Goal: Contribute content: Contribute content

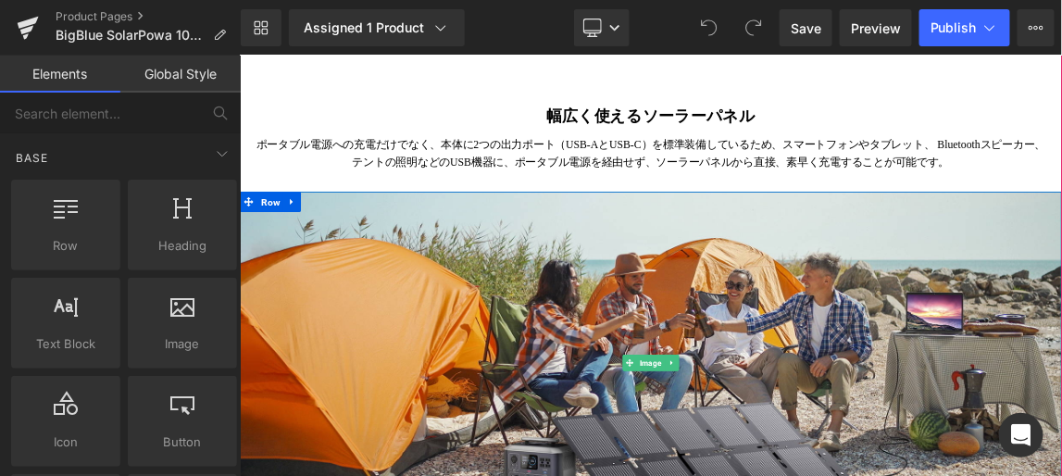
scroll to position [2272, 0]
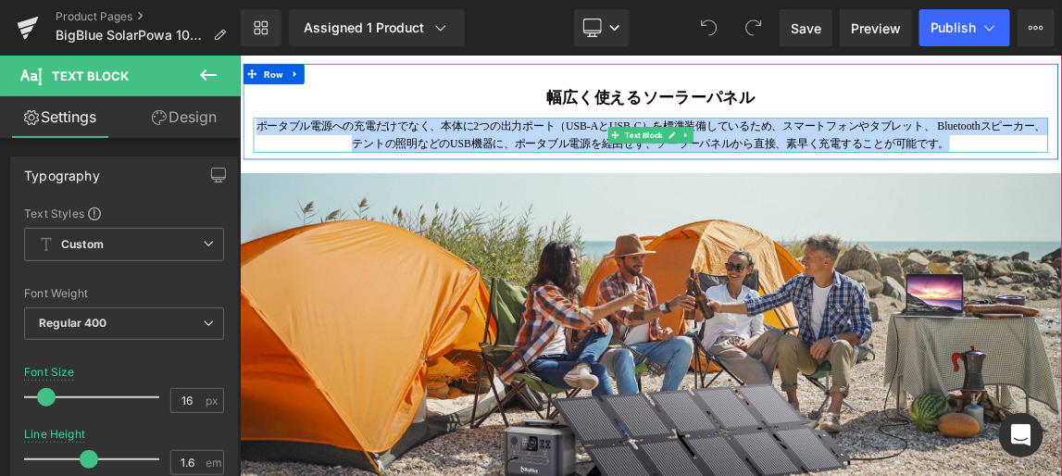
drag, startPoint x: 263, startPoint y: 201, endPoint x: 1217, endPoint y: 228, distance: 954.1
click at [1061, 186] on p "ポータブル電源への充電だけでなく、本体に2つの出力ポート（USB-AとUSB-C）を標準装備しているため、スマートフォンやタブレット、 Bluetoothスピ…" at bounding box center [798, 162] width 1083 height 47
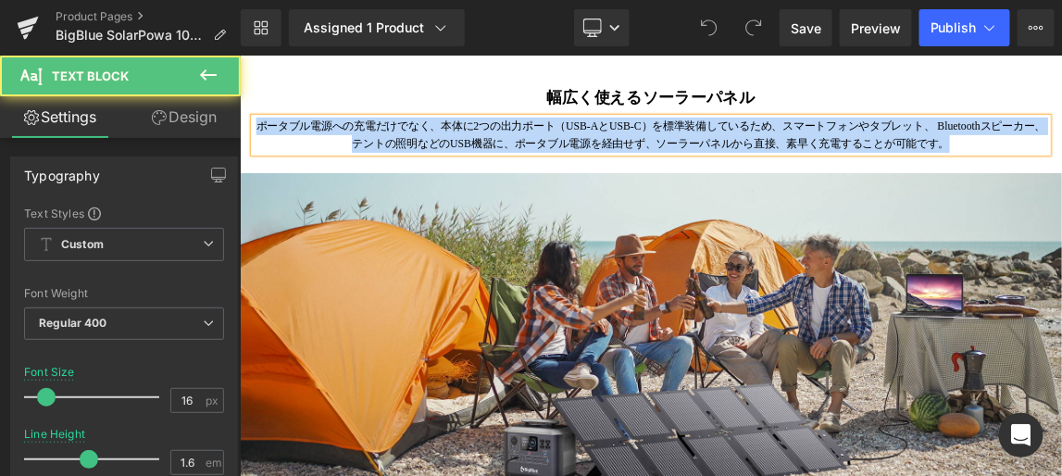
click at [1061, 186] on p "ポータブル電源への充電だけでなく、本体に2つの出力ポート（USB-AとUSB-C）を標準装備しているため、スマートフォンやタブレット、 Bluetoothスピ…" at bounding box center [798, 162] width 1083 height 47
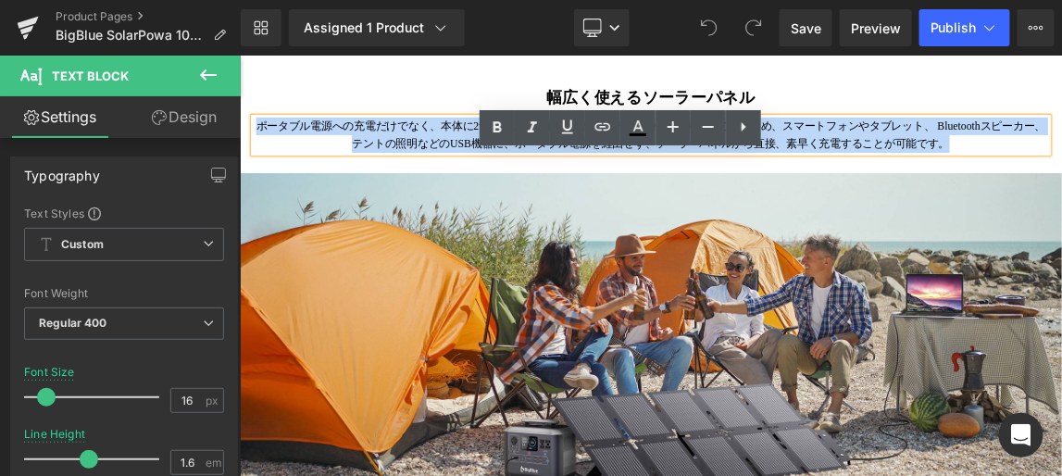
drag, startPoint x: 1220, startPoint y: 231, endPoint x: 244, endPoint y: 201, distance: 976.4
click at [244, 186] on div "幅広く使えるソーラーパネル Heading ポータブル電源への充電だけでなく、本体に2つの出力ポート（USB-AとUSB-C）を標準装備しているため、スマート…" at bounding box center [799, 140] width 1111 height 93
copy p "ポータブル電源への充電だけでなく、本体に2つの出力ポート（USB-AとUSB-C）を標準装備しているため、スマートフォンやタブレット、 Bluetoothスピ…"
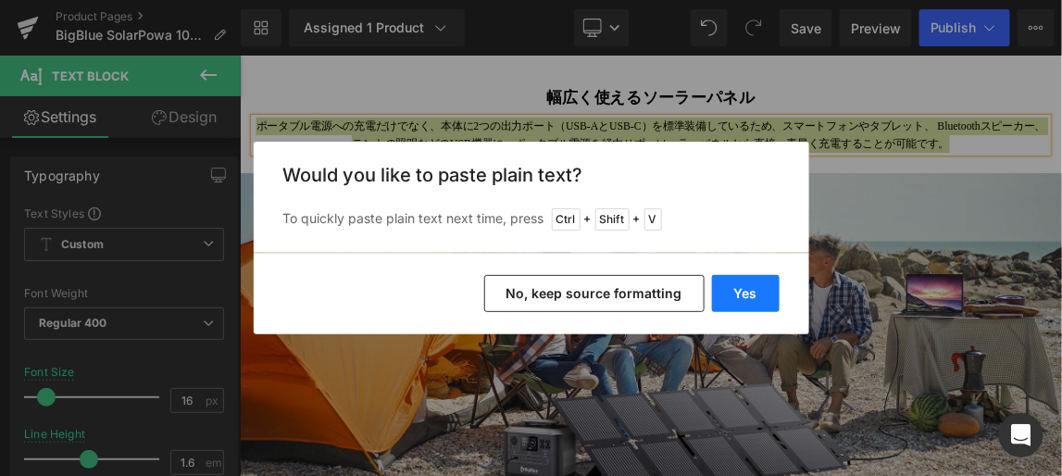
click at [758, 288] on button "Yes" at bounding box center [746, 293] width 68 height 37
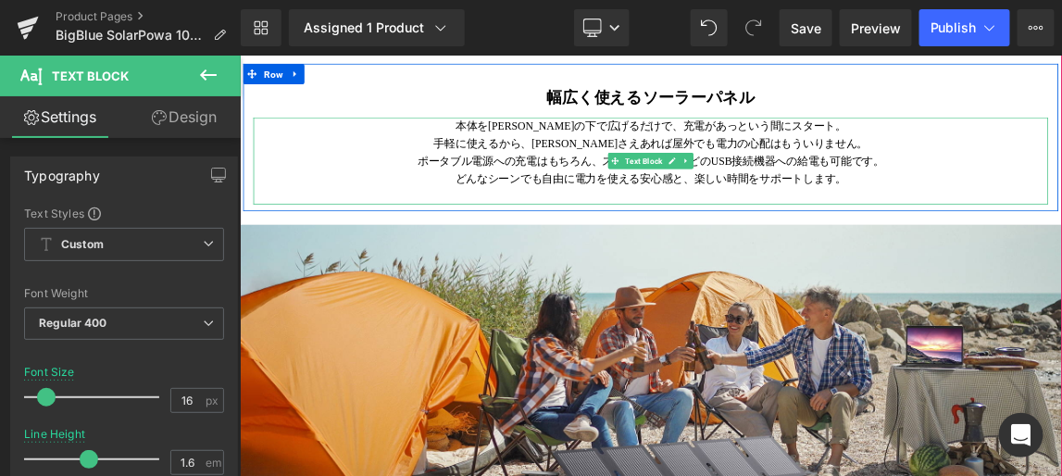
click at [851, 258] on p at bounding box center [798, 246] width 1083 height 24
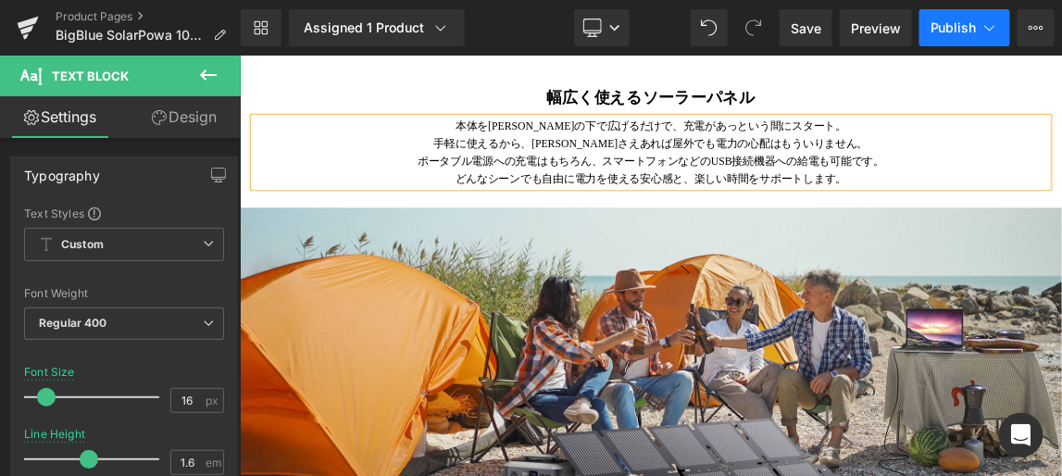
click at [951, 23] on span "Publish" at bounding box center [954, 27] width 46 height 15
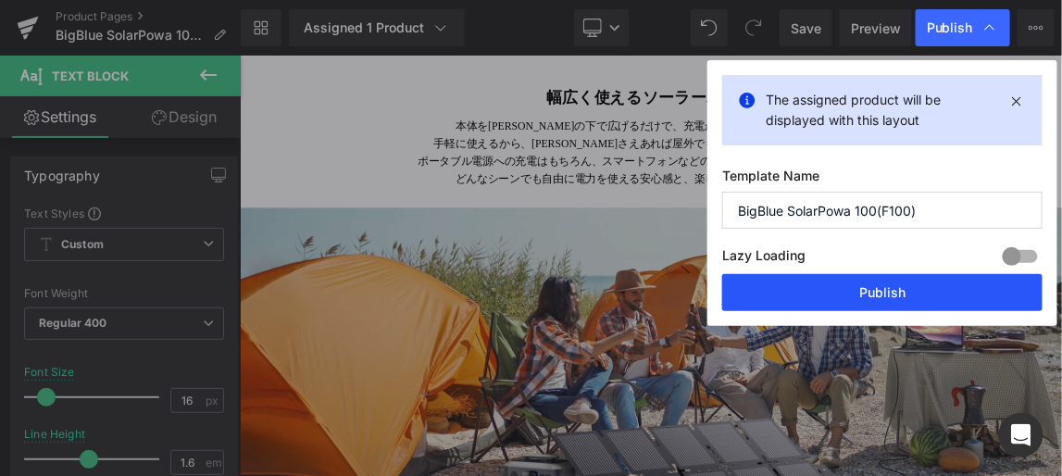
click at [871, 288] on button "Publish" at bounding box center [882, 292] width 320 height 37
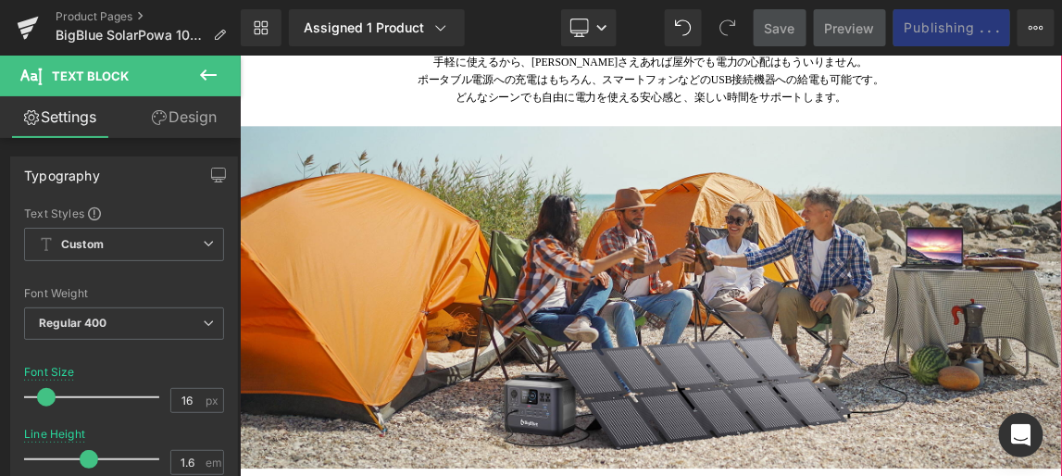
scroll to position [2357, 0]
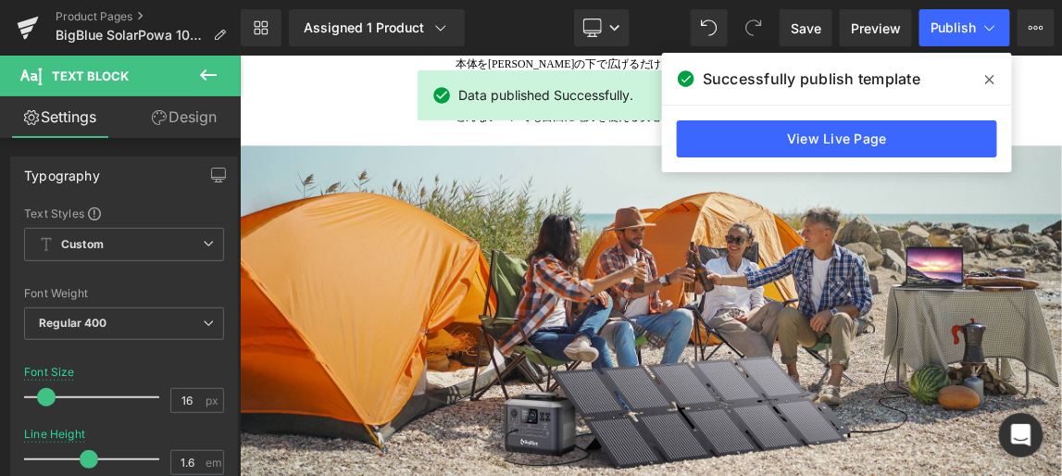
click at [993, 79] on icon at bounding box center [989, 79] width 9 height 15
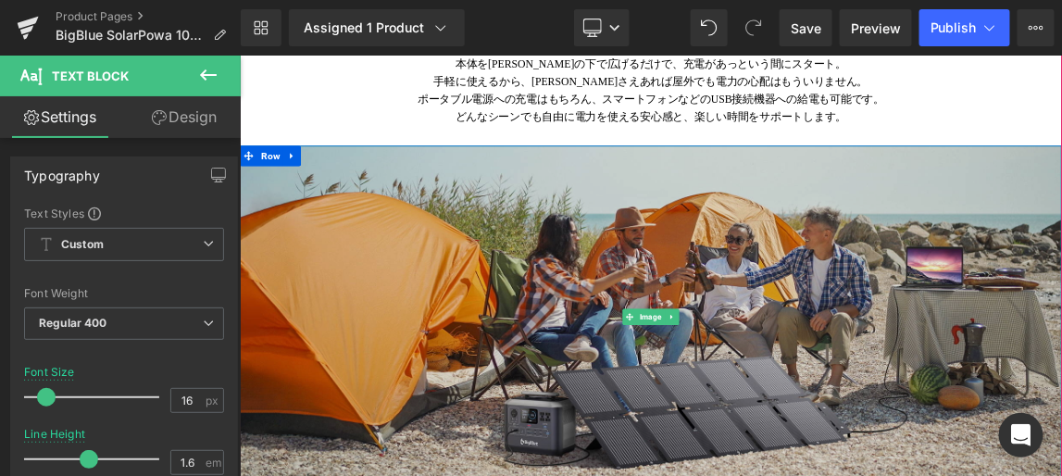
click at [839, 398] on img at bounding box center [799, 411] width 1120 height 467
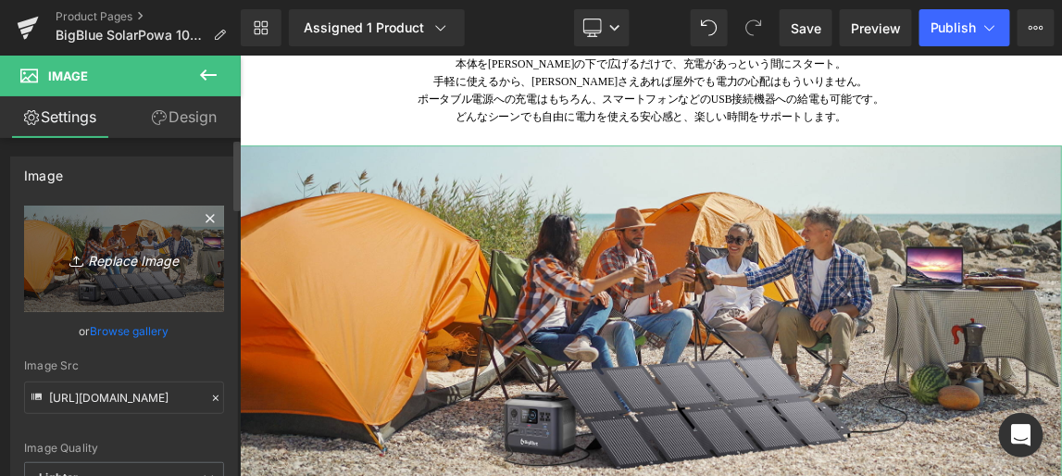
click at [131, 244] on link "Replace Image" at bounding box center [124, 259] width 200 height 106
type input "C:\fakepath\4.png"
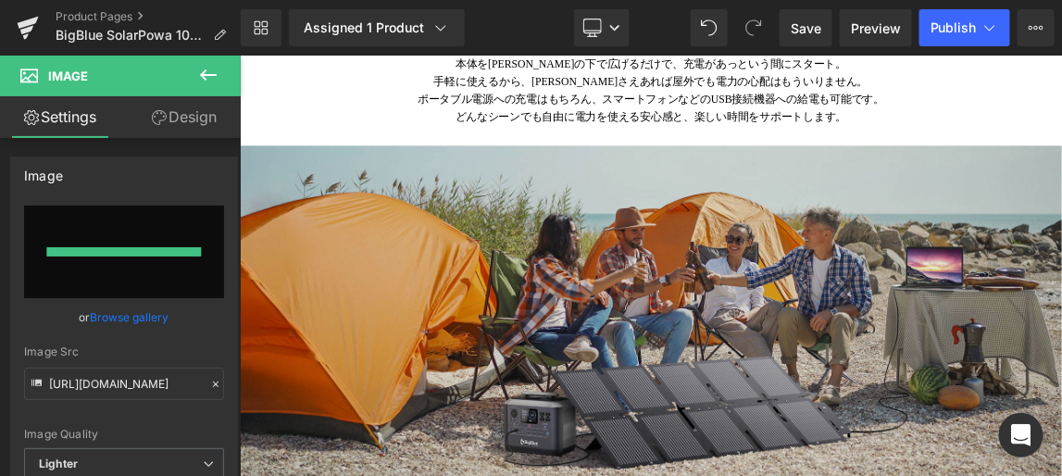
type input "https://ucarecdn.com/2183546a-43ac-4c5e-a303-78844fe8cb51/-/format/auto/-/previ…"
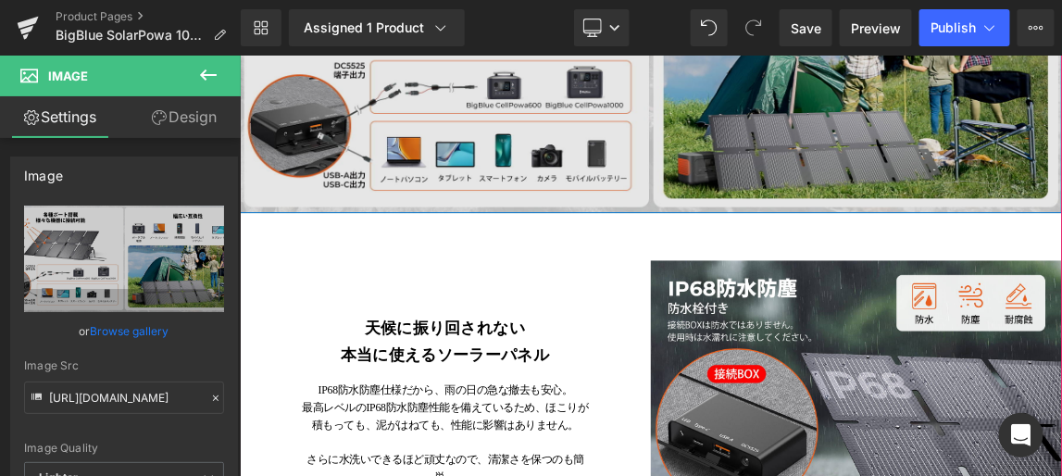
scroll to position [2778, 0]
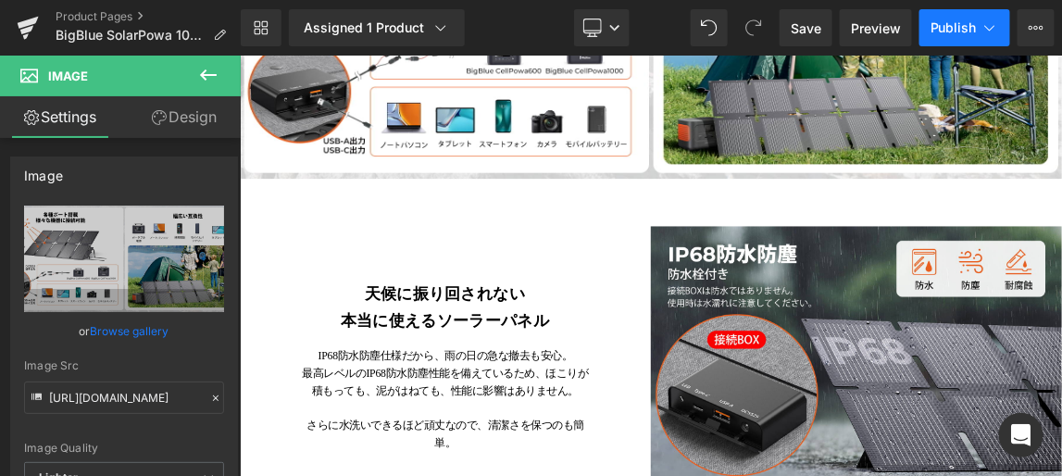
click at [948, 21] on span "Publish" at bounding box center [954, 27] width 46 height 15
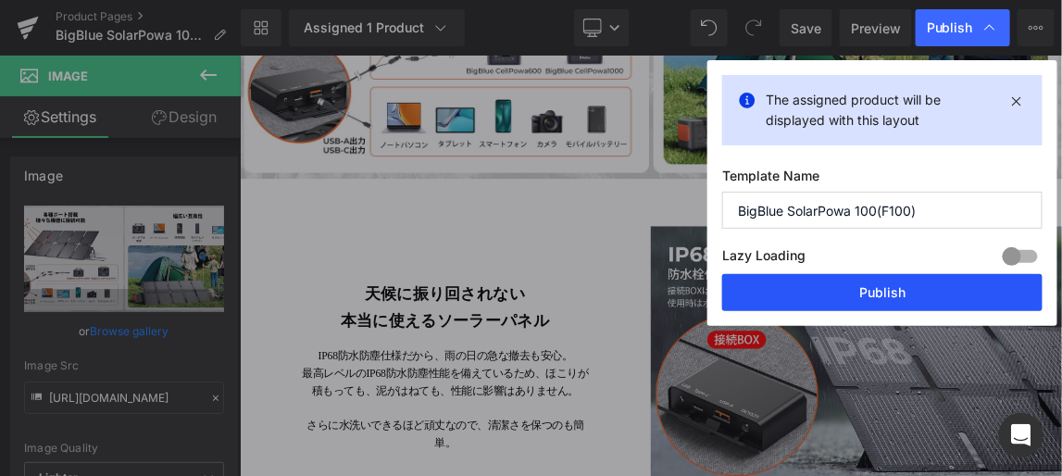
click at [893, 288] on button "Publish" at bounding box center [882, 292] width 320 height 37
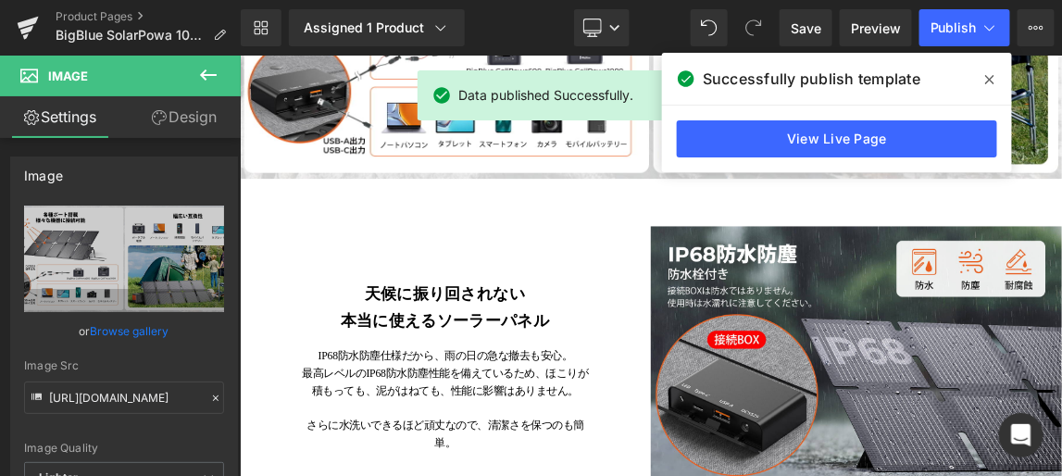
click at [993, 80] on icon at bounding box center [989, 79] width 9 height 15
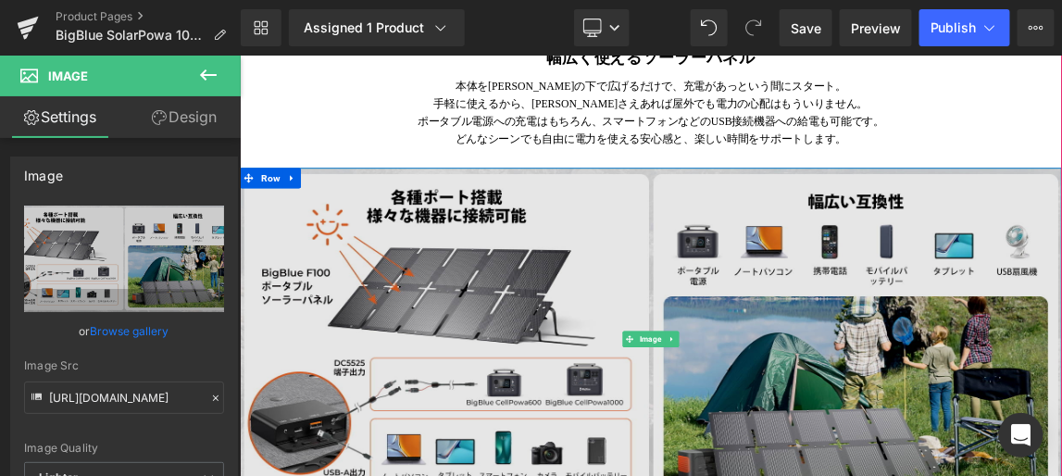
scroll to position [2272, 0]
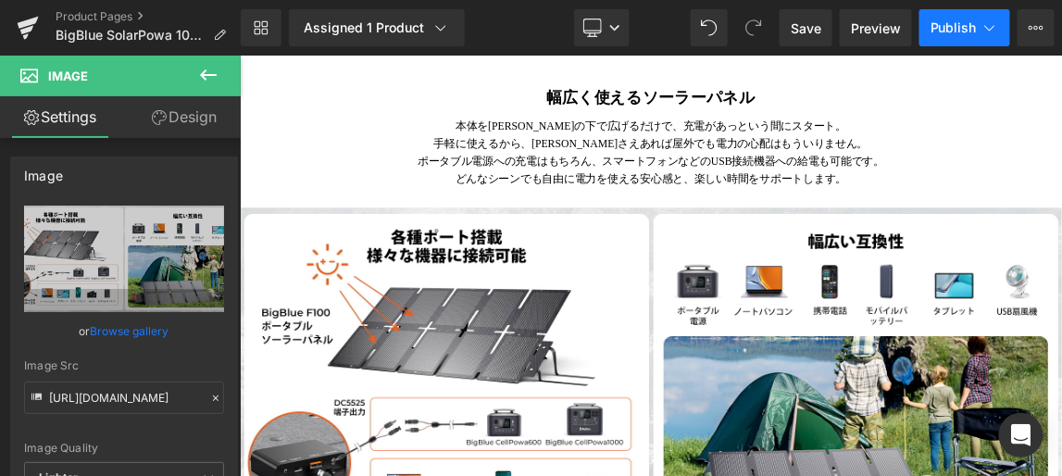
click at [952, 27] on span "Publish" at bounding box center [954, 27] width 46 height 15
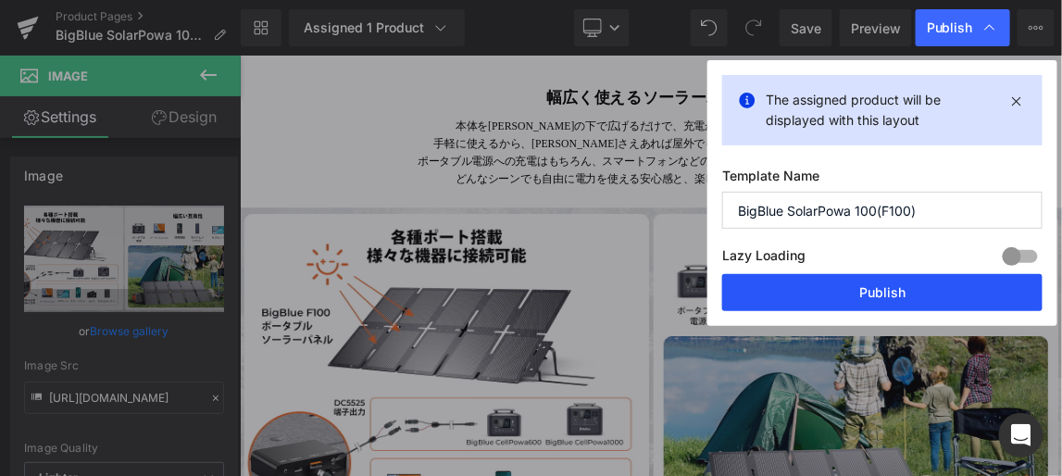
click at [887, 289] on button "Publish" at bounding box center [882, 292] width 320 height 37
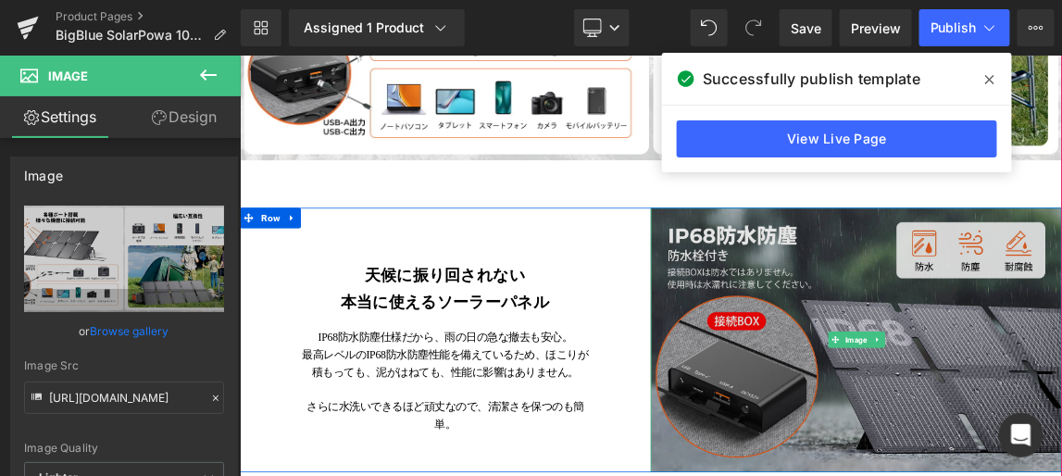
scroll to position [2778, 0]
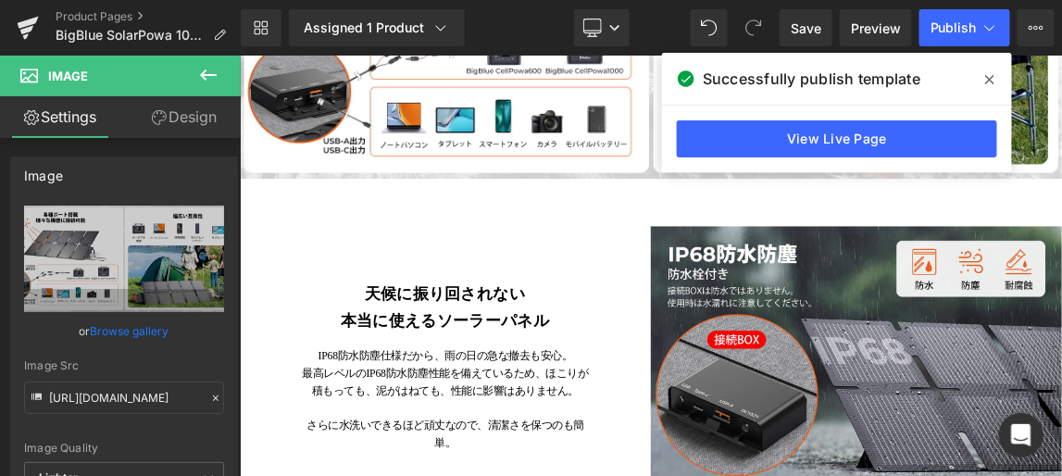
click at [987, 81] on icon at bounding box center [989, 79] width 9 height 9
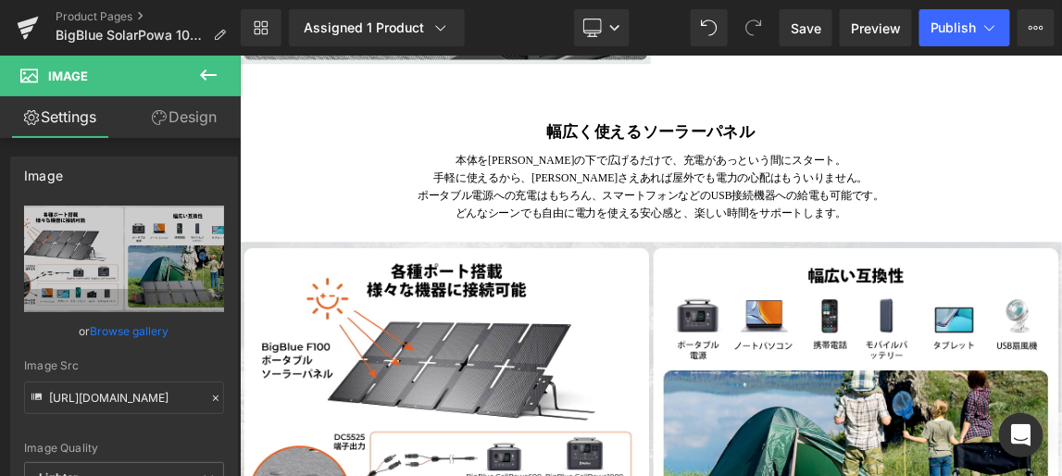
scroll to position [2207, 0]
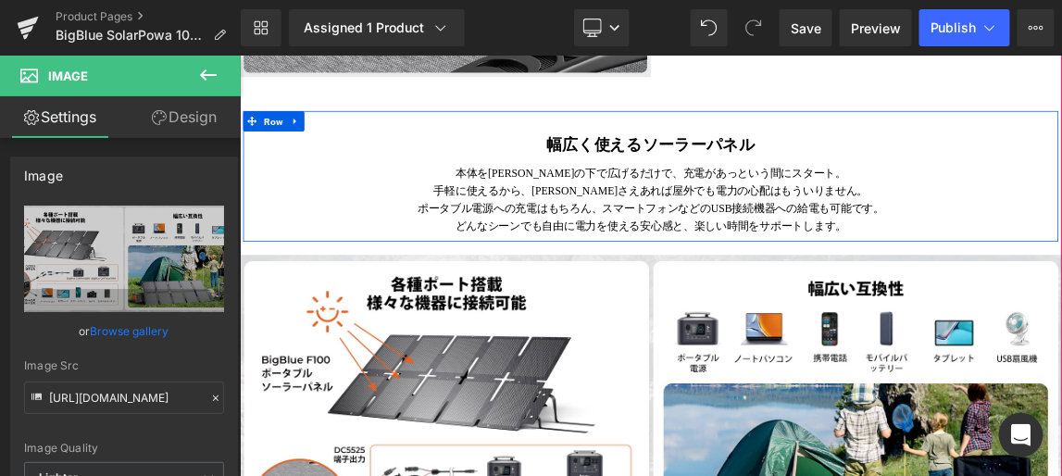
click at [308, 152] on icon at bounding box center [314, 145] width 13 height 14
click at [332, 152] on icon at bounding box center [338, 145] width 13 height 14
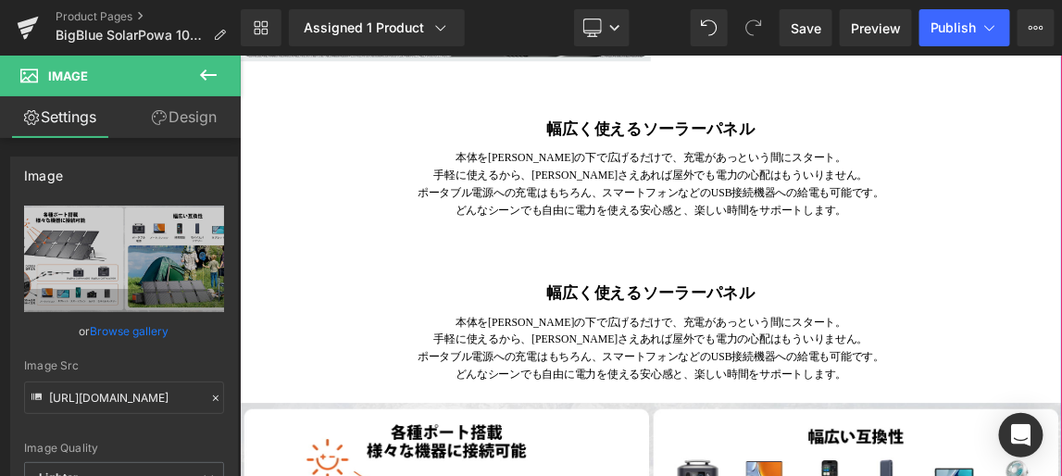
scroll to position [2485, 0]
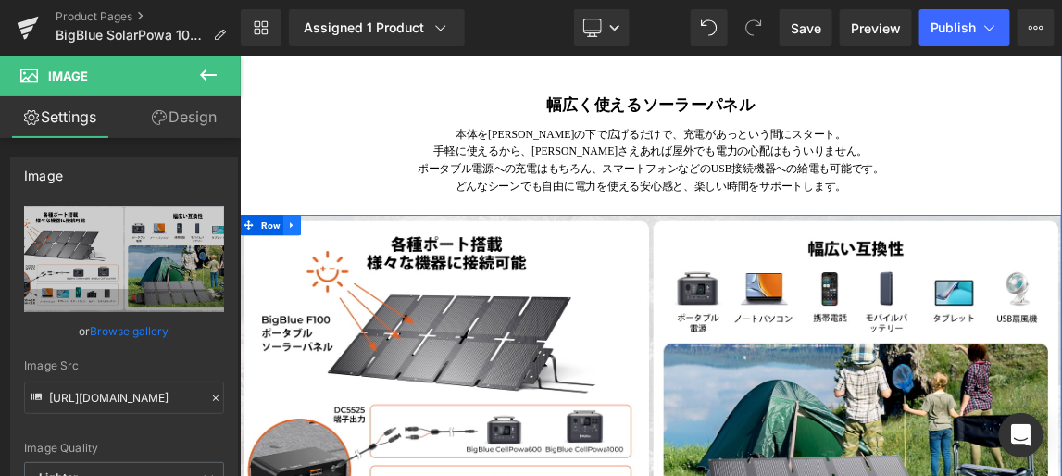
click at [302, 300] on link at bounding box center [310, 286] width 24 height 28
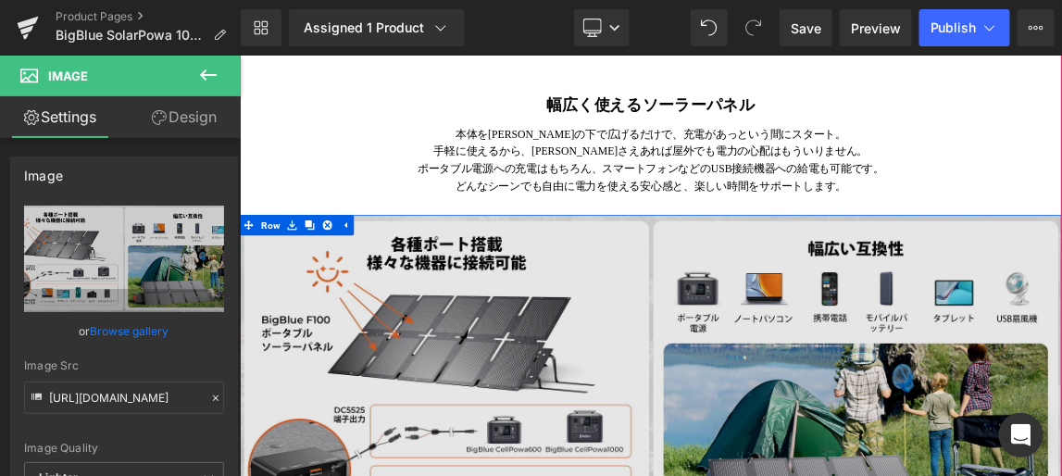
click at [328, 300] on link at bounding box center [334, 286] width 24 height 28
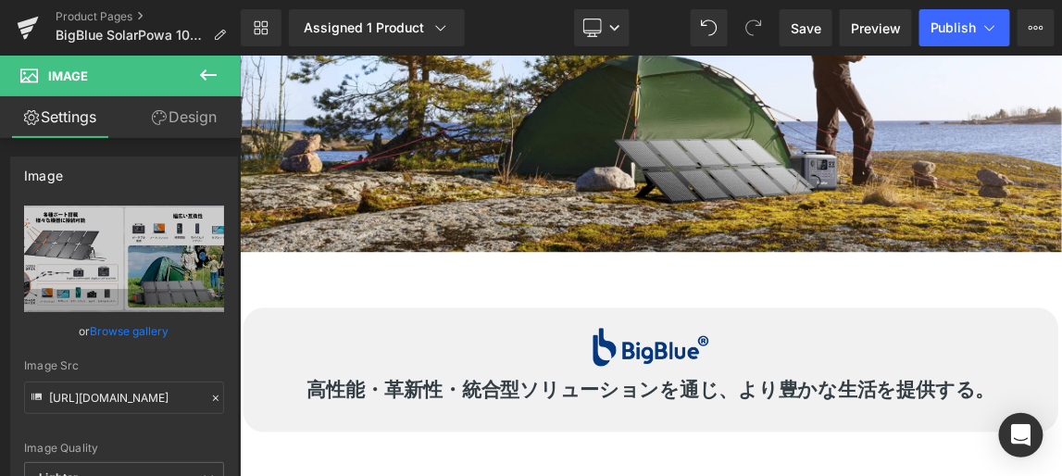
scroll to position [4856, 0]
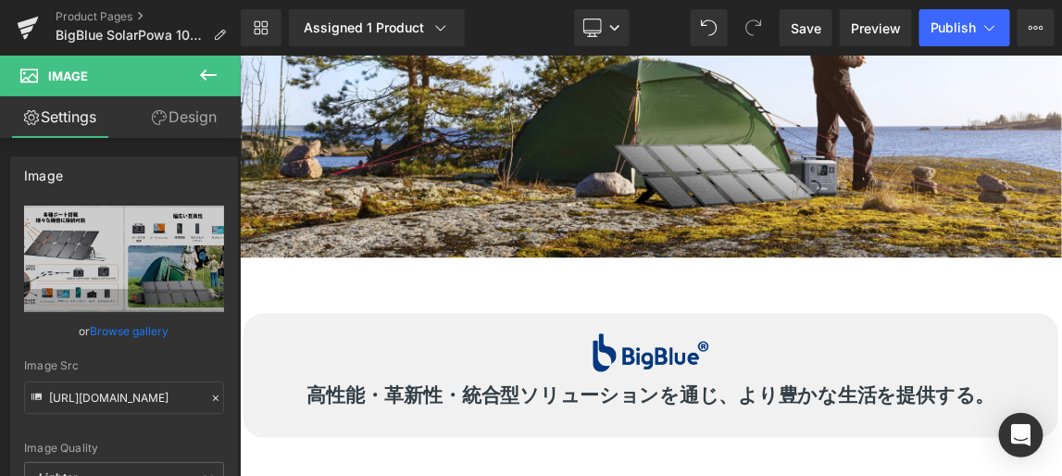
click at [207, 69] on icon at bounding box center [208, 75] width 22 height 22
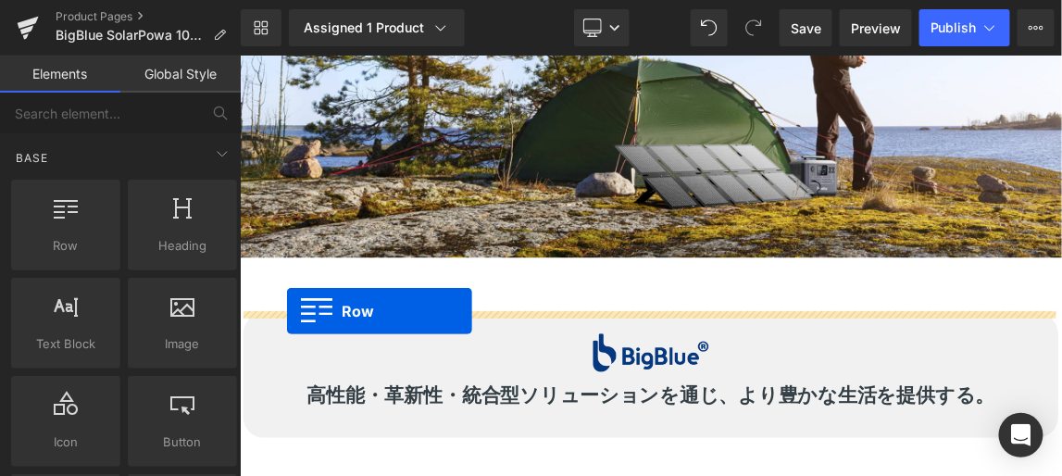
drag, startPoint x: 288, startPoint y: 266, endPoint x: 303, endPoint y: 403, distance: 137.8
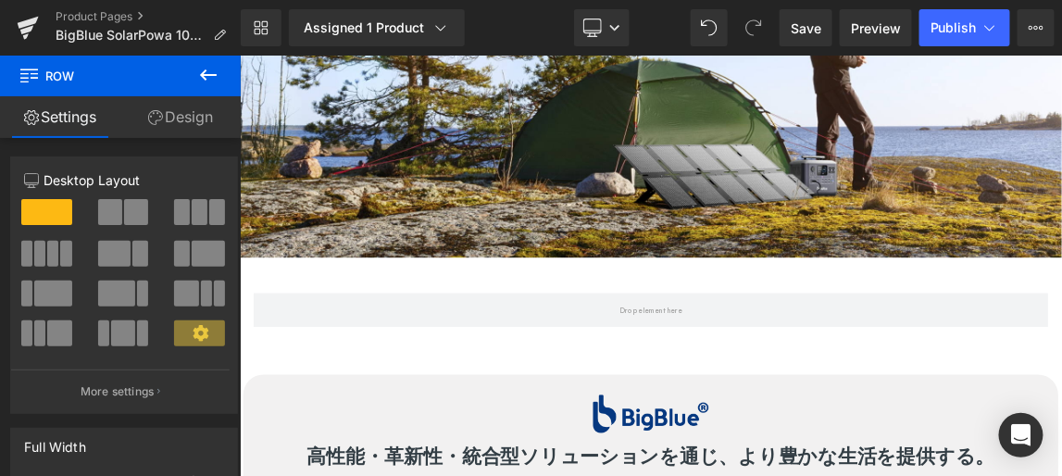
click at [202, 73] on icon at bounding box center [208, 74] width 17 height 11
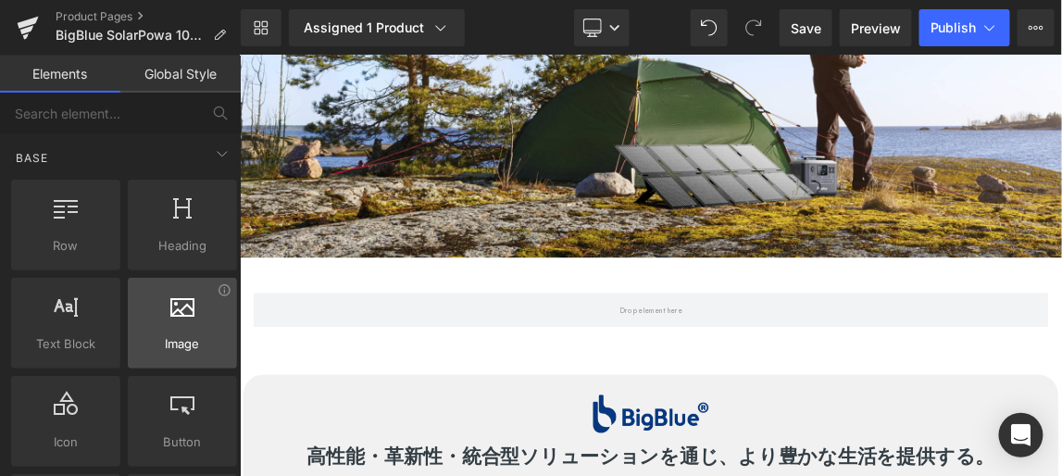
drag, startPoint x: 235, startPoint y: 180, endPoint x: 215, endPoint y: 322, distance: 144.0
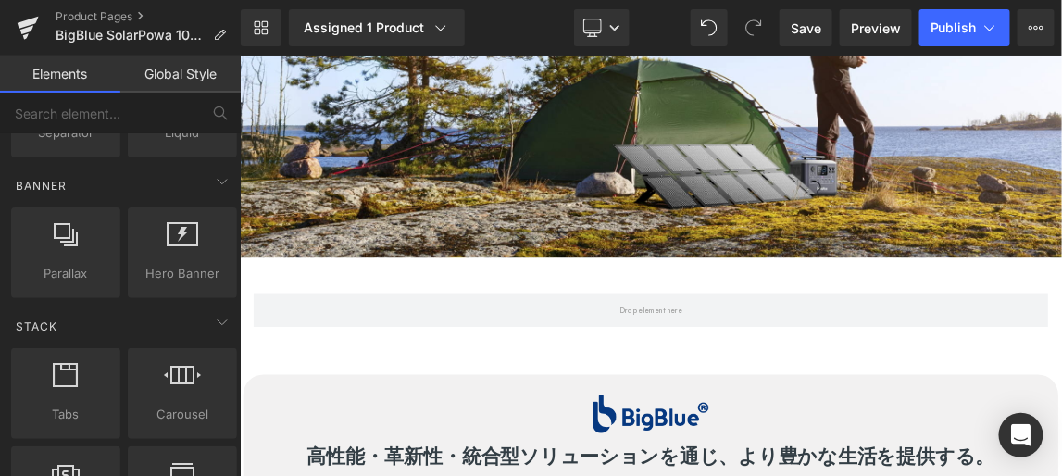
scroll to position [5039, 0]
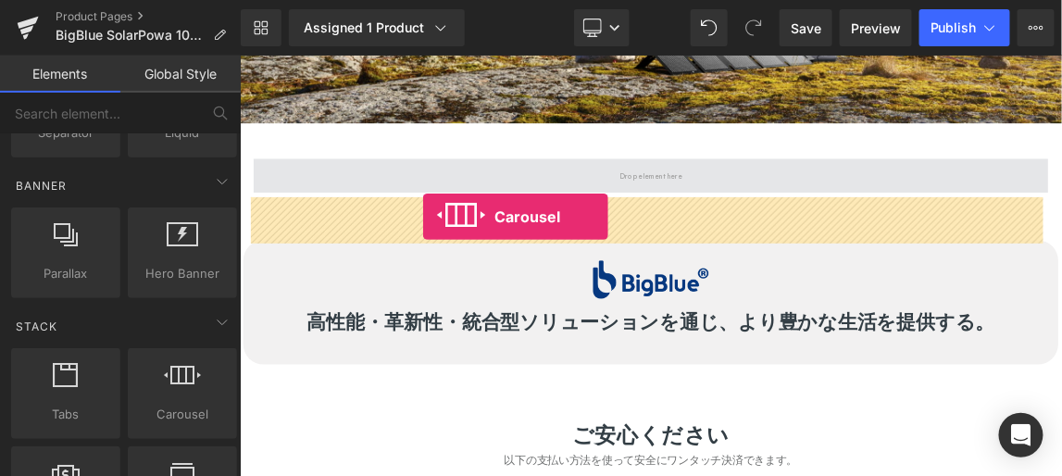
drag, startPoint x: 413, startPoint y: 460, endPoint x: 490, endPoint y: 273, distance: 202.2
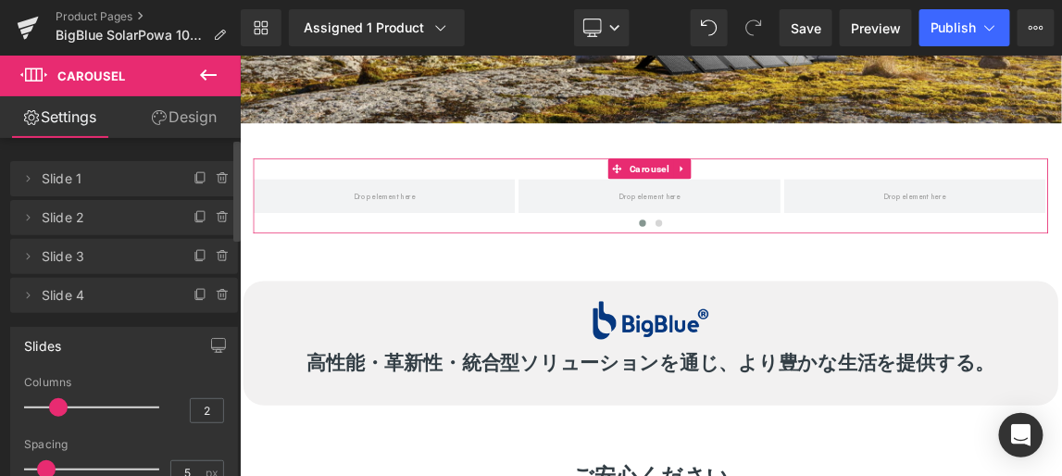
type input "1"
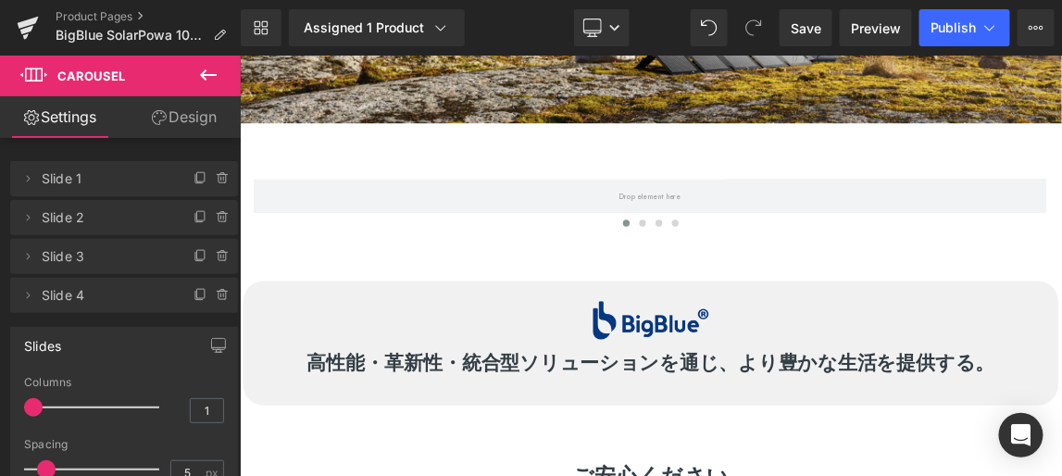
drag, startPoint x: 78, startPoint y: 409, endPoint x: -4, endPoint y: 400, distance: 82.0
click at [0, 400] on html "Carousel You are previewing how the will restyle your page. You can not edit El…" at bounding box center [531, 238] width 1062 height 476
click at [208, 73] on icon at bounding box center [208, 75] width 22 height 22
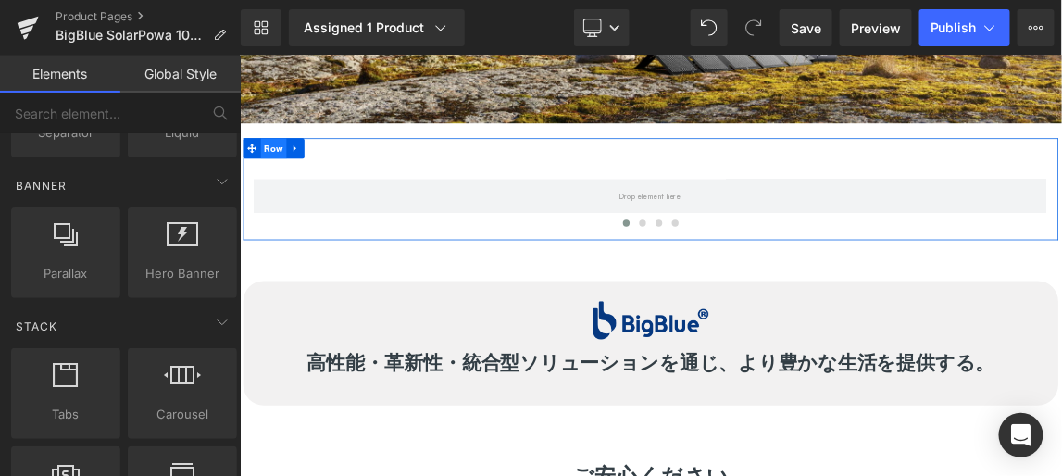
click at [281, 195] on span "Row" at bounding box center [285, 182] width 35 height 28
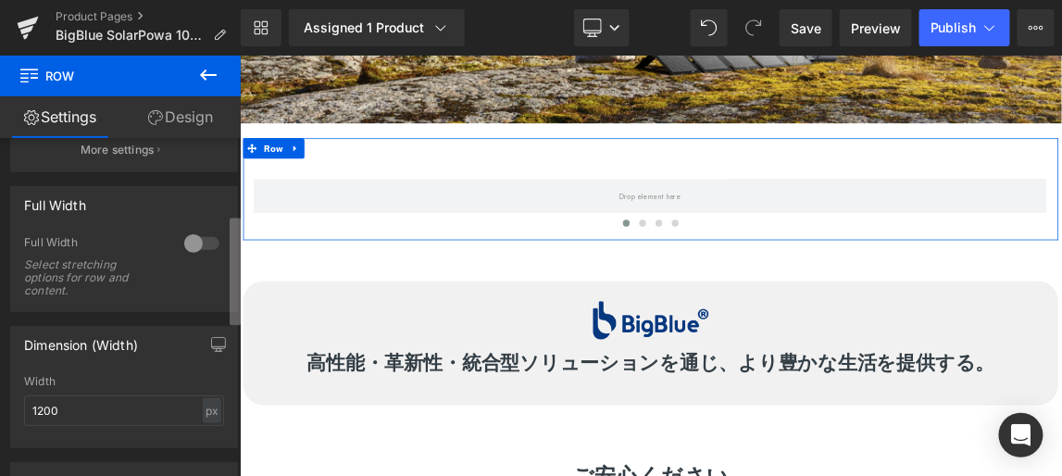
scroll to position [237, 0]
click at [224, 309] on div "12 12 12 Column Size Customizer 12 Desktop Layout Laptop Layout Tablet Layout M…" at bounding box center [120, 311] width 241 height 346
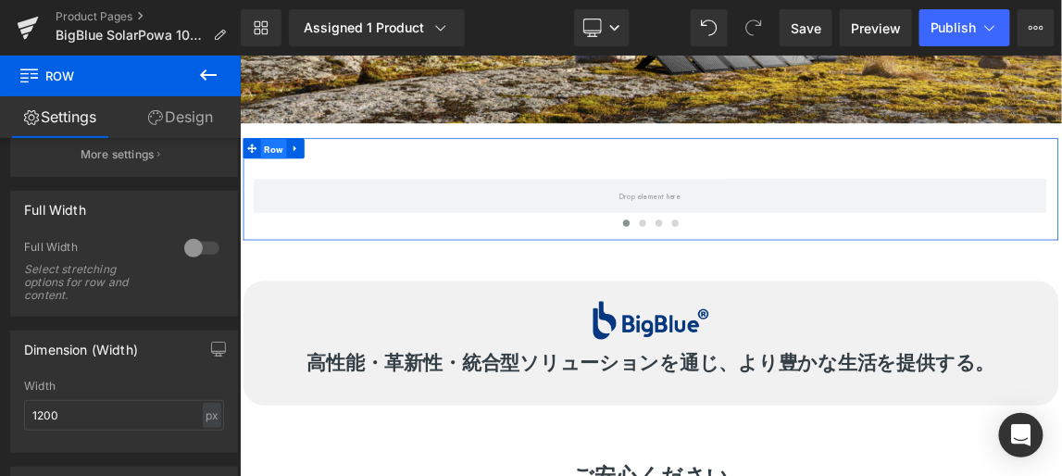
click at [290, 196] on span "Row" at bounding box center [285, 183] width 35 height 28
click at [198, 247] on div at bounding box center [202, 248] width 44 height 30
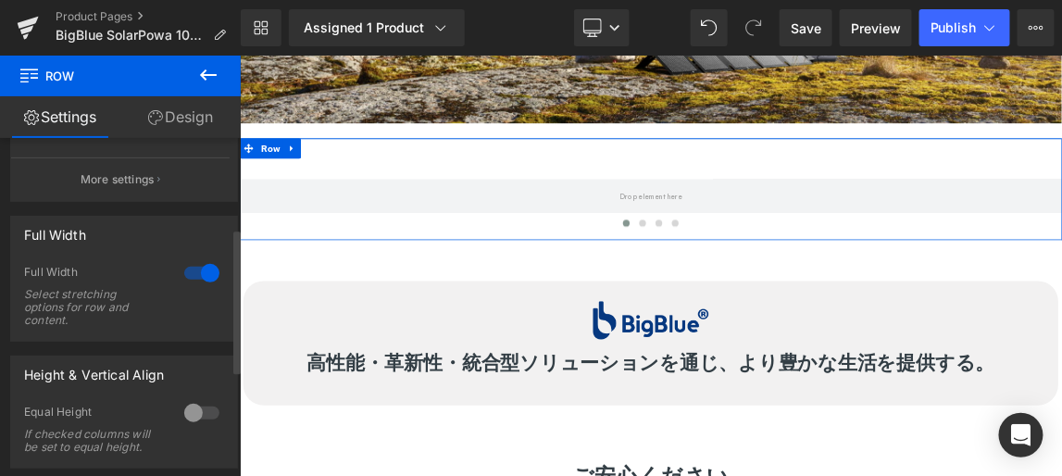
scroll to position [210, 0]
click at [196, 277] on div at bounding box center [202, 275] width 44 height 30
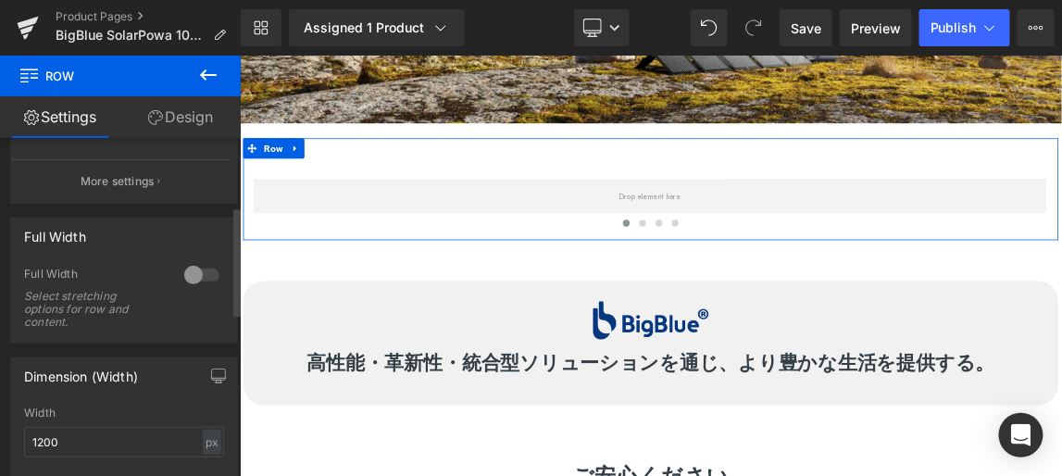
click at [206, 267] on div at bounding box center [202, 275] width 44 height 30
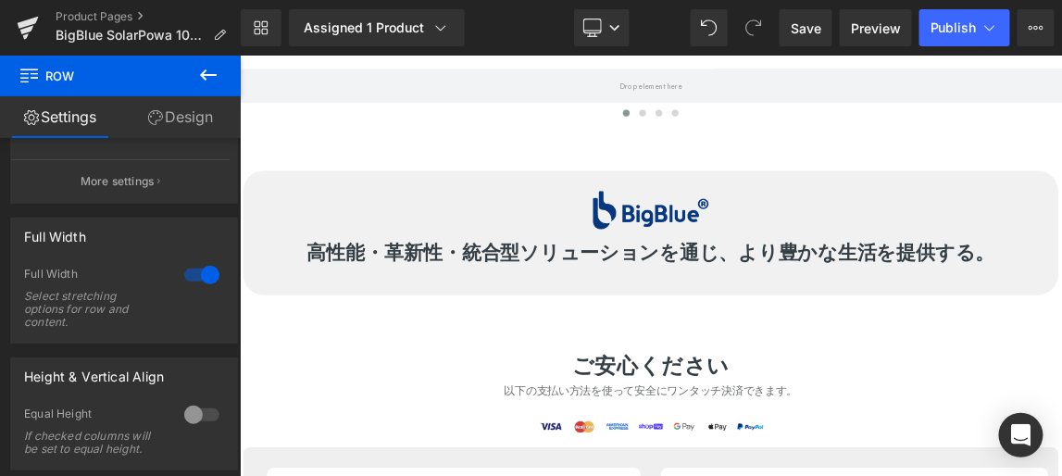
scroll to position [5180, 0]
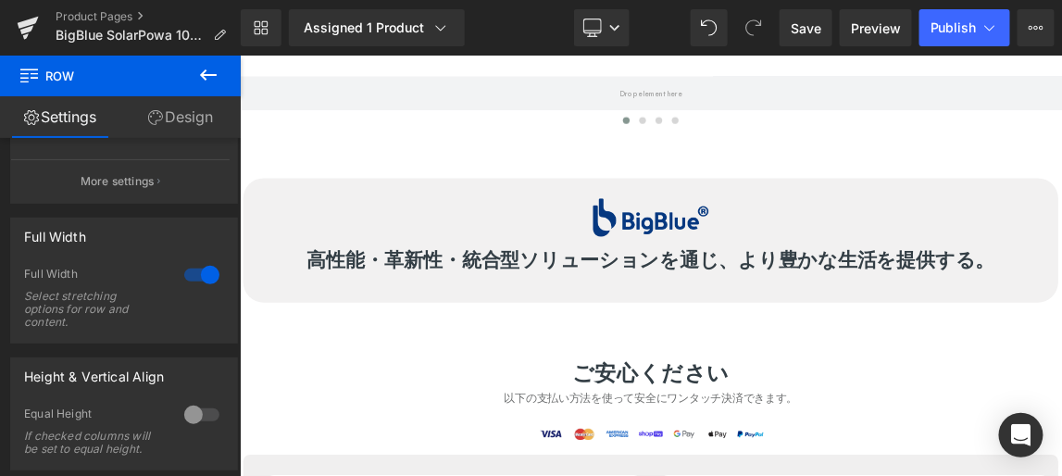
click at [206, 73] on icon at bounding box center [208, 75] width 22 height 22
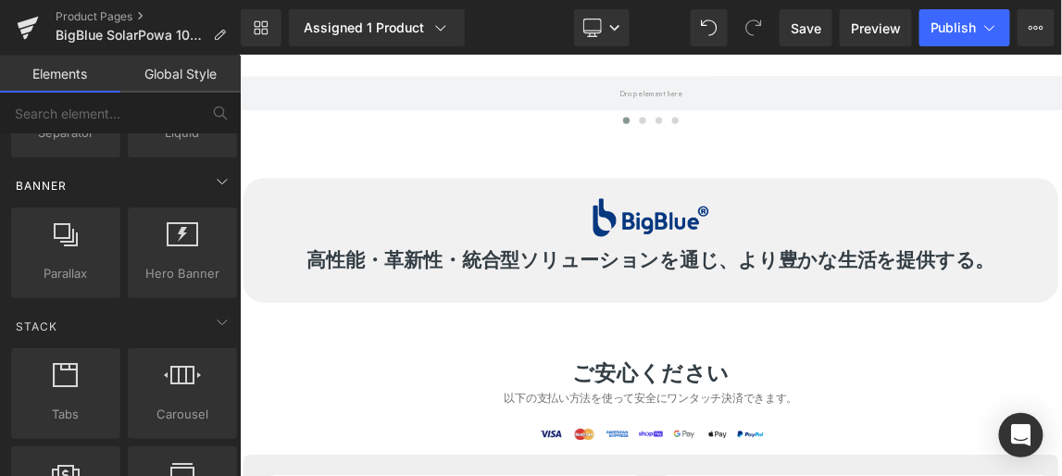
drag, startPoint x: 163, startPoint y: 219, endPoint x: 129, endPoint y: 171, distance: 58.3
click at [129, 171] on div "Banner" at bounding box center [123, 185] width 233 height 37
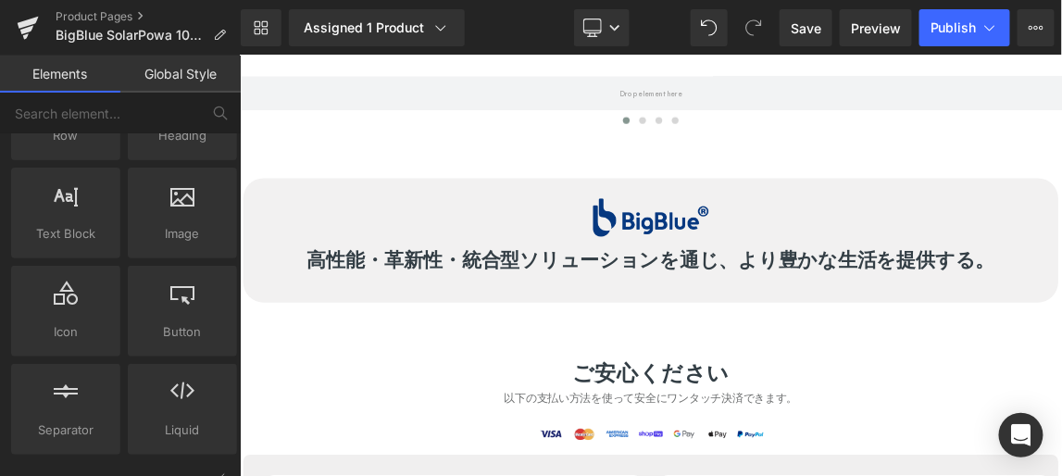
scroll to position [0, 0]
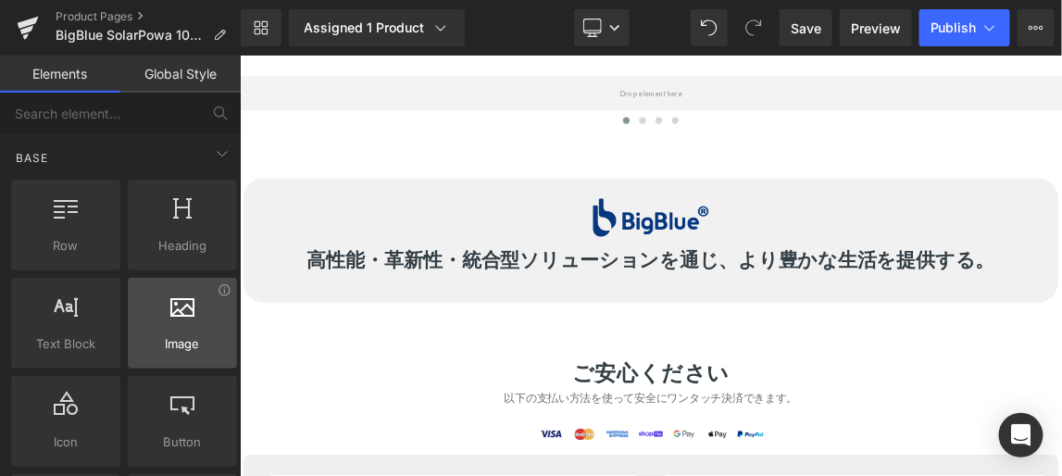
click at [158, 304] on div at bounding box center [182, 314] width 98 height 42
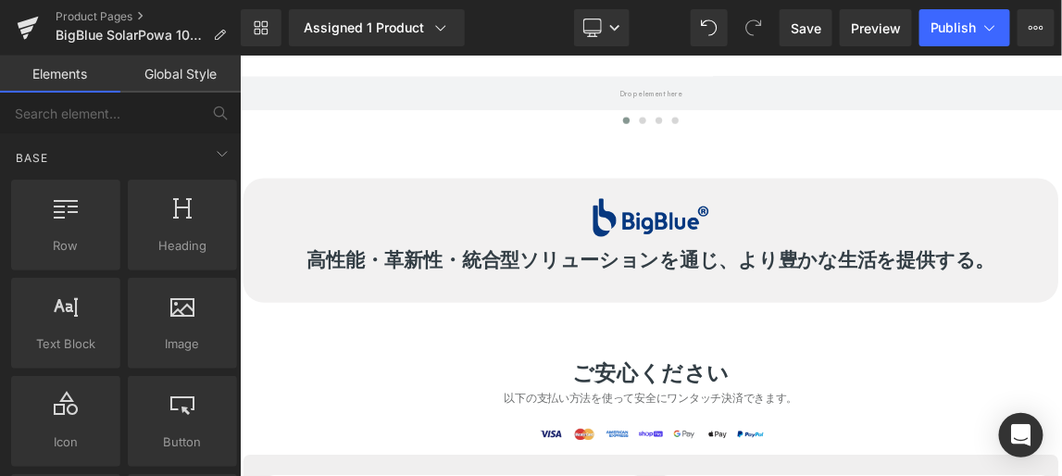
drag, startPoint x: 408, startPoint y: 392, endPoint x: 323, endPoint y: 302, distance: 123.8
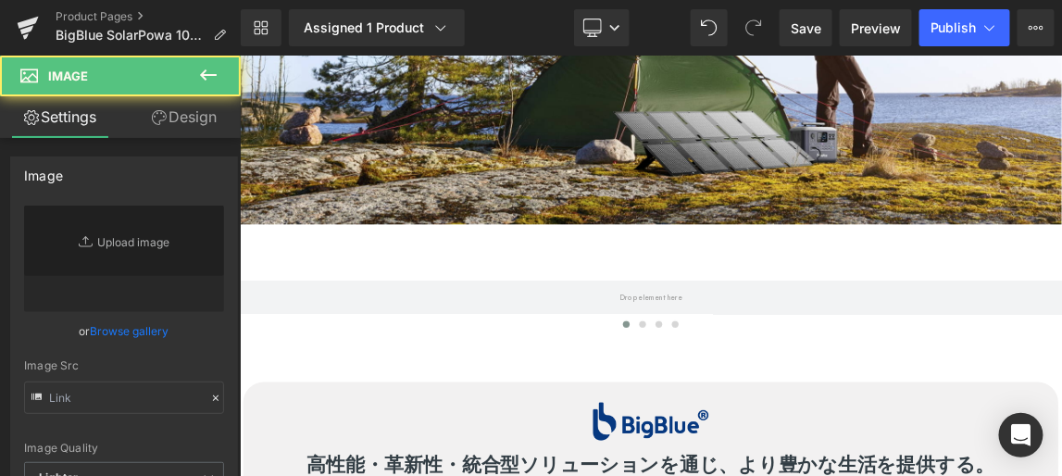
type input "//d1um8515vdn9kb.cloudfront.net/images/parallax.jpg"
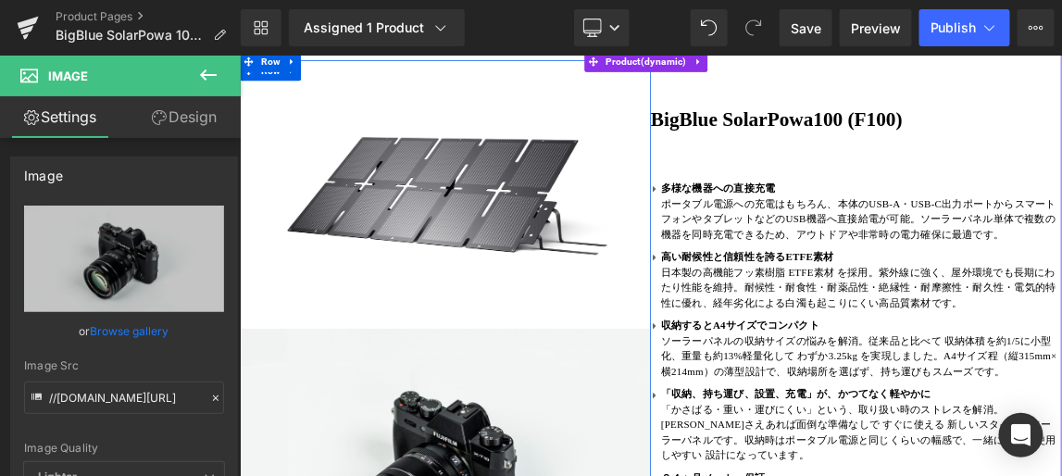
scroll to position [114, 0]
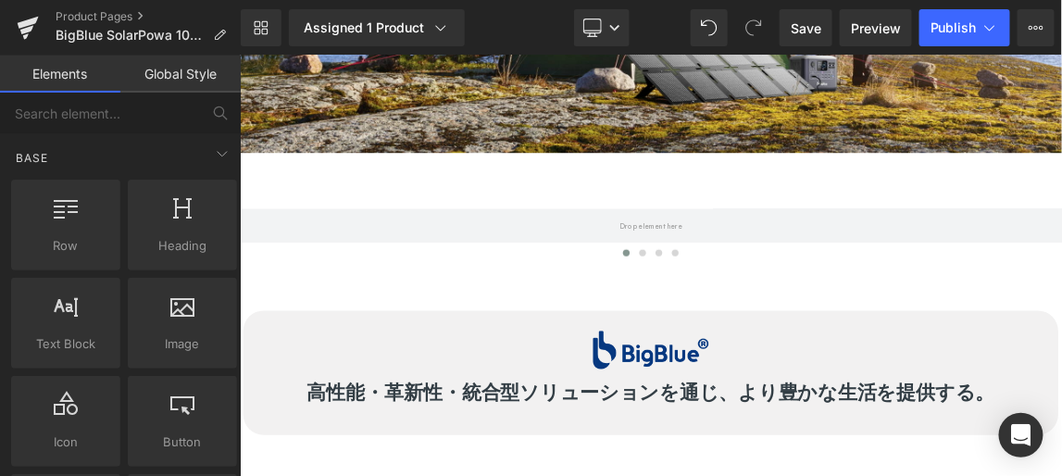
scroll to position [4985, 0]
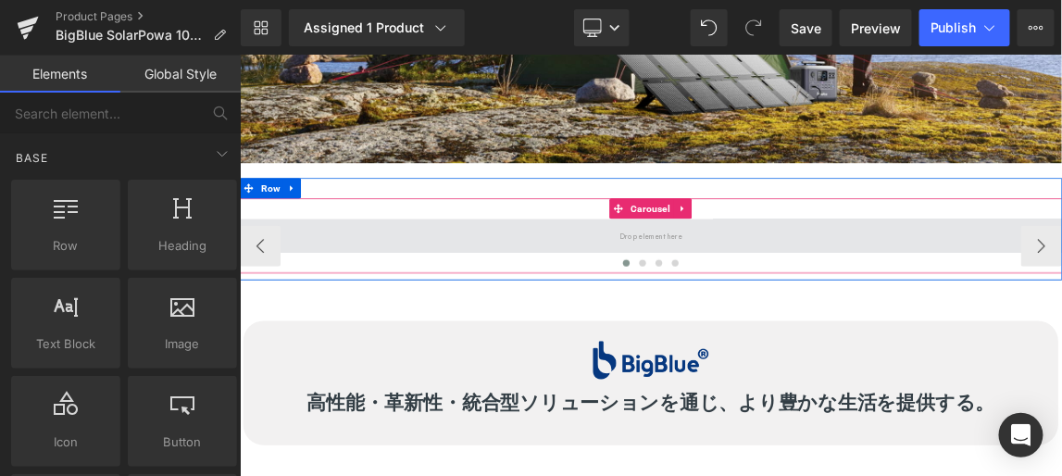
click at [683, 323] on span at bounding box center [799, 300] width 1120 height 46
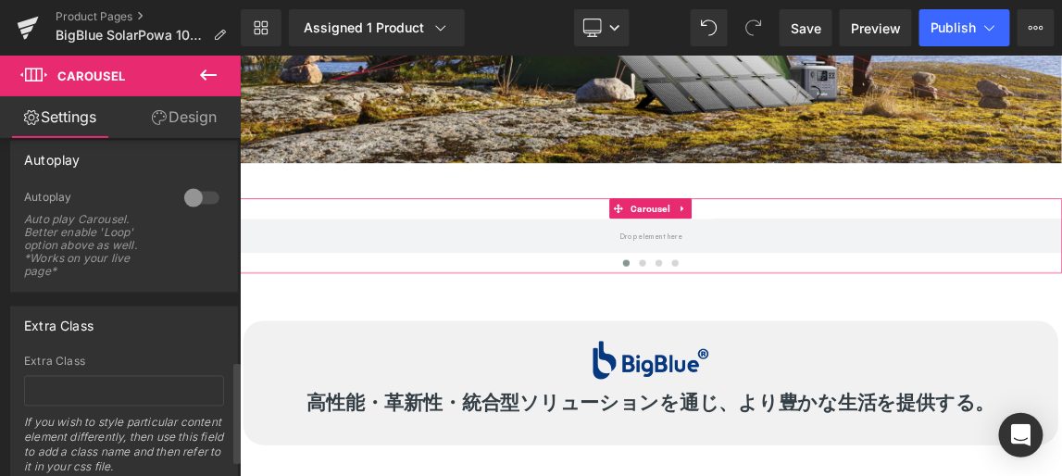
scroll to position [738, 0]
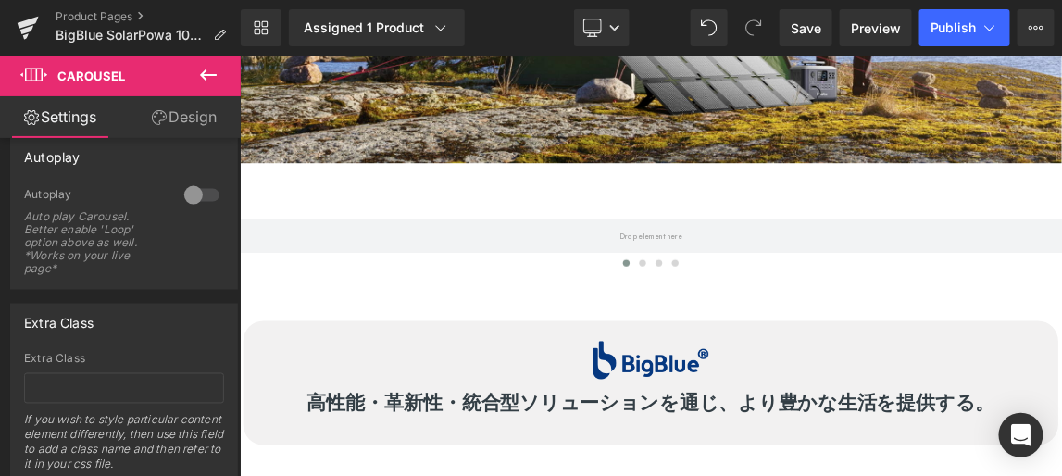
click at [213, 73] on icon at bounding box center [208, 75] width 22 height 22
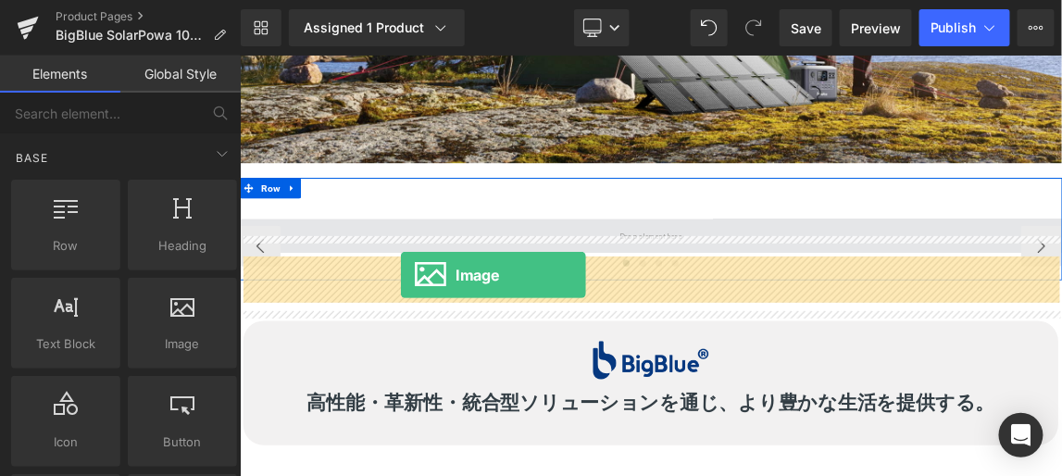
drag, startPoint x: 426, startPoint y: 366, endPoint x: 457, endPoint y: 354, distance: 33.7
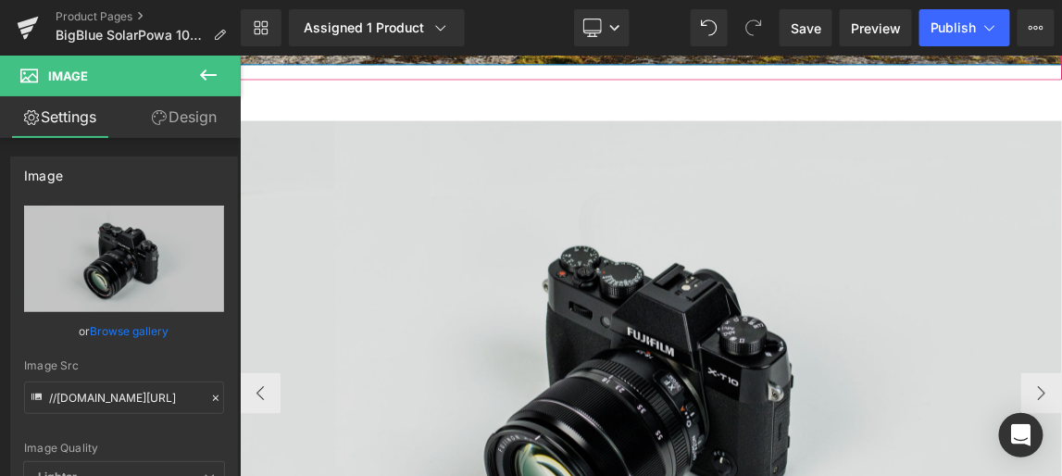
scroll to position [5154, 0]
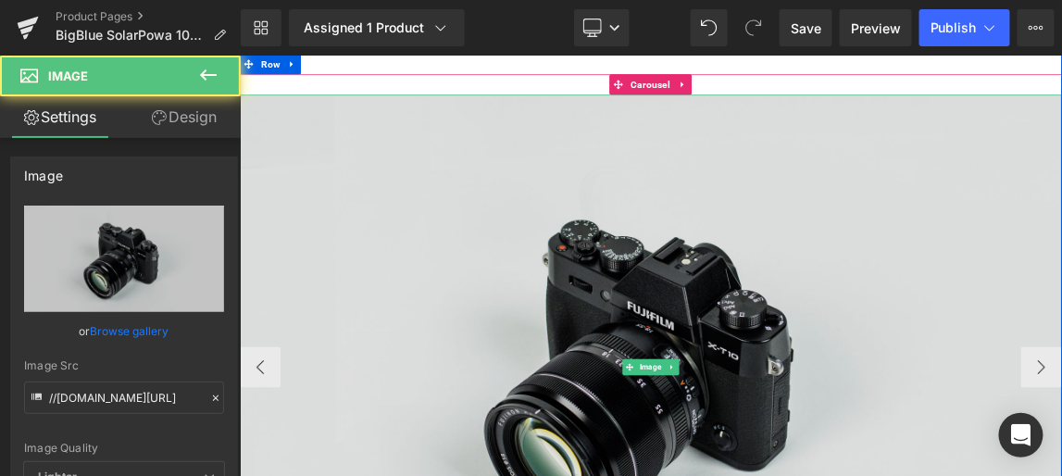
click at [753, 430] on img at bounding box center [799, 479] width 1120 height 743
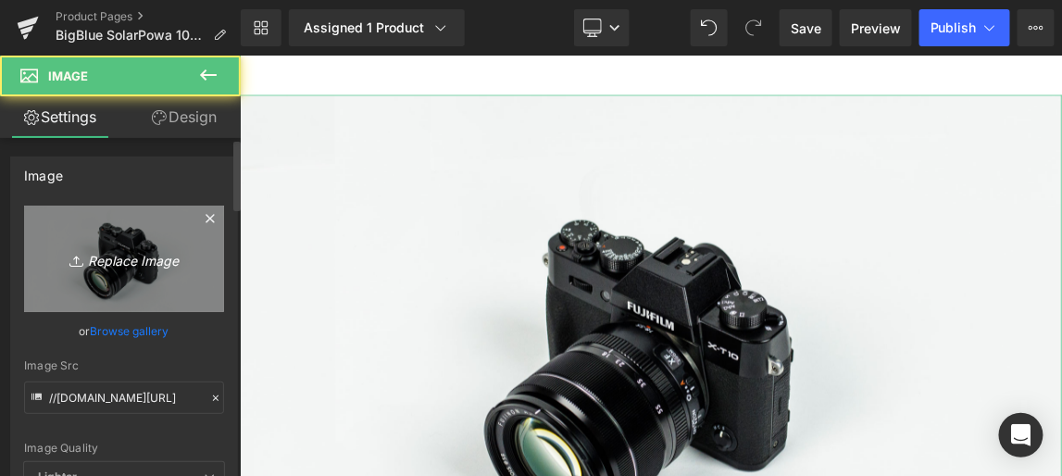
click at [145, 250] on icon "Replace Image" at bounding box center [124, 258] width 148 height 23
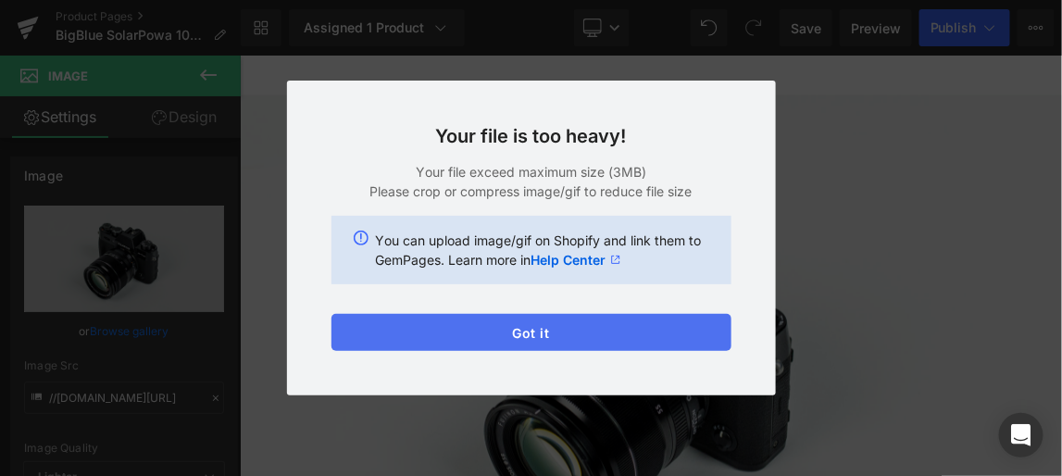
click at [534, 331] on button "Got it" at bounding box center [531, 332] width 400 height 37
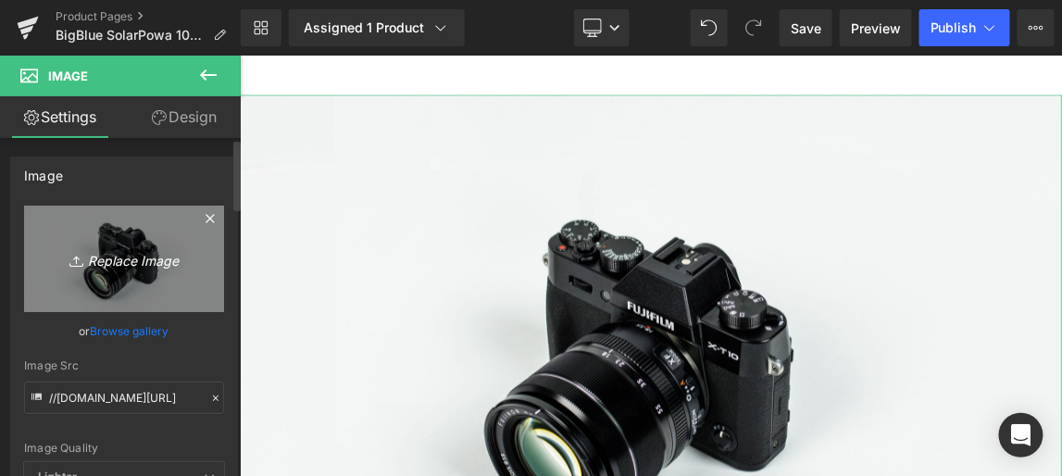
click at [149, 252] on icon "Replace Image" at bounding box center [124, 258] width 148 height 23
type input "C:\fakepath\场景3.jpg"
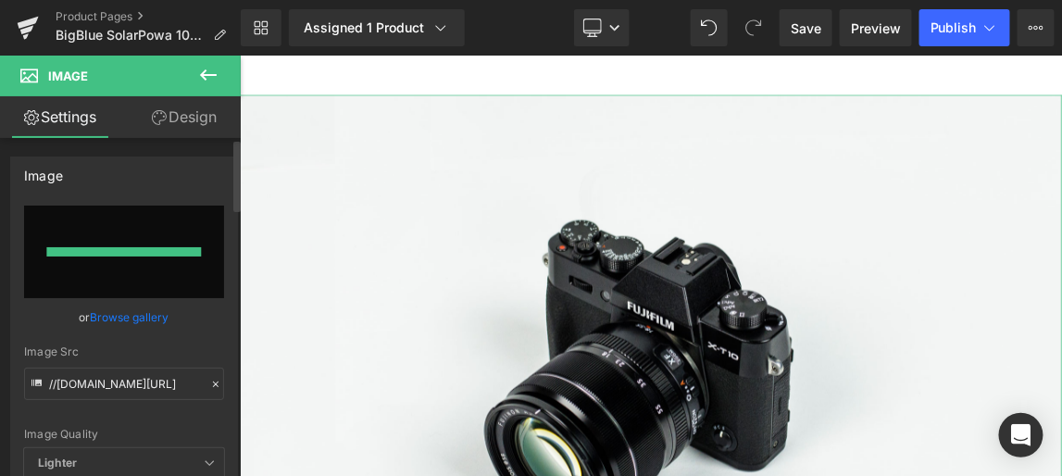
type input "https://ucarecdn.com/161d9171-d9d6-4f19-9f91-51a1343b3042/-/format/auto/-/previ…"
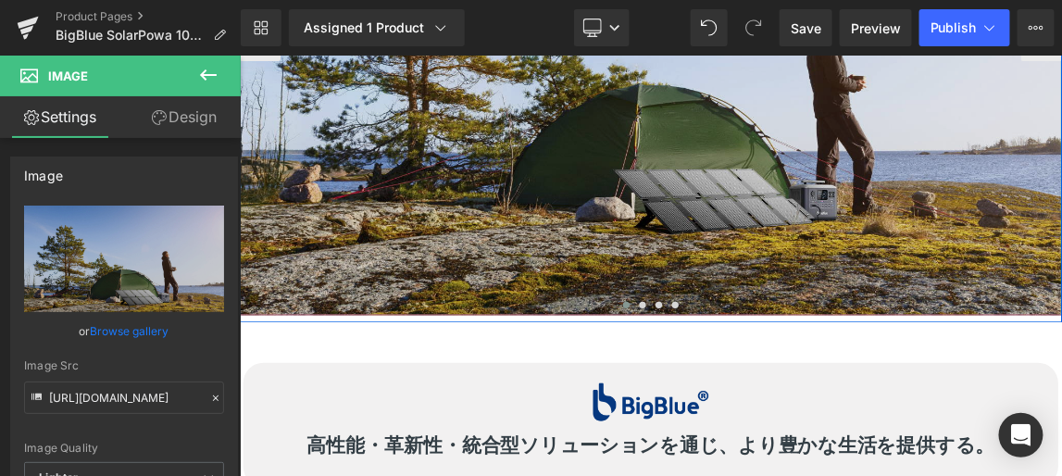
scroll to position [5575, 0]
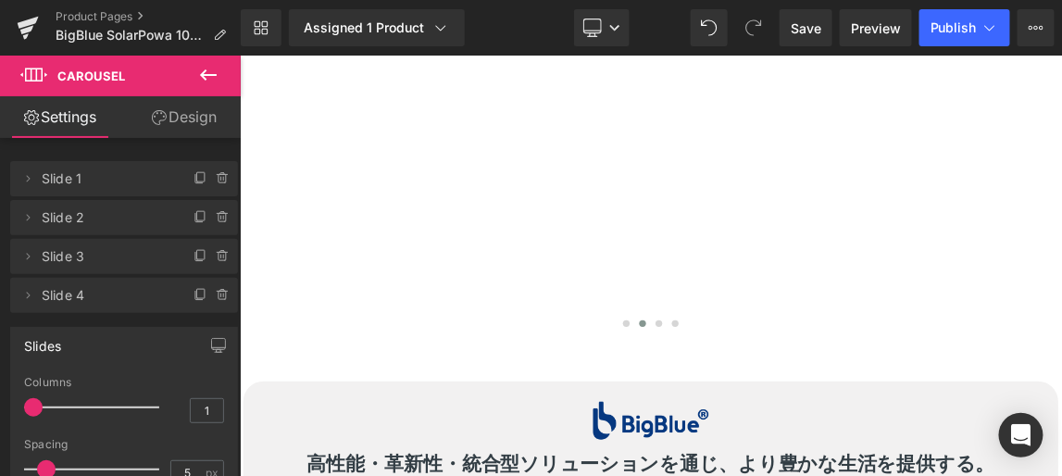
click at [213, 78] on icon at bounding box center [208, 75] width 22 height 22
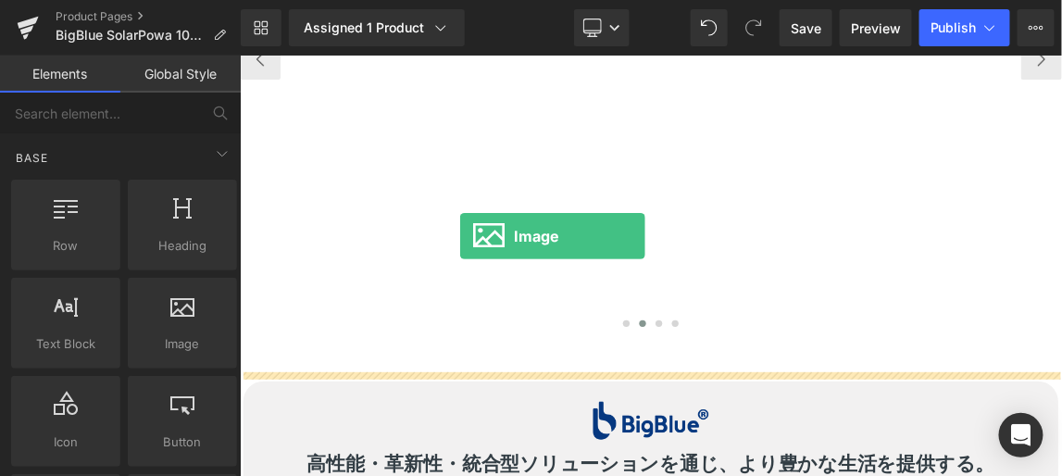
drag, startPoint x: 414, startPoint y: 368, endPoint x: 538, endPoint y: 301, distance: 140.9
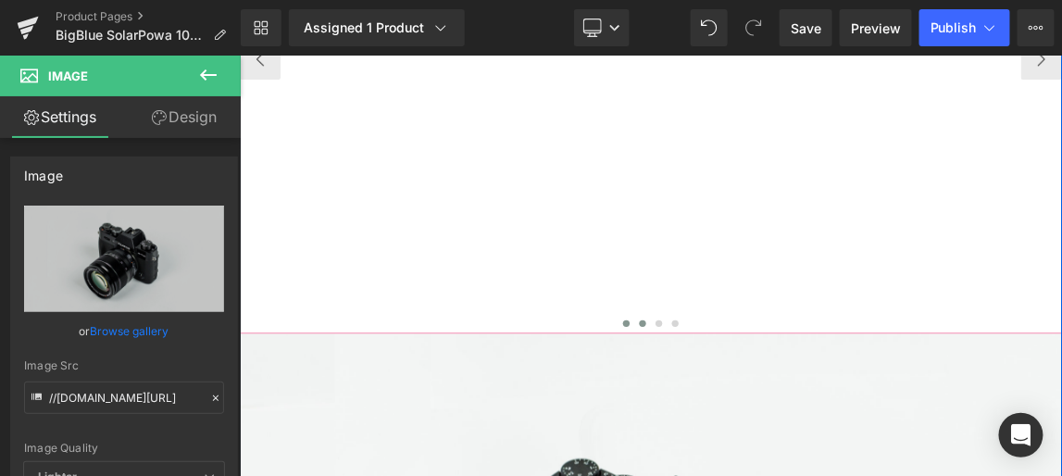
click at [761, 425] on span at bounding box center [765, 420] width 9 height 9
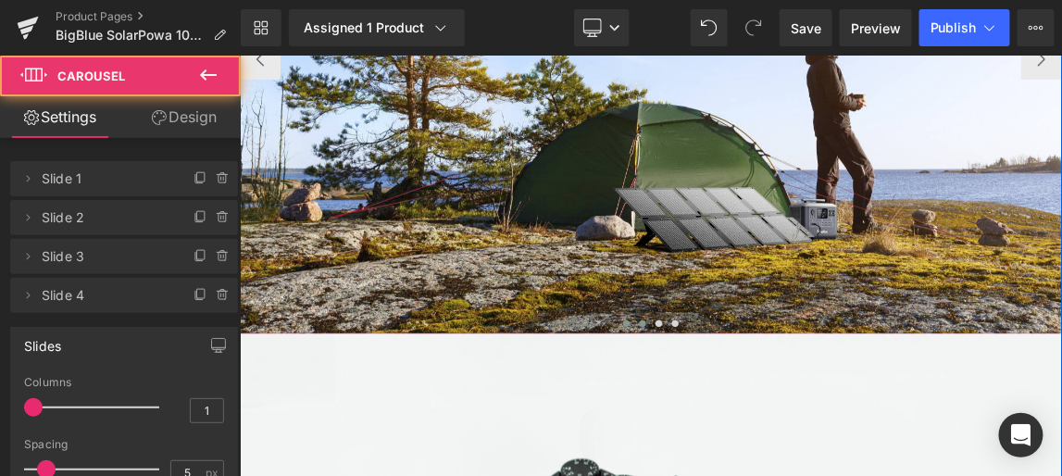
click at [783, 425] on span at bounding box center [787, 420] width 9 height 9
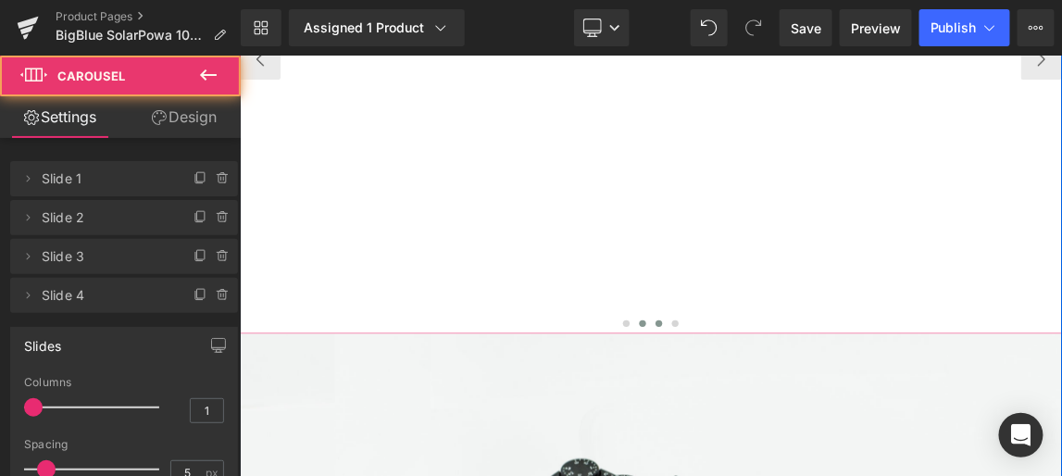
click at [806, 425] on span at bounding box center [810, 420] width 9 height 9
click at [828, 425] on span at bounding box center [832, 420] width 9 height 9
click at [761, 425] on span at bounding box center [765, 420] width 9 height 9
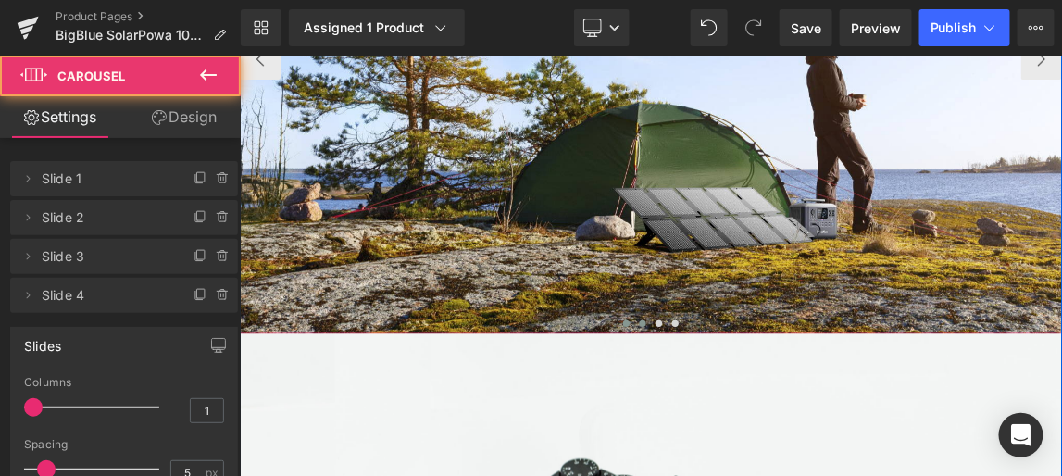
click at [784, 425] on span at bounding box center [787, 420] width 9 height 9
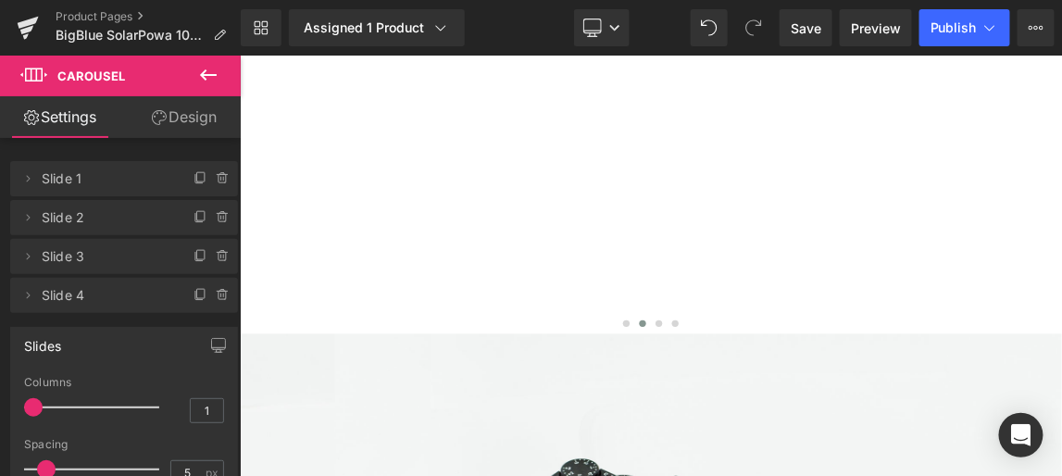
click at [208, 71] on icon at bounding box center [208, 75] width 22 height 22
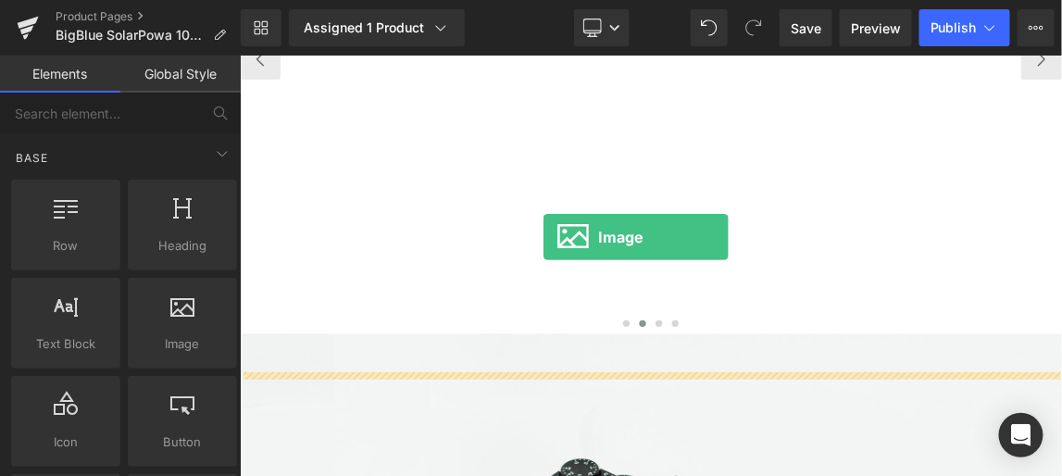
drag, startPoint x: 410, startPoint y: 372, endPoint x: 652, endPoint y: 301, distance: 252.0
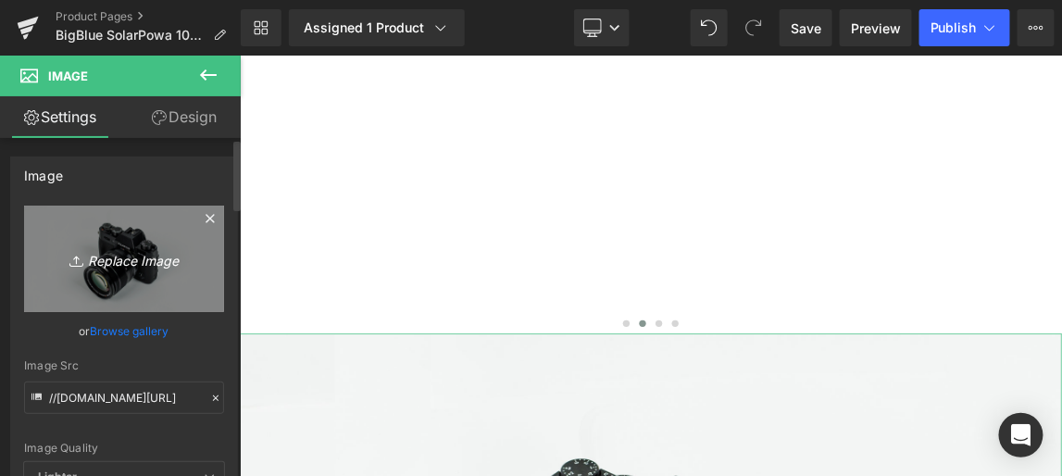
click at [148, 249] on icon "Replace Image" at bounding box center [124, 258] width 148 height 23
type input "C:\fakepath\场景1.jpg"
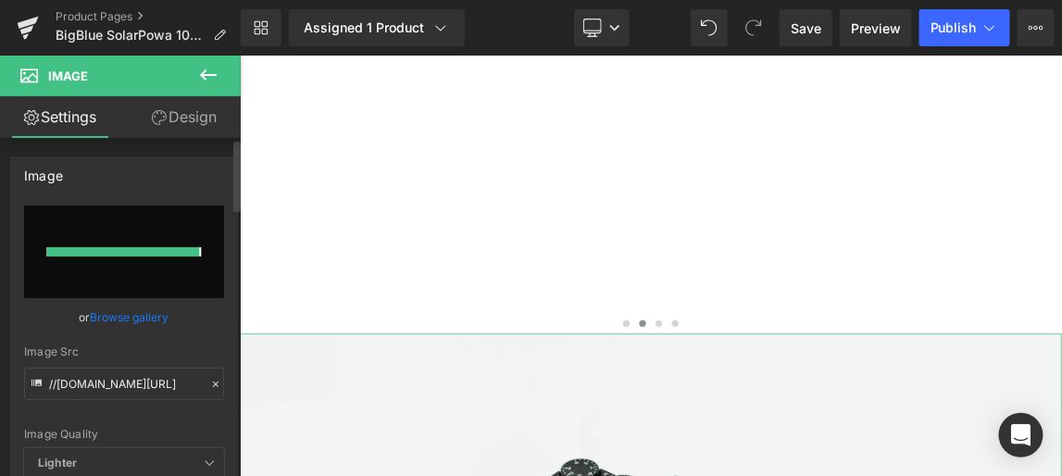
type input "https://ucarecdn.com/b622063f-c685-4c52-bf52-585816b540e3/-/format/auto/-/previ…"
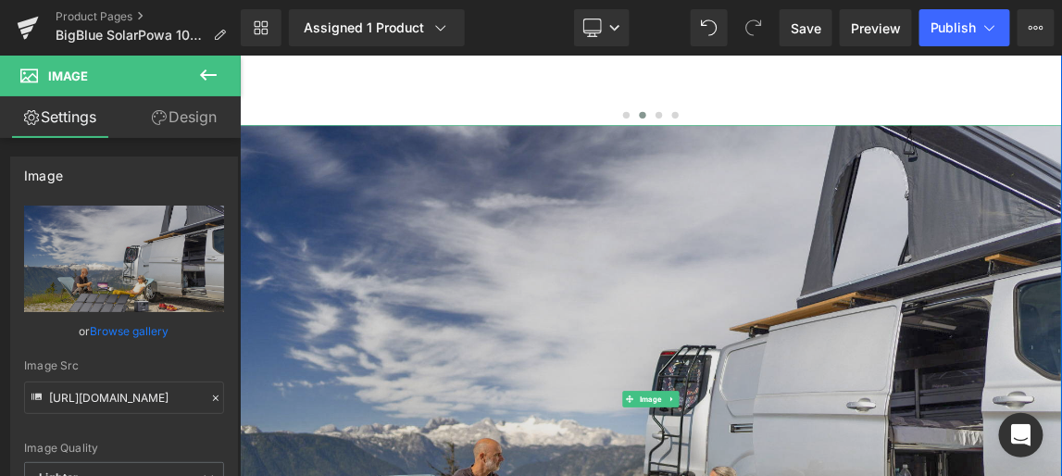
scroll to position [5827, 0]
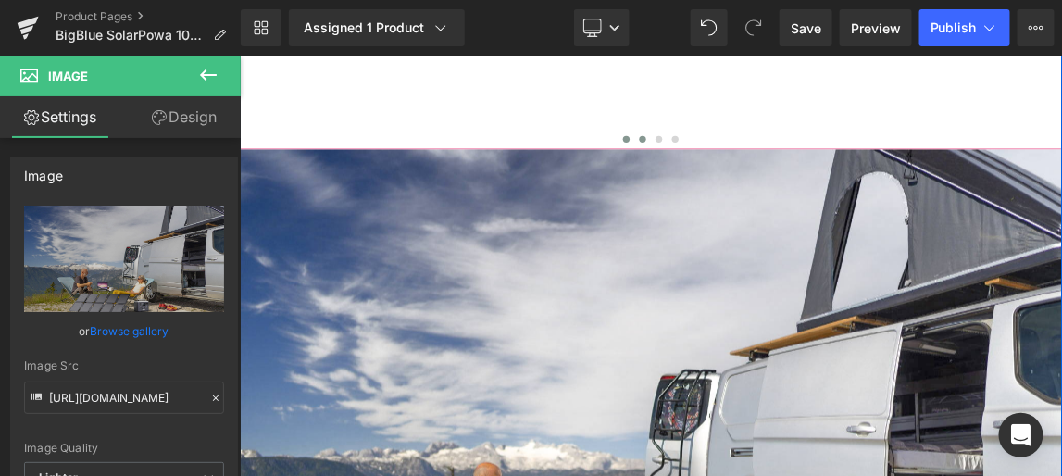
click at [761, 173] on span at bounding box center [765, 168] width 9 height 9
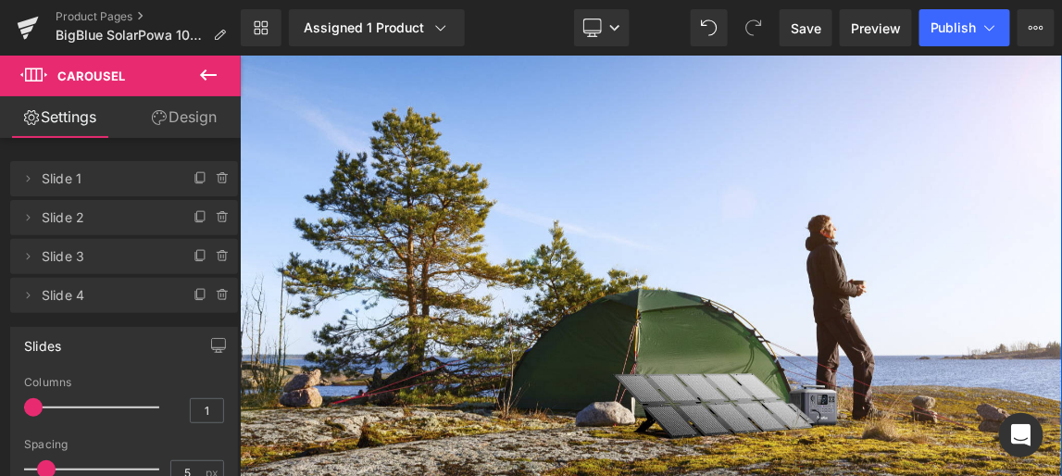
scroll to position [5238, 0]
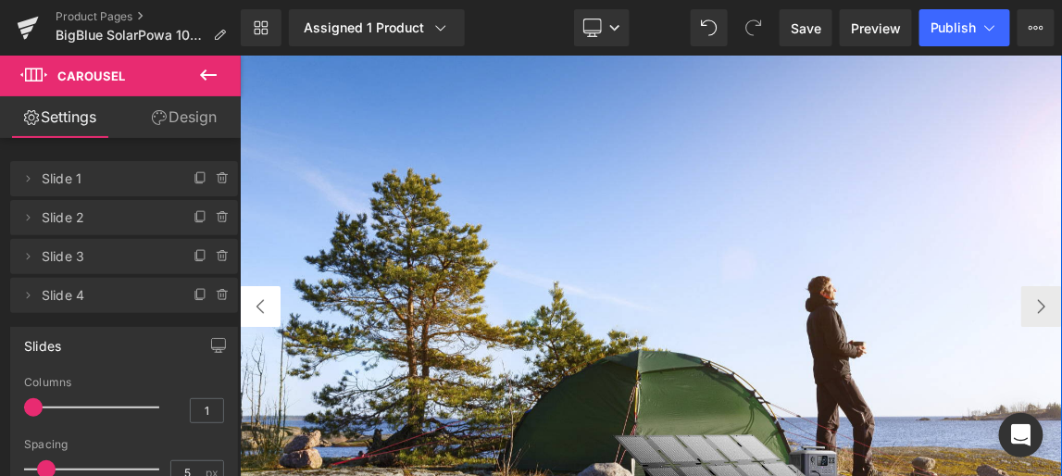
click at [267, 425] on button "‹" at bounding box center [267, 397] width 56 height 56
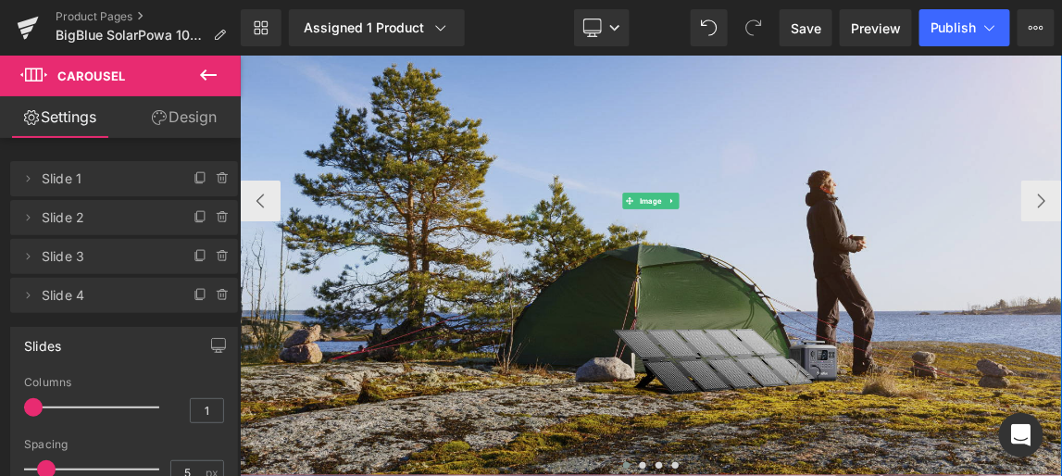
scroll to position [5407, 0]
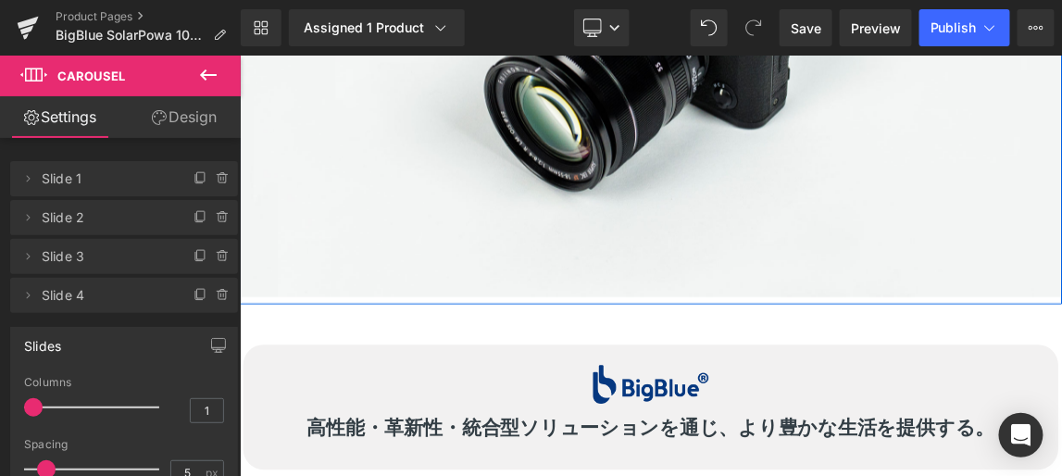
scroll to position [7090, 0]
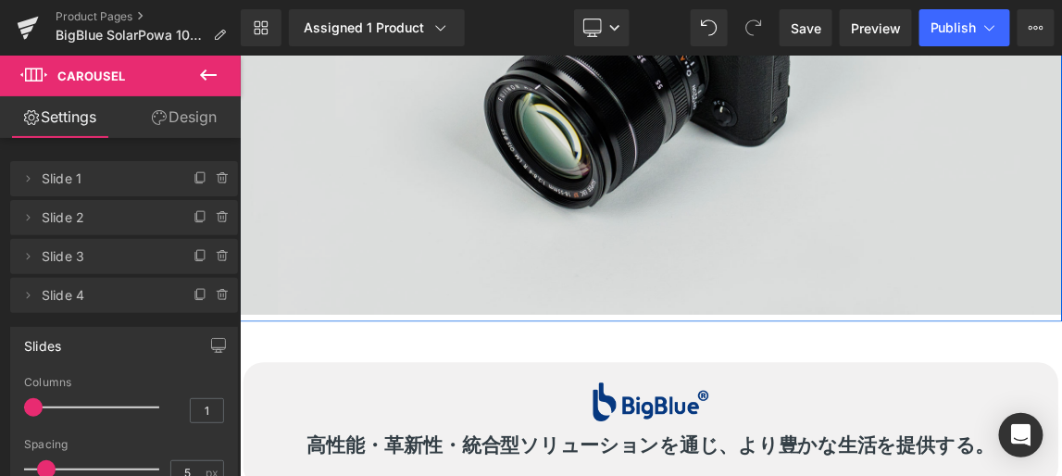
click at [789, 222] on img at bounding box center [799, 38] width 1120 height 743
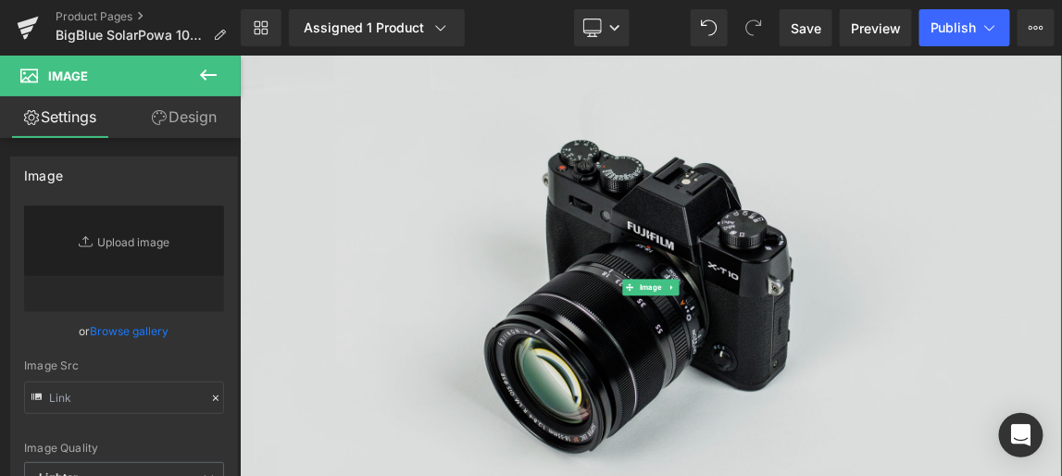
scroll to position [6754, 0]
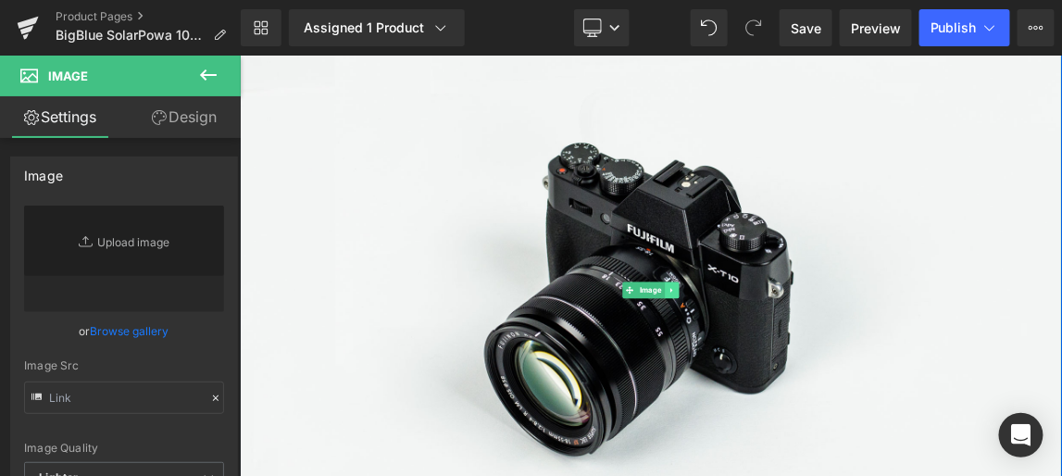
type input "//d1um8515vdn9kb.cloudfront.net/images/parallax.jpg"
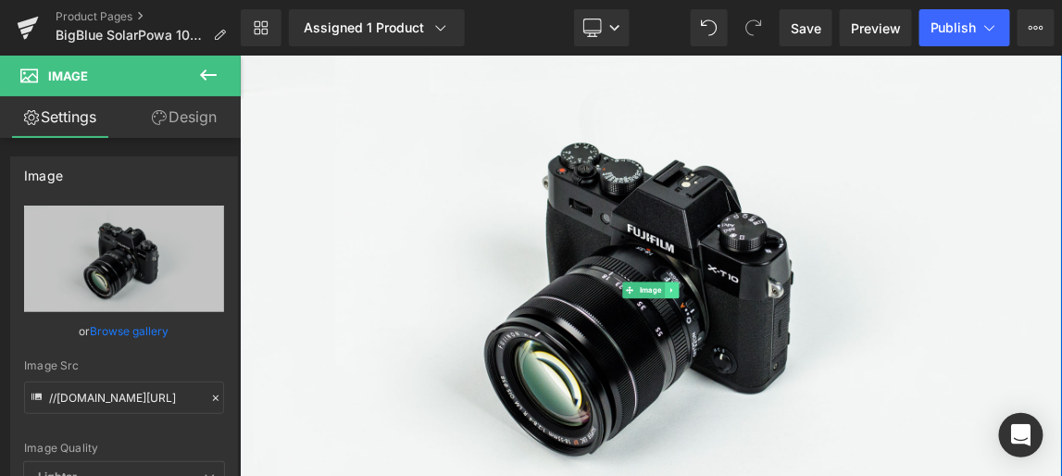
click at [825, 377] on icon at bounding box center [826, 373] width 3 height 6
click at [832, 379] on icon at bounding box center [837, 374] width 10 height 10
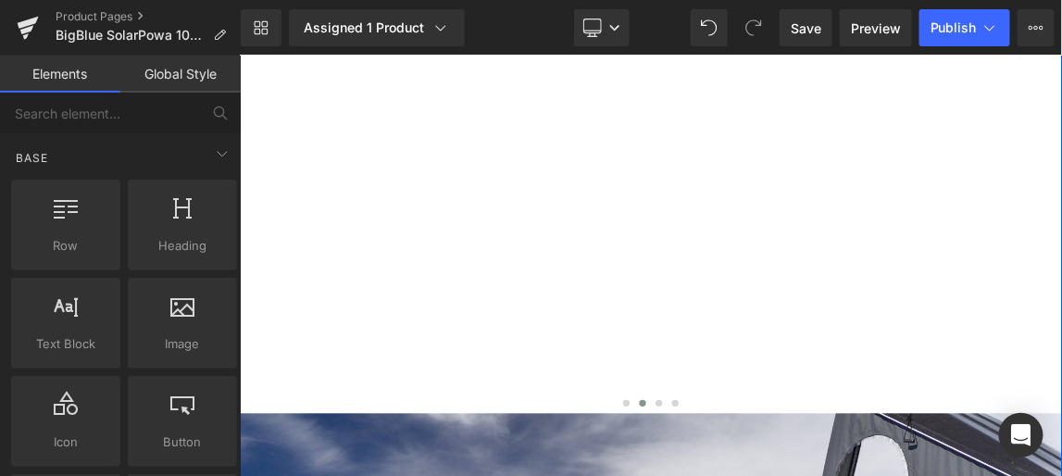
scroll to position [5575, 0]
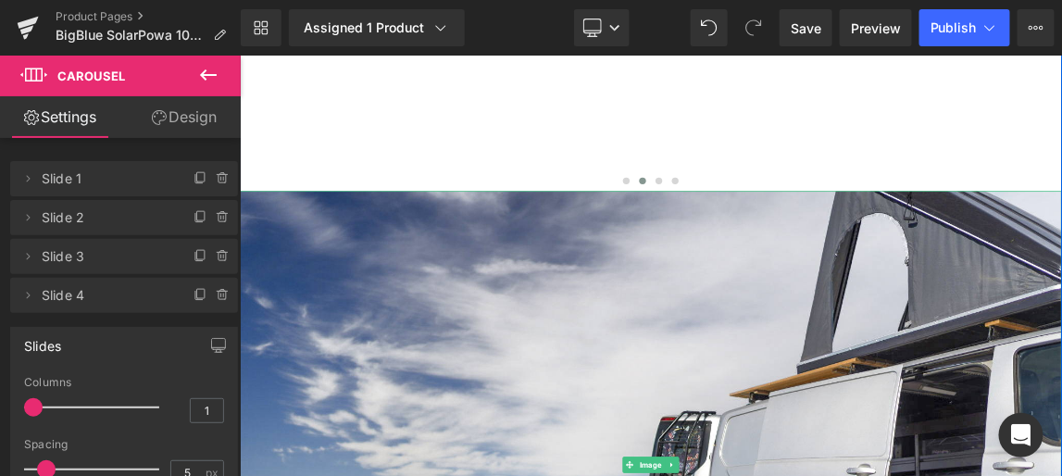
scroll to position [5744, 0]
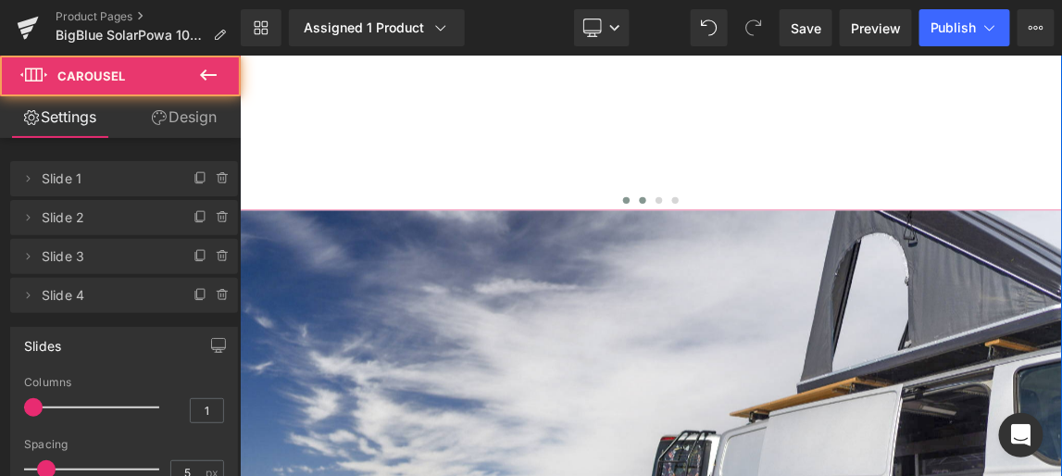
click at [763, 256] on span at bounding box center [765, 251] width 9 height 9
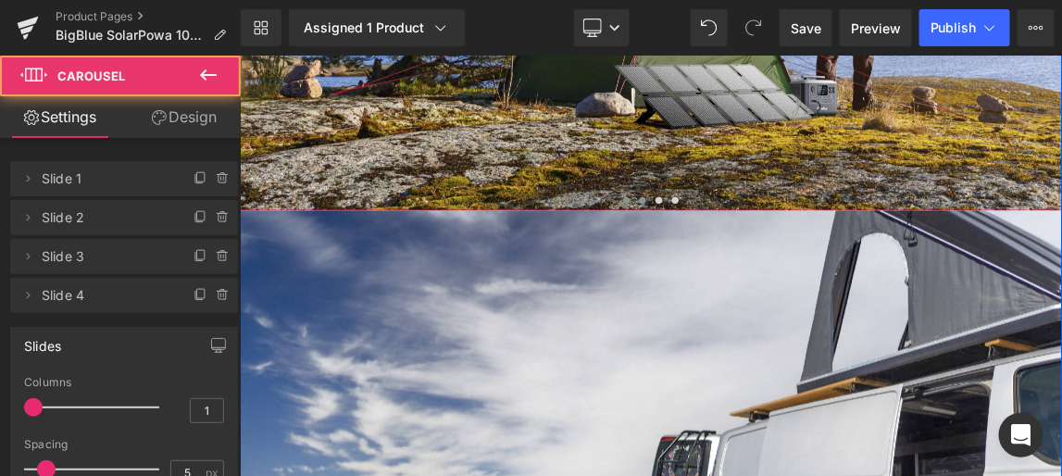
click at [783, 256] on span at bounding box center [787, 251] width 9 height 9
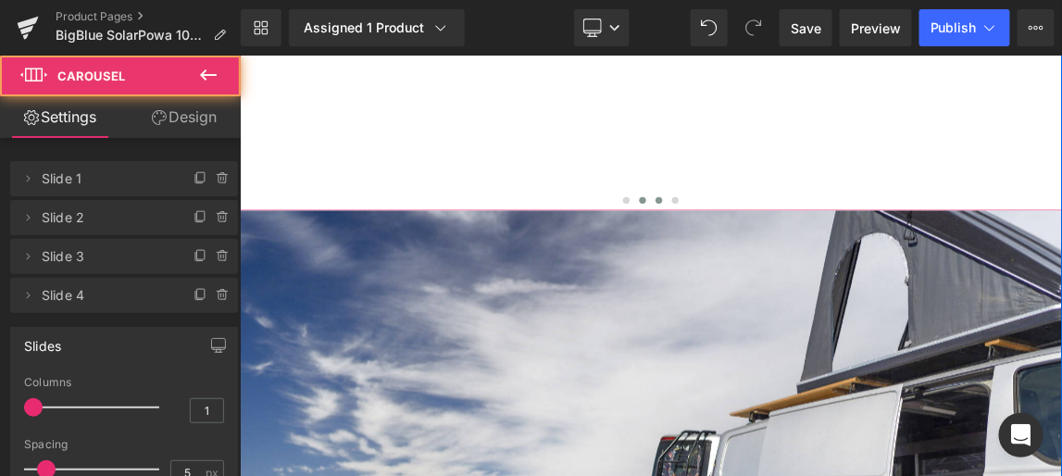
click at [806, 256] on span at bounding box center [810, 251] width 9 height 9
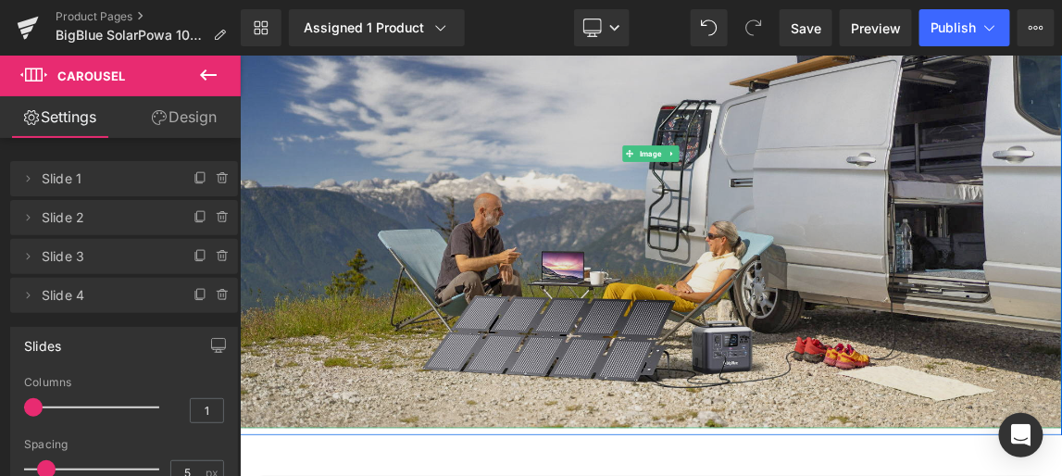
scroll to position [6248, 0]
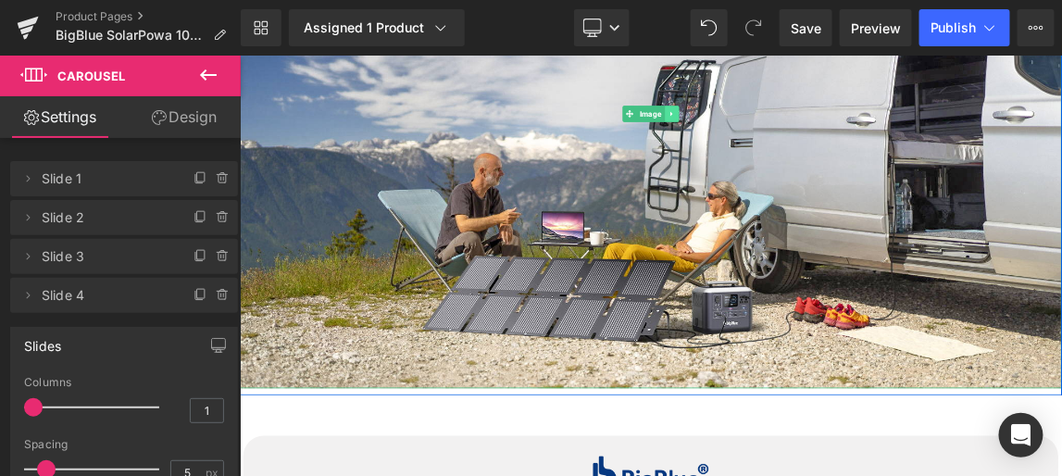
click at [823, 140] on icon at bounding box center [827, 134] width 10 height 11
click at [832, 140] on icon at bounding box center [837, 135] width 10 height 10
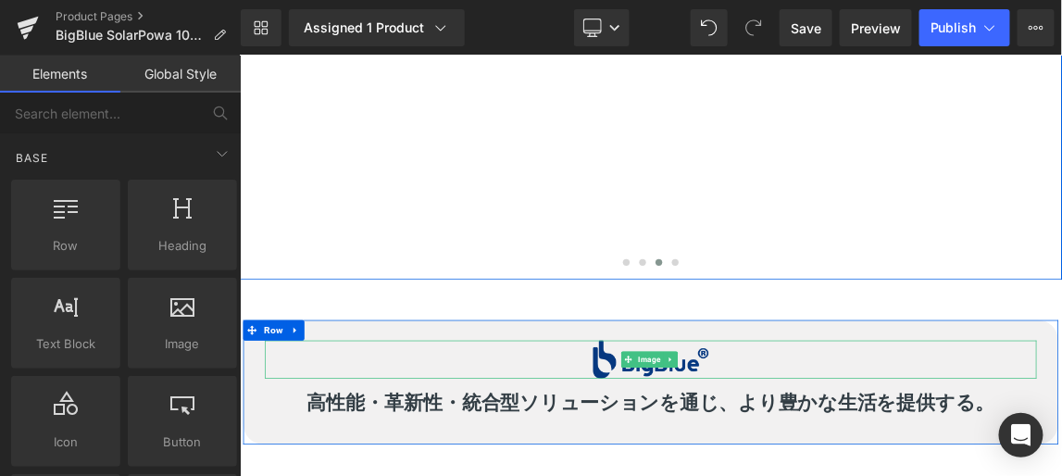
scroll to position [5575, 0]
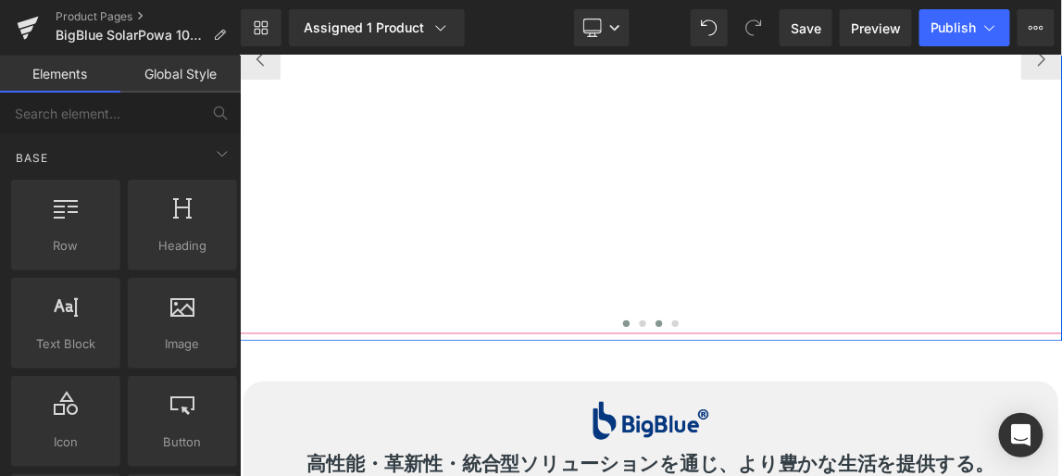
click at [761, 425] on span at bounding box center [765, 420] width 9 height 9
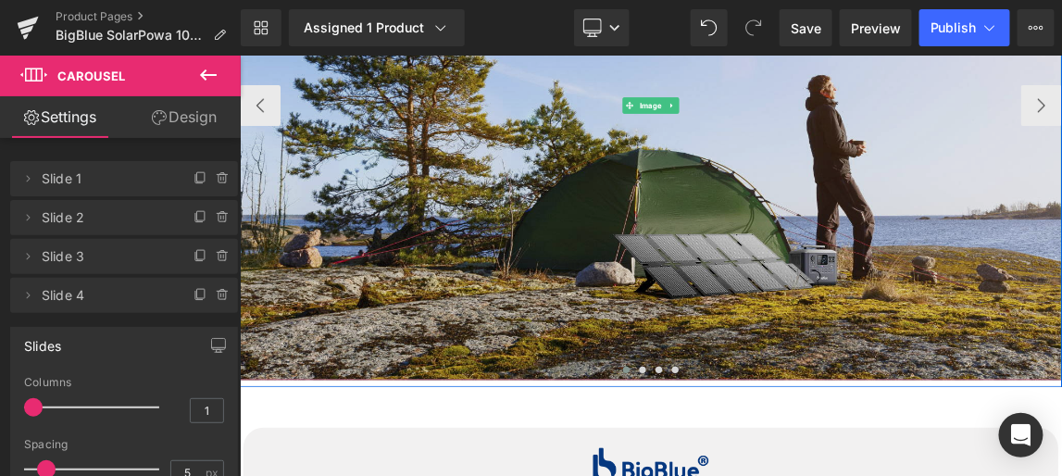
scroll to position [5407, 0]
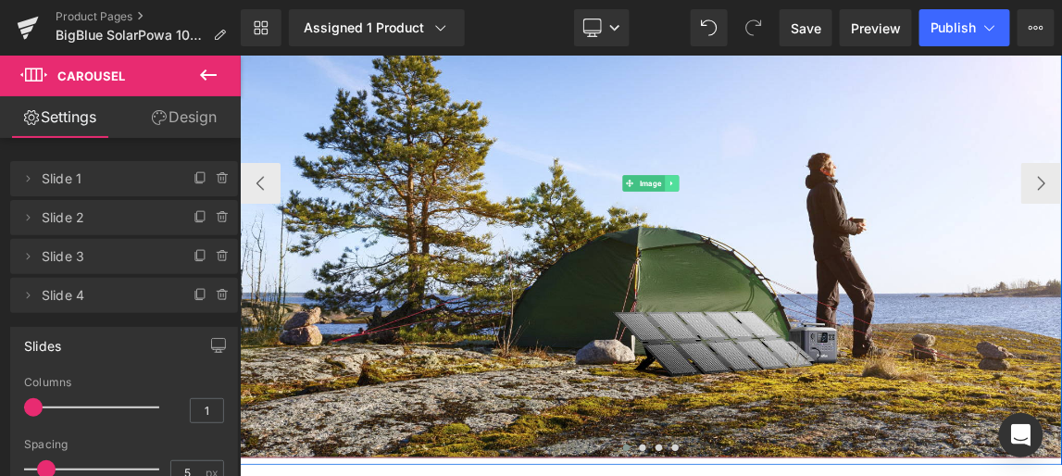
click at [822, 234] on icon at bounding box center [827, 228] width 10 height 11
click at [832, 234] on icon at bounding box center [837, 229] width 10 height 10
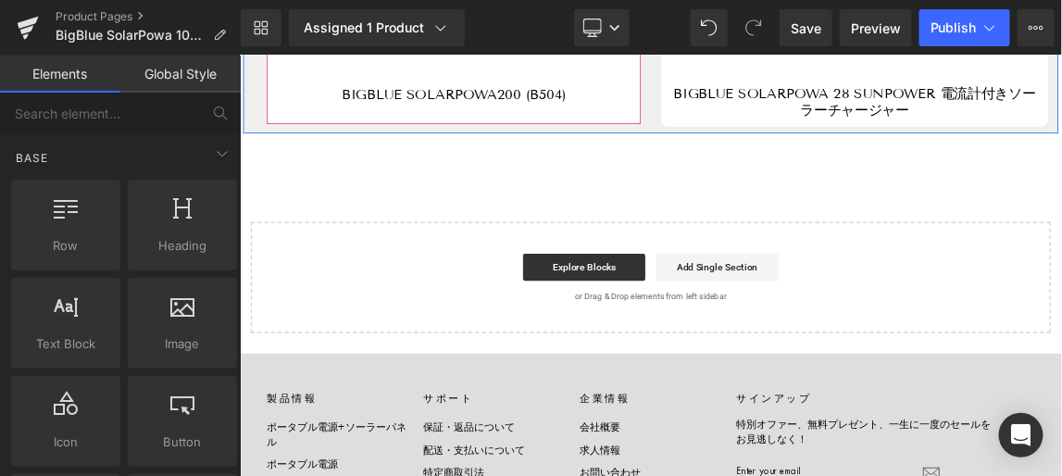
scroll to position [6164, 0]
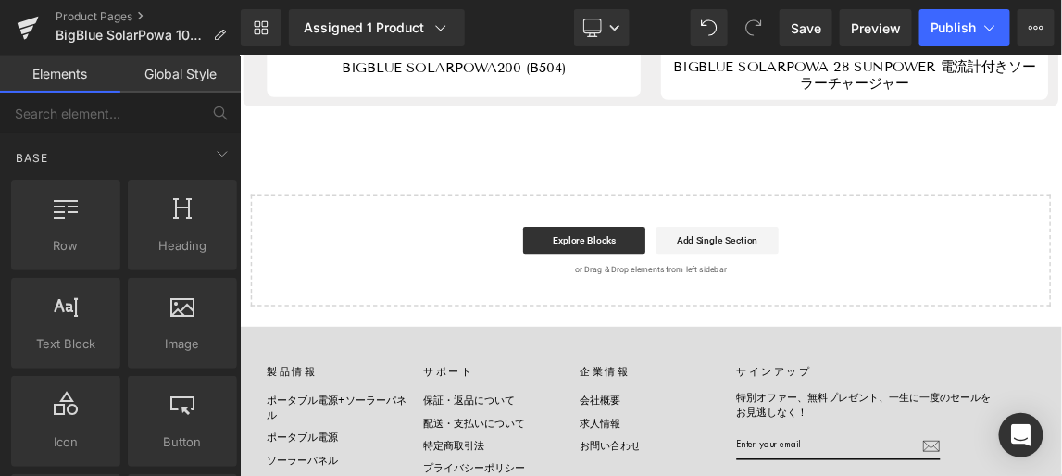
click at [323, 318] on div "Start building your page Explore Blocks Add Single Section or Drag & Drop eleme…" at bounding box center [799, 320] width 1087 height 148
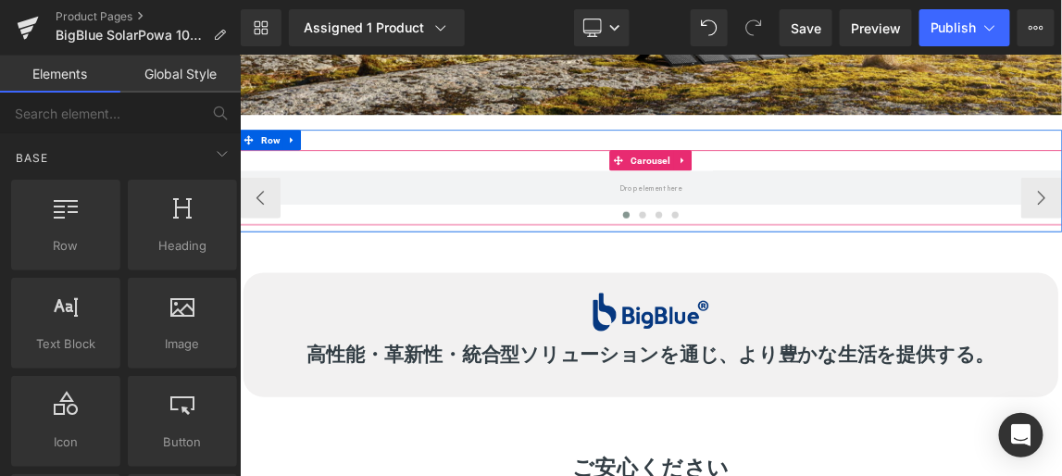
scroll to position [4985, 0]
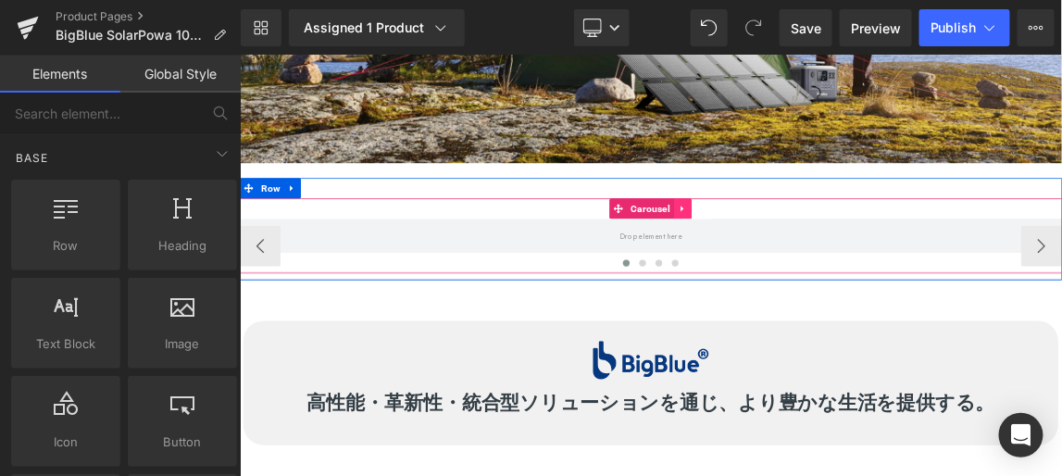
click at [838, 269] on icon at bounding box center [843, 263] width 13 height 14
click at [850, 269] on icon at bounding box center [855, 262] width 13 height 13
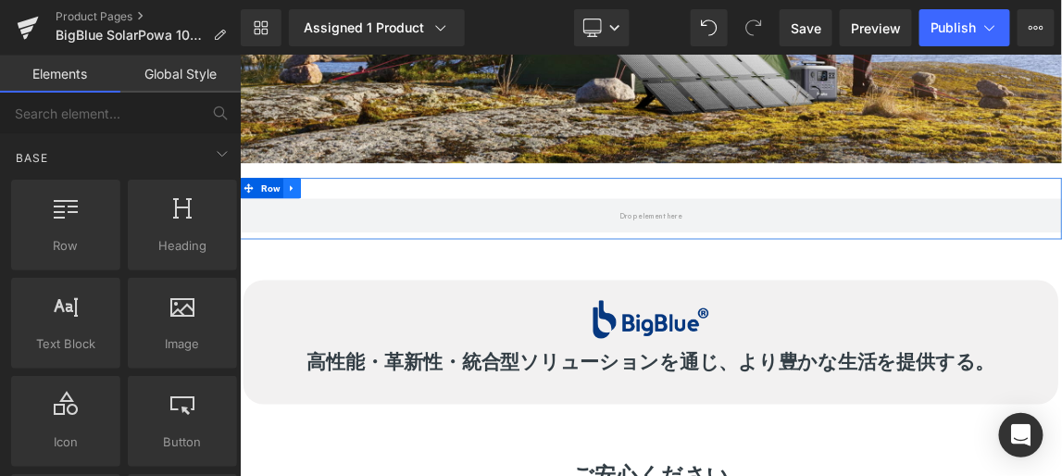
click at [305, 242] on icon at bounding box center [310, 235] width 13 height 14
click at [353, 242] on icon at bounding box center [358, 235] width 13 height 14
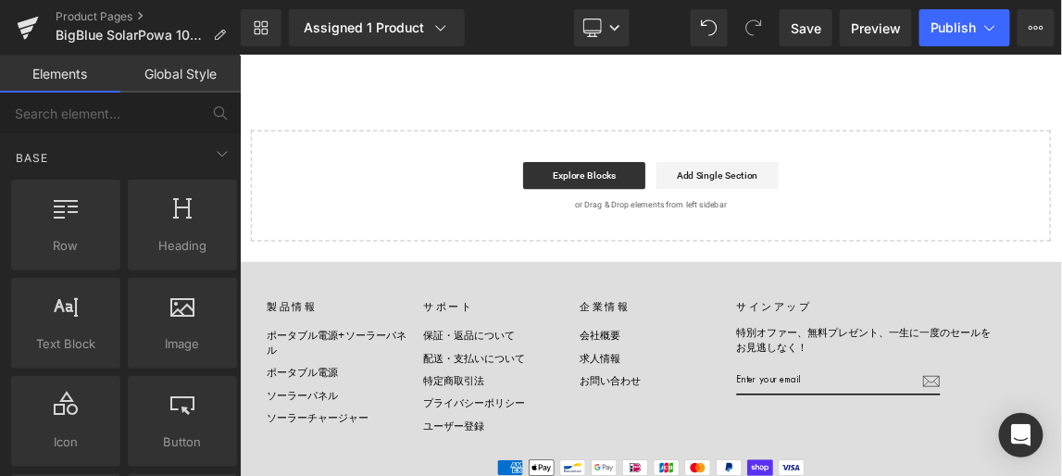
scroll to position [6164, 0]
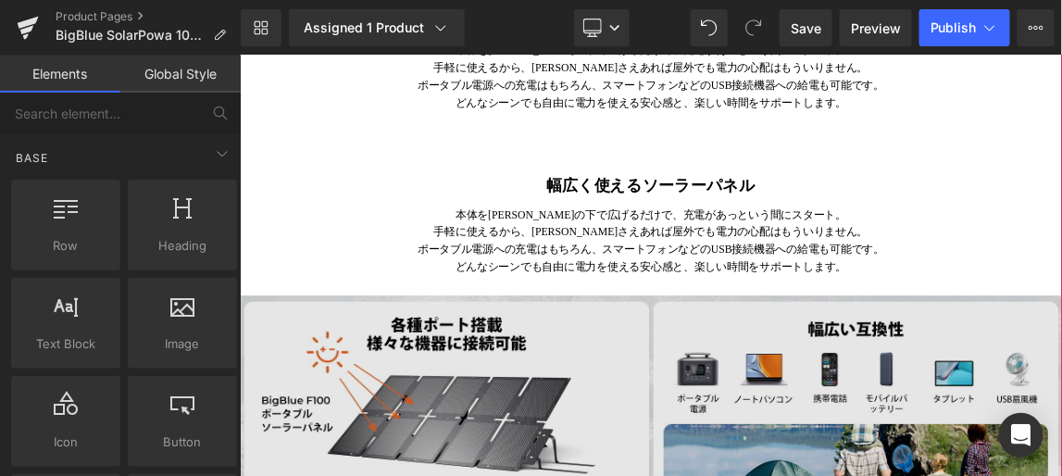
scroll to position [2293, 0]
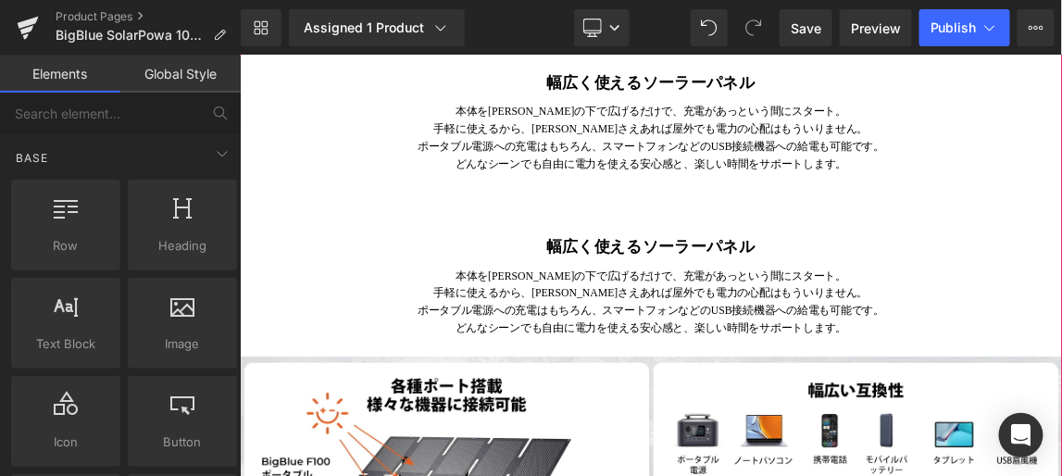
click at [621, 333] on div "幅広く使えるソーラーパネル Heading" at bounding box center [798, 315] width 1083 height 36
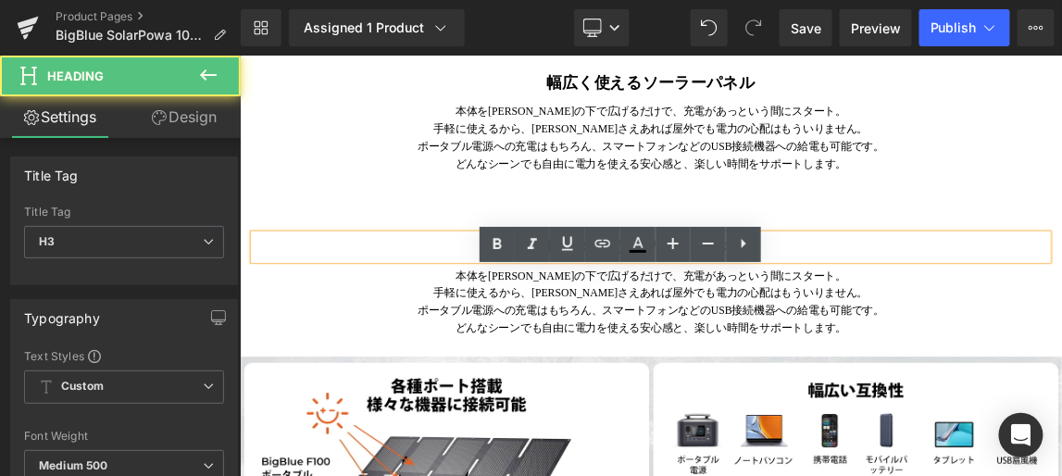
click at [717, 327] on strong "幅広く使えるソーラーパネル" at bounding box center [799, 315] width 284 height 23
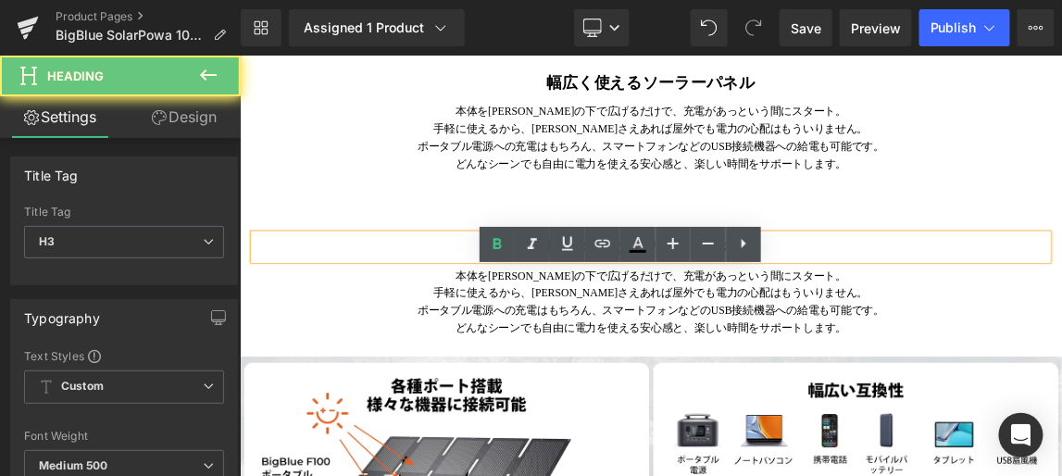
click at [643, 333] on h3 "幅広く使えるソーラーパネル" at bounding box center [798, 315] width 1083 height 36
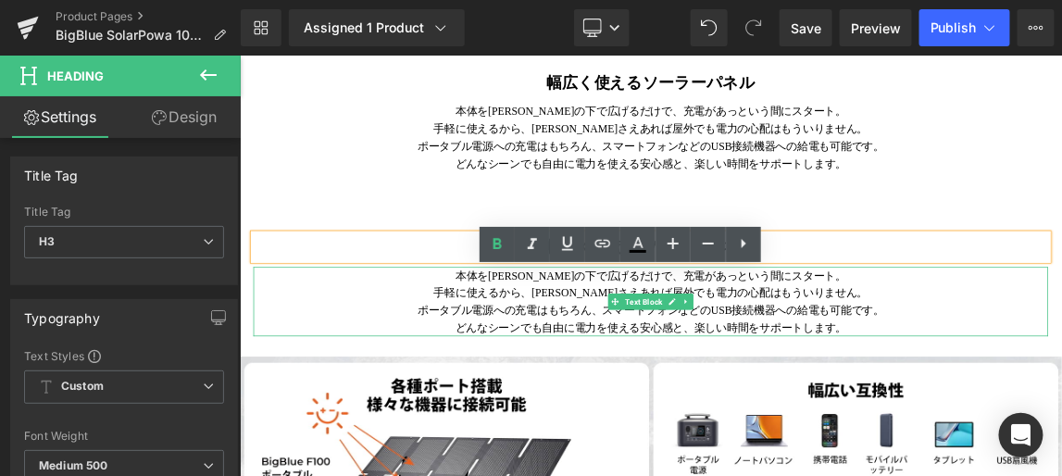
click at [639, 414] on p "ポータブル電源への充電はもちろん、スマートフォンなどのUSB接続機器への給電も可能です。" at bounding box center [798, 402] width 1083 height 24
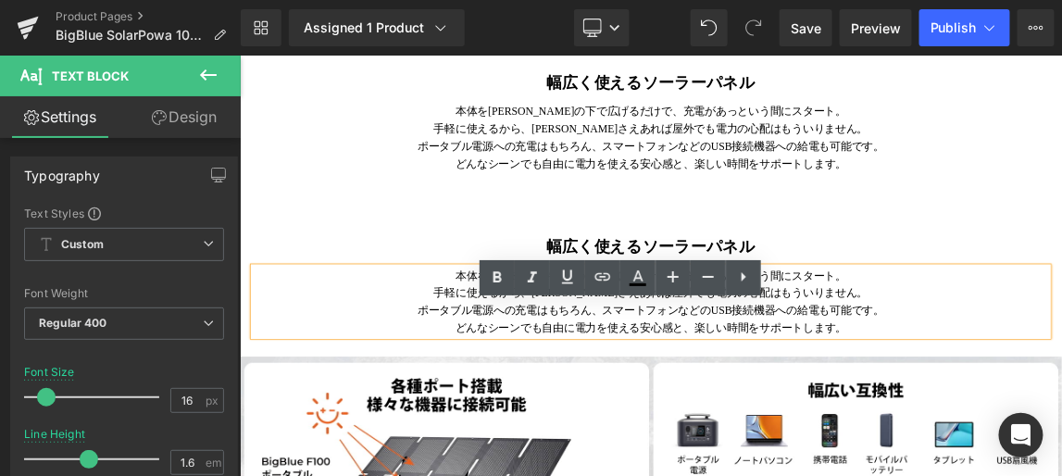
click at [1007, 334] on div "幅広く使えるソーラーパネル Heading 本体を太陽の下で広げるだけで、充電があっという間にスタート。 手軽に使えるから、太陽光さえあれば屋外でも電力の心配…" at bounding box center [799, 357] width 1111 height 177
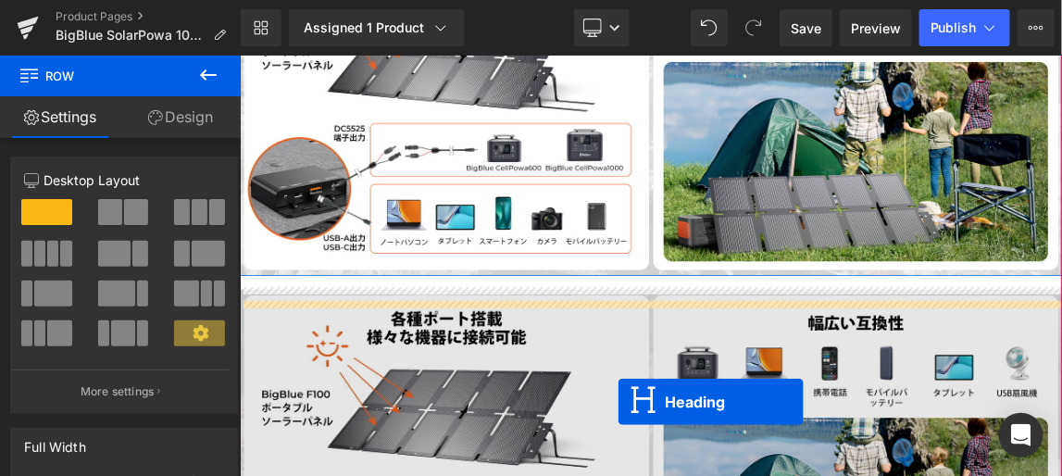
scroll to position [2954, 0]
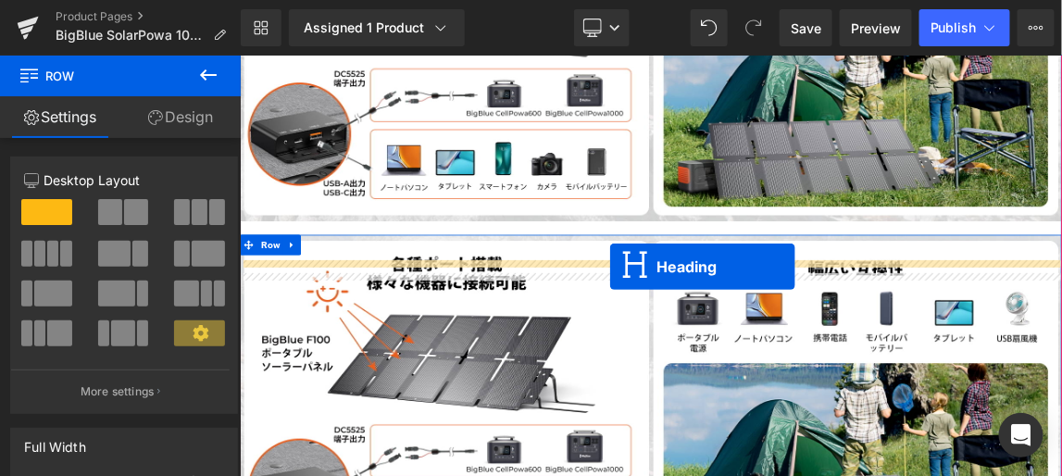
drag, startPoint x: 751, startPoint y: 368, endPoint x: 743, endPoint y: 343, distance: 26.4
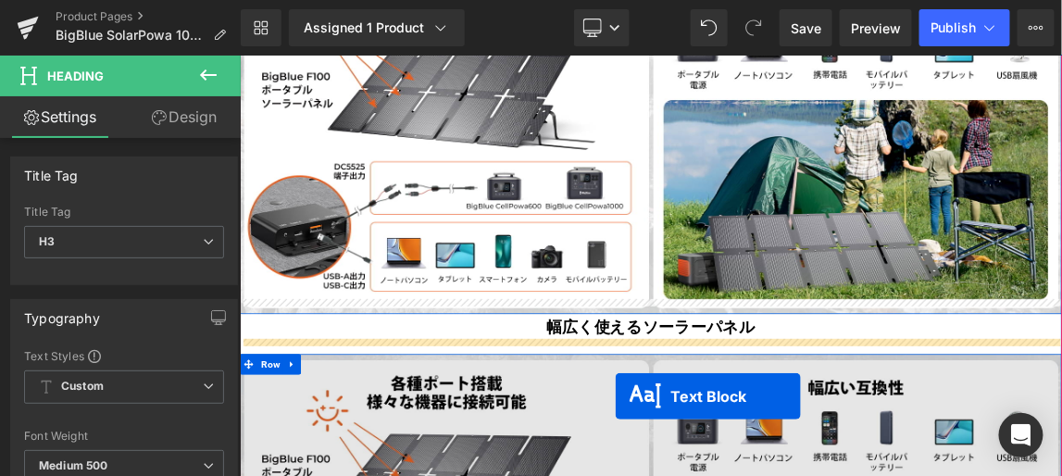
scroll to position [2806, 0]
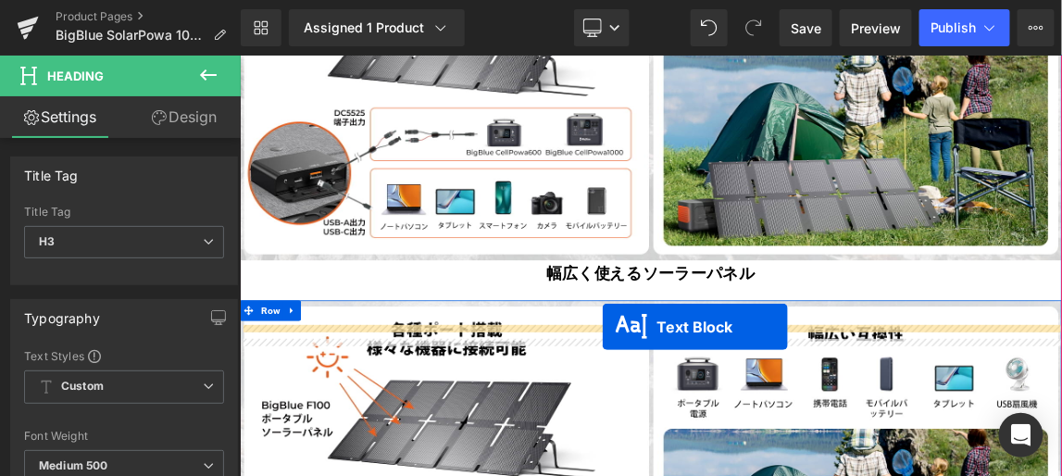
drag, startPoint x: 743, startPoint y: 296, endPoint x: 732, endPoint y: 424, distance: 128.2
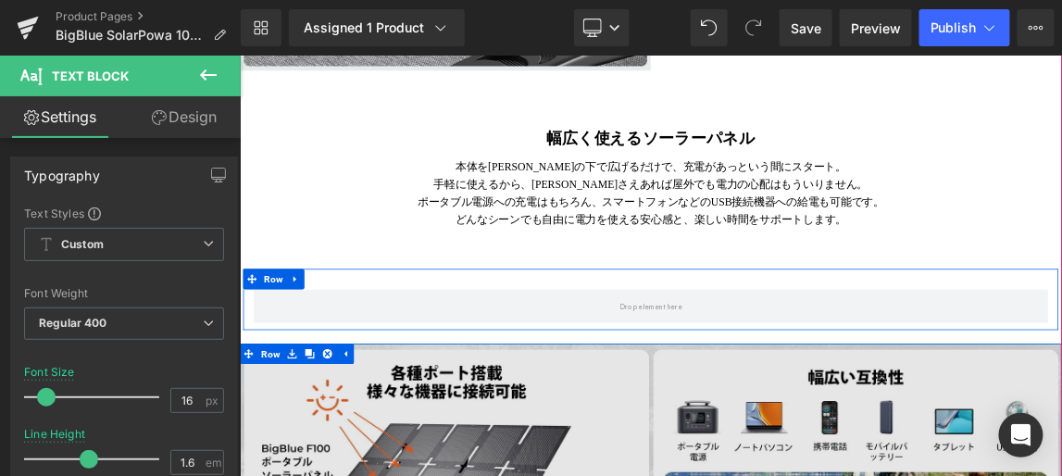
scroll to position [2207, 0]
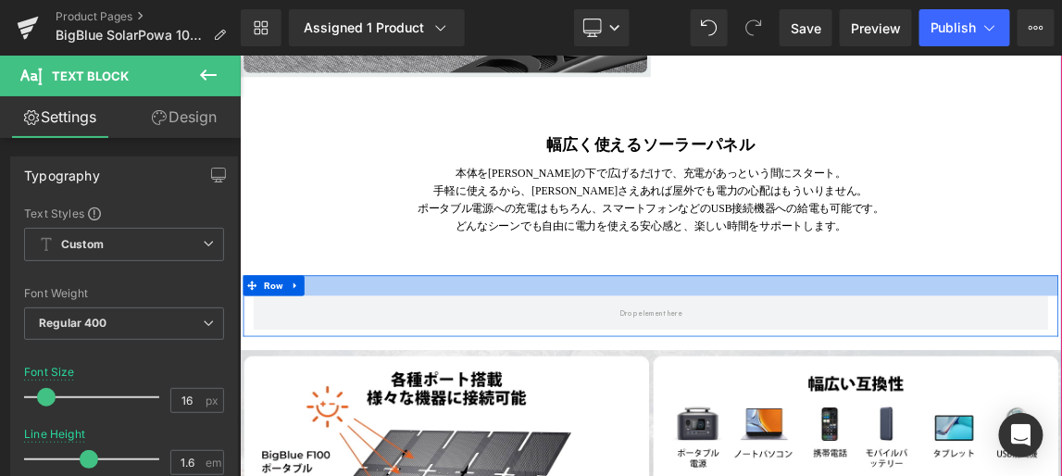
click at [720, 382] on div at bounding box center [799, 369] width 1111 height 28
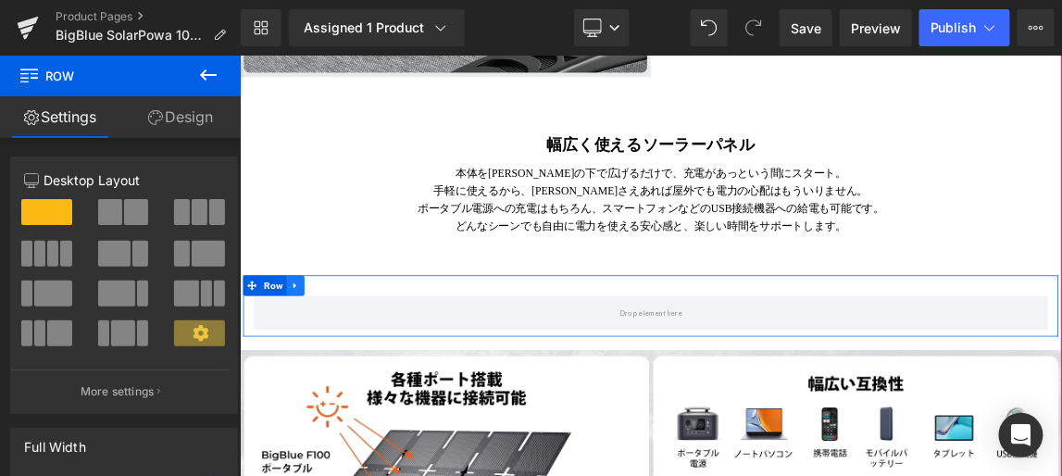
click at [308, 375] on icon at bounding box center [314, 368] width 13 height 14
click at [356, 375] on icon at bounding box center [362, 368] width 13 height 13
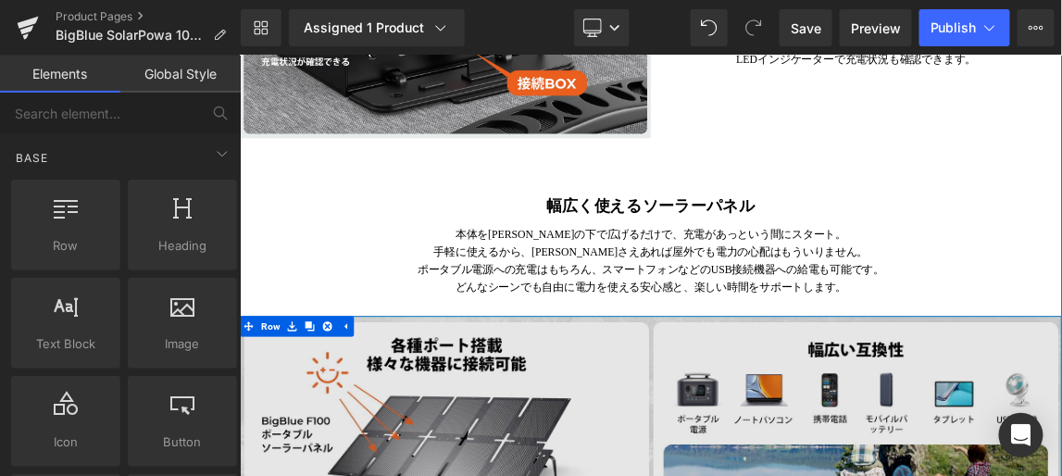
scroll to position [2123, 0]
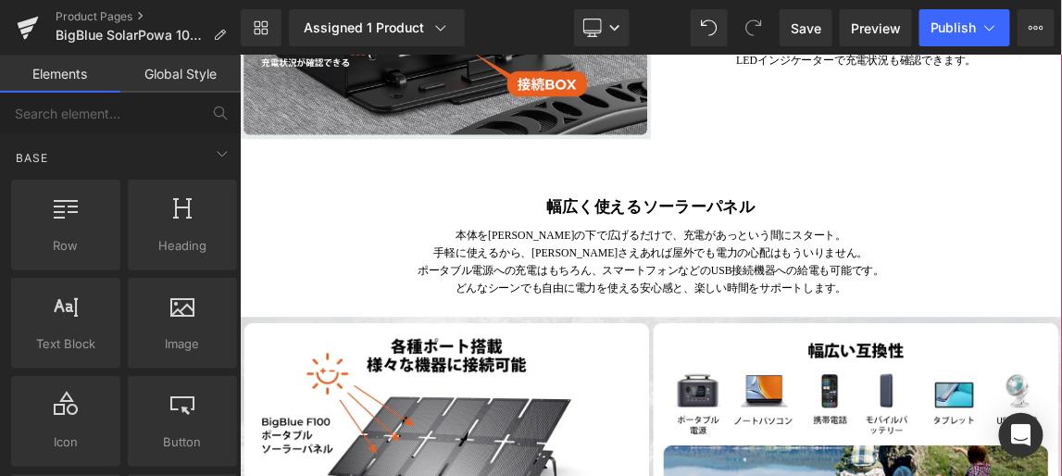
click at [756, 274] on div "幅広く使えるソーラーパネル Heading 本体を太陽の下で広げるだけで、充電があっという間にスタート。 手軽に使えるから、太陽光さえあれば屋外でも電力の心…" at bounding box center [799, 303] width 1111 height 177
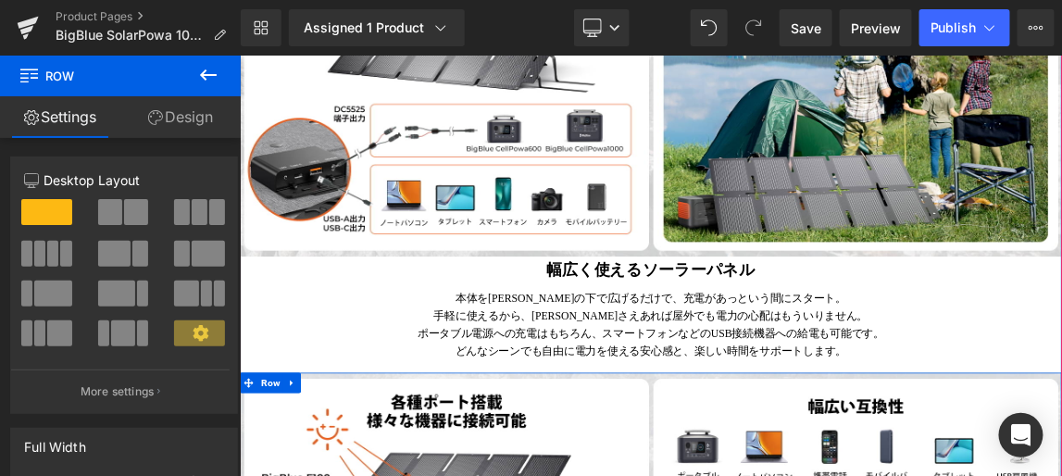
scroll to position [2712, 0]
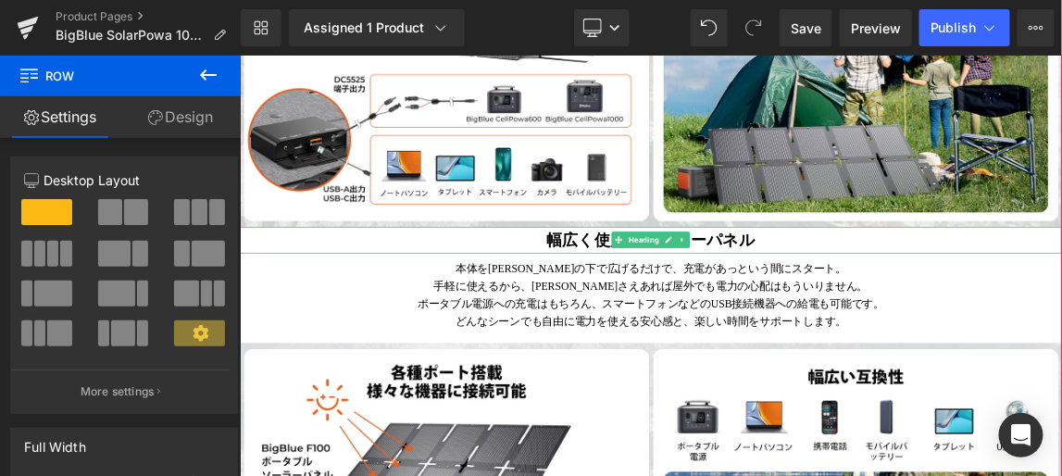
click at [750, 312] on icon at bounding box center [755, 306] width 10 height 11
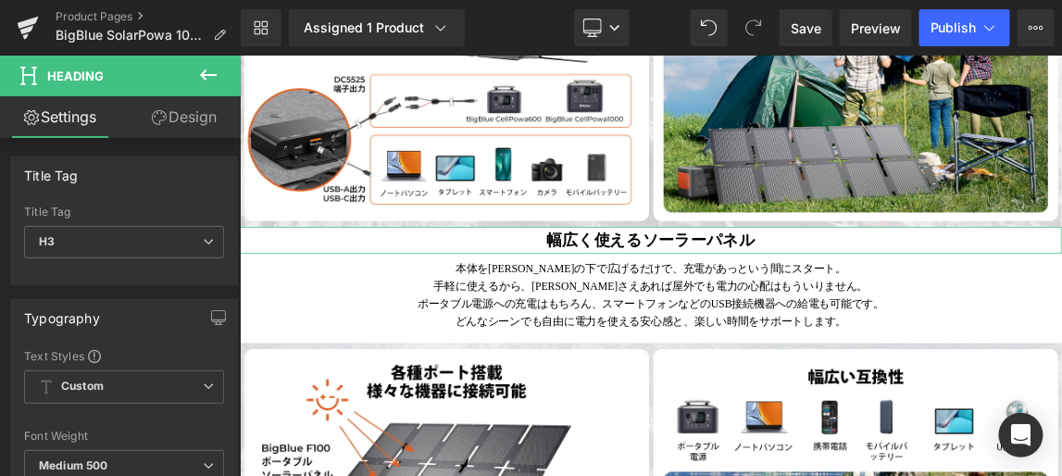
click at [200, 119] on link "Design" at bounding box center [184, 117] width 120 height 42
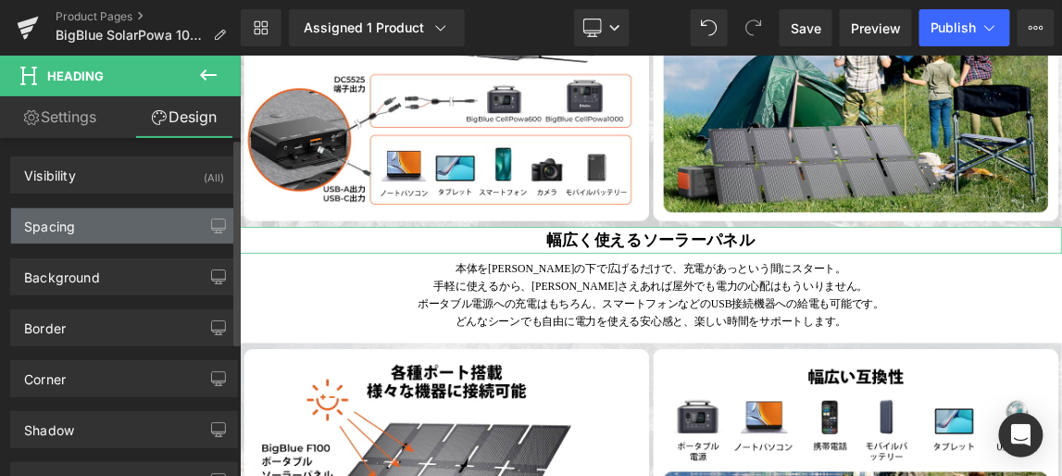
type input "0"
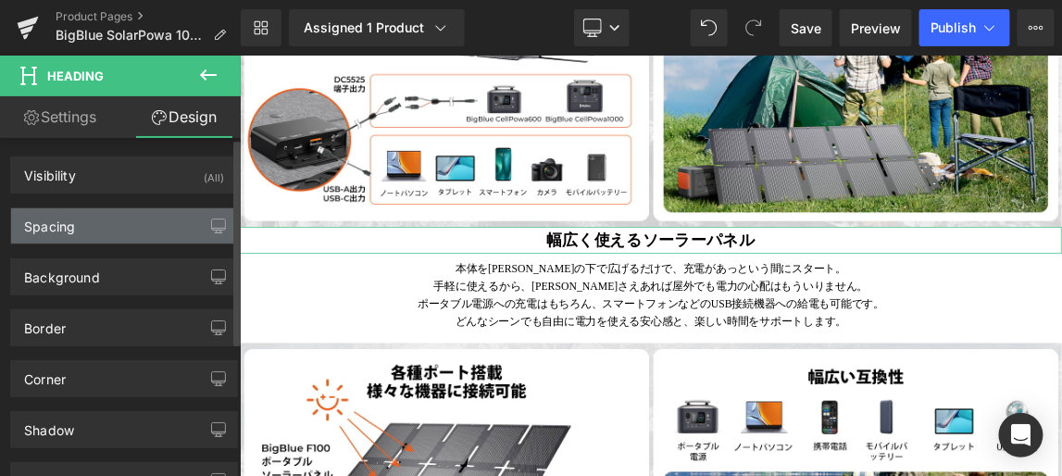
type input "0"
click at [211, 224] on icon "button" at bounding box center [218, 226] width 15 height 15
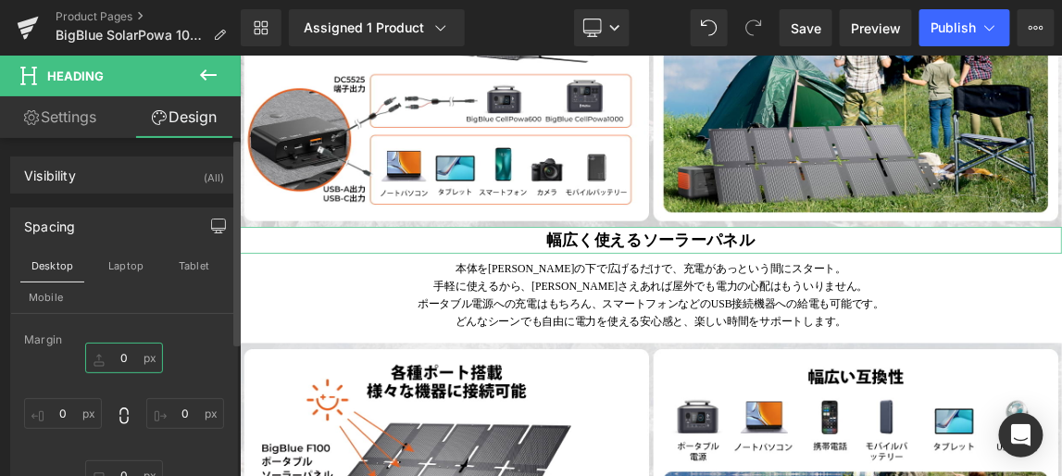
click at [129, 355] on input "0" at bounding box center [124, 358] width 78 height 31
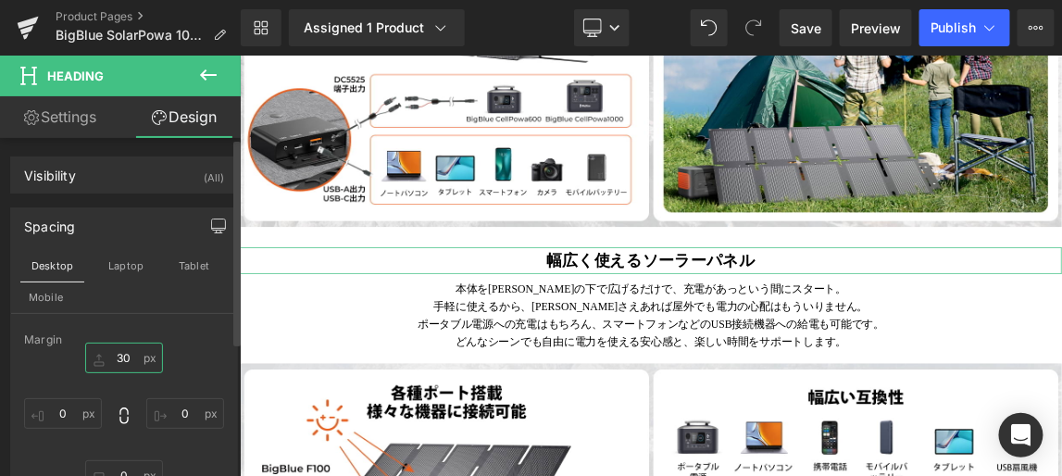
type input "3"
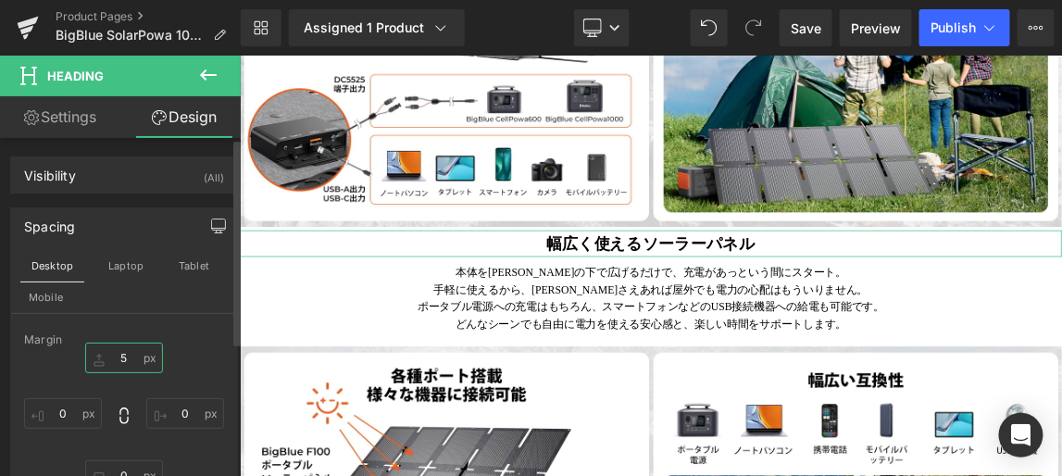
type input "50"
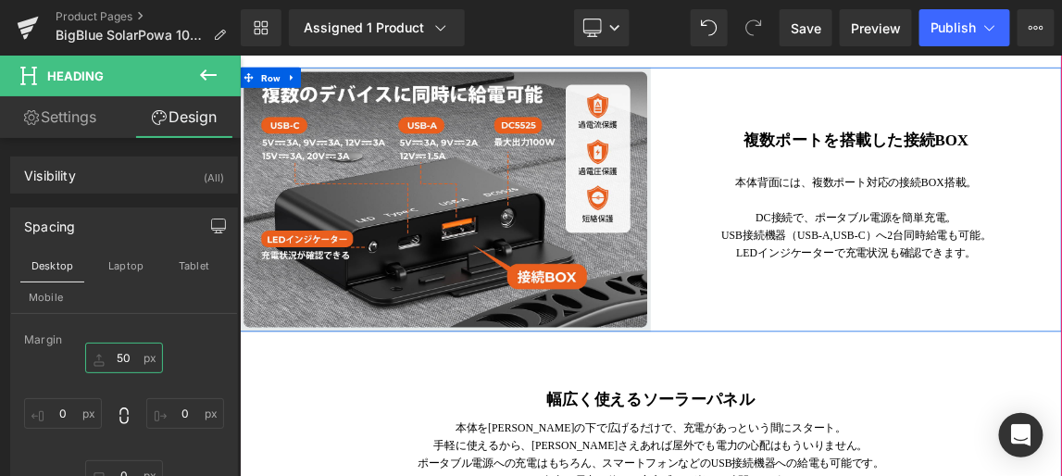
scroll to position [1955, 0]
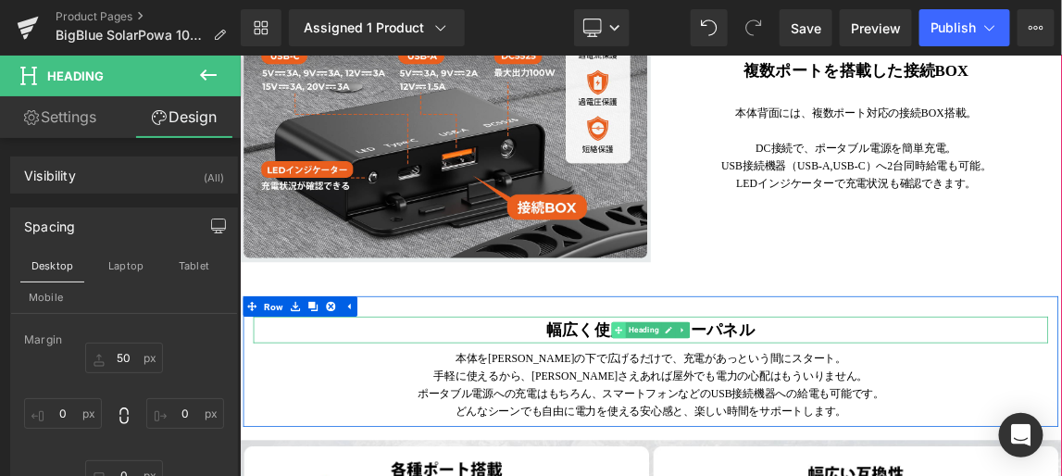
click at [750, 434] on icon at bounding box center [755, 429] width 10 height 10
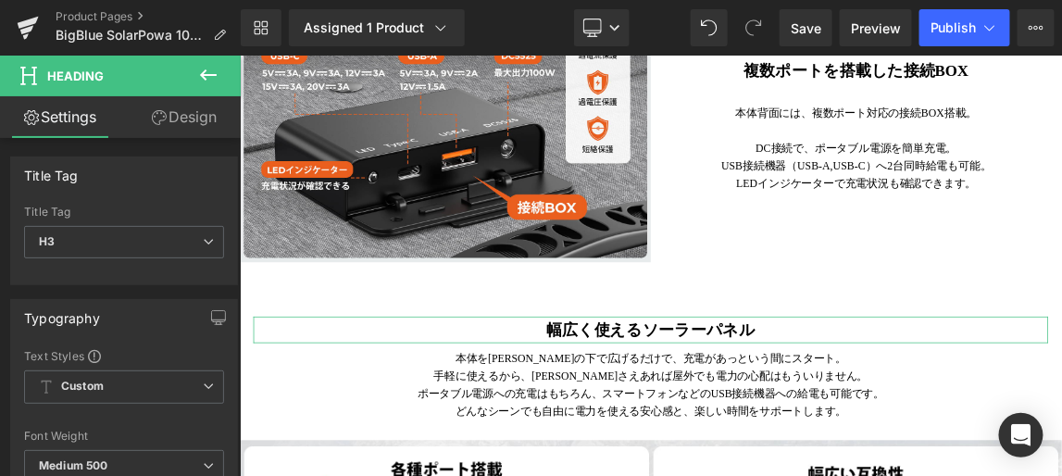
click at [184, 115] on link "Design" at bounding box center [184, 117] width 120 height 42
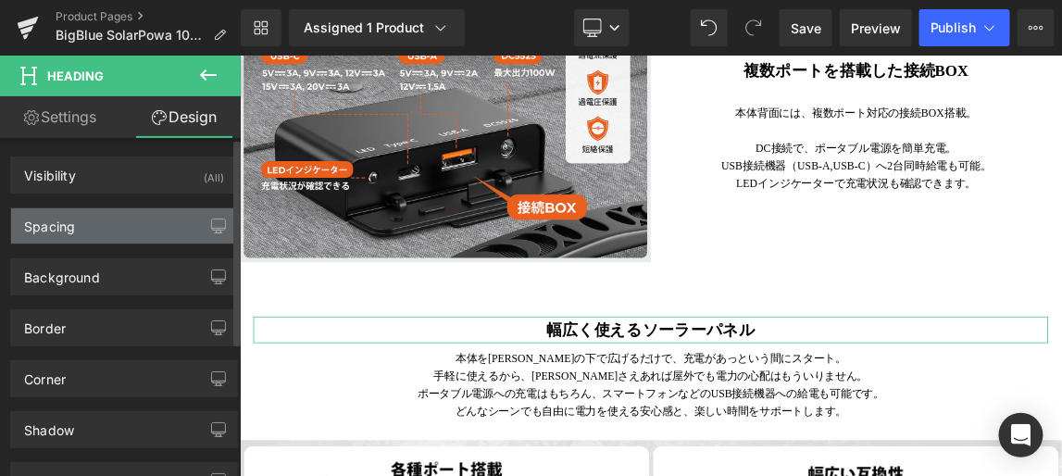
type input "0"
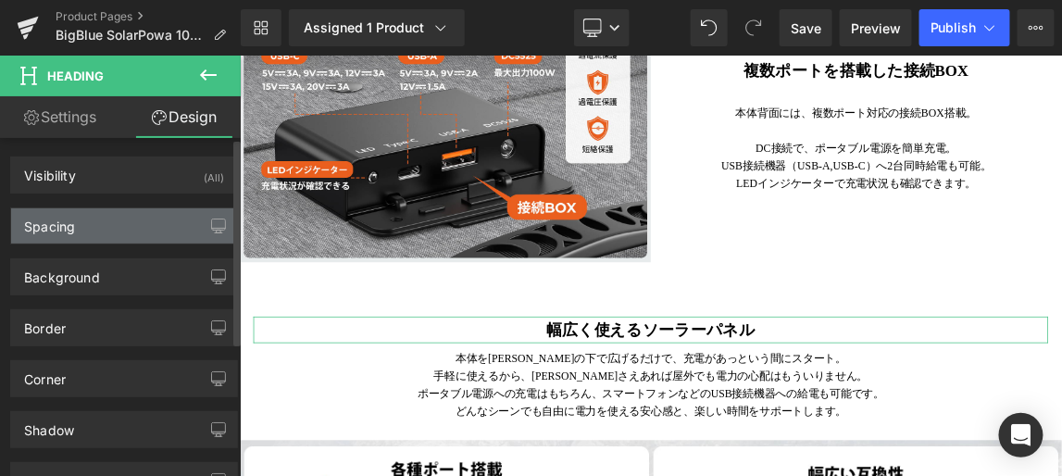
type input "0"
click at [141, 225] on div "Spacing" at bounding box center [124, 225] width 226 height 35
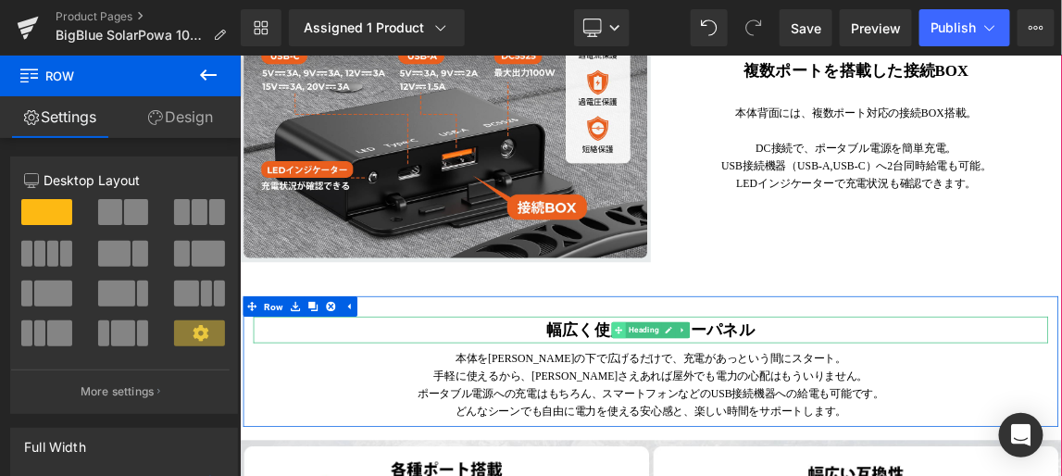
click at [745, 441] on span at bounding box center [754, 430] width 19 height 22
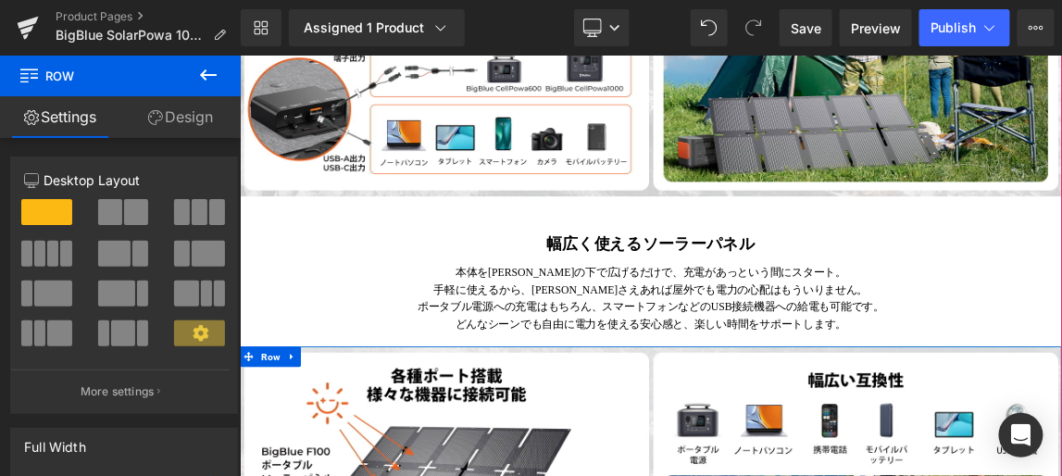
scroll to position [2712, 0]
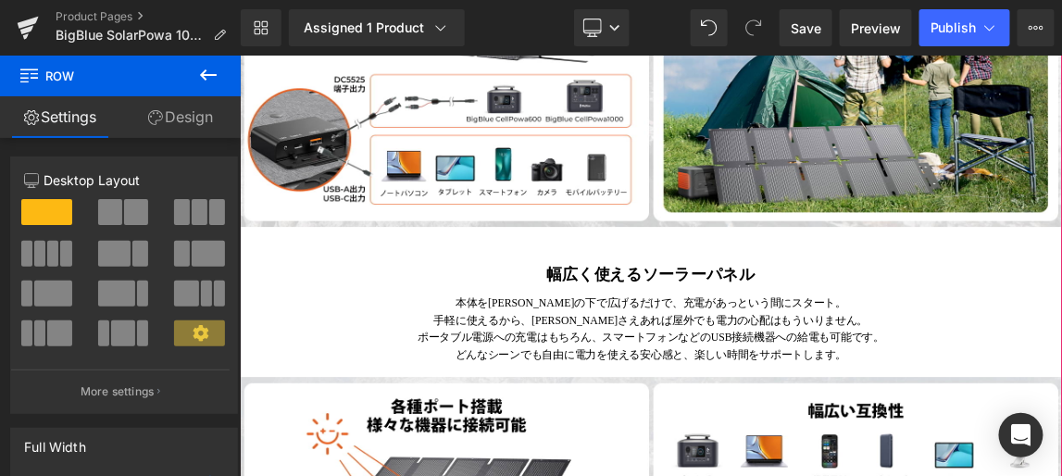
click at [804, 371] on div "幅広く使えるソーラーパネル Heading" at bounding box center [799, 353] width 1120 height 36
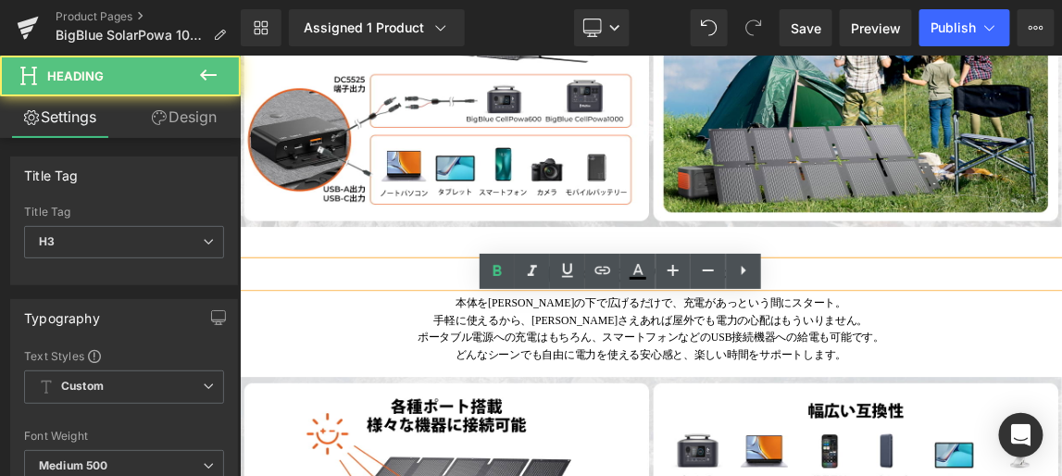
click at [658, 365] on strong "幅広く使えるソーラーパネル" at bounding box center [799, 353] width 284 height 23
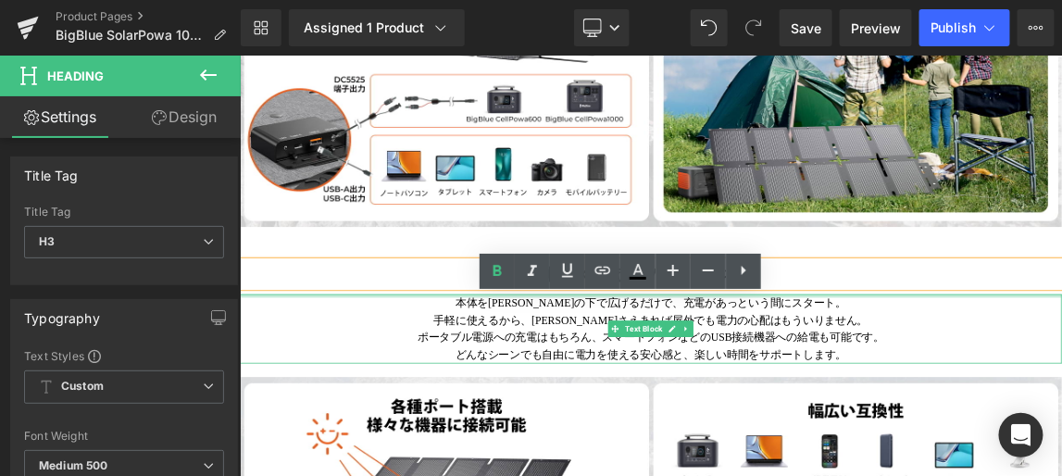
click at [753, 385] on div at bounding box center [799, 383] width 1120 height 5
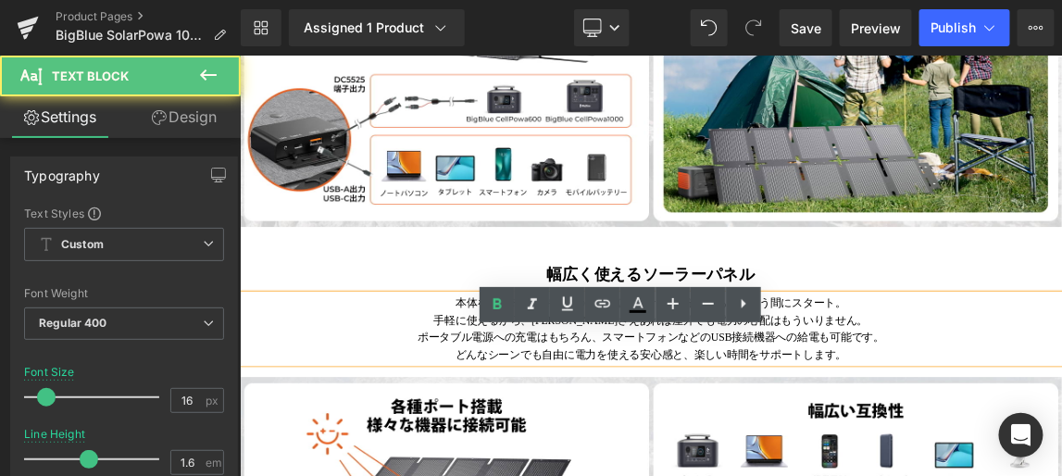
click at [1007, 371] on h3 "幅広く使えるソーラーパネル" at bounding box center [799, 353] width 1120 height 36
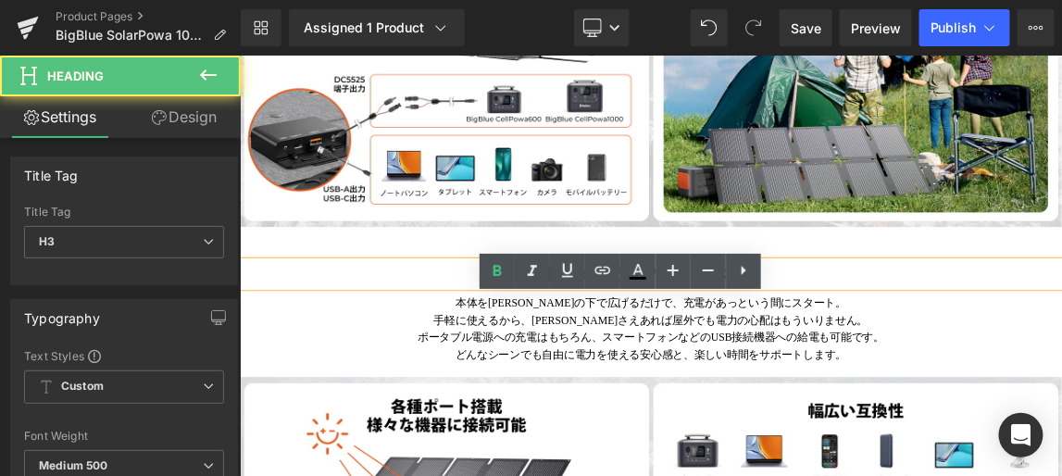
click at [637, 371] on div "幅広く使えるソーラーパネル" at bounding box center [799, 353] width 1120 height 36
click at [650, 371] on div "幅広く使えるソーラーパネル" at bounding box center [799, 353] width 1120 height 36
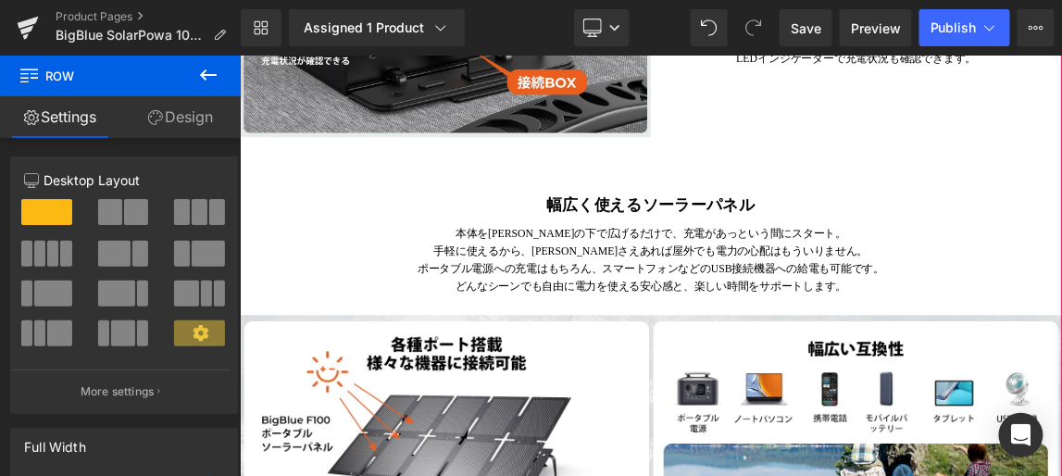
scroll to position [2292, 0]
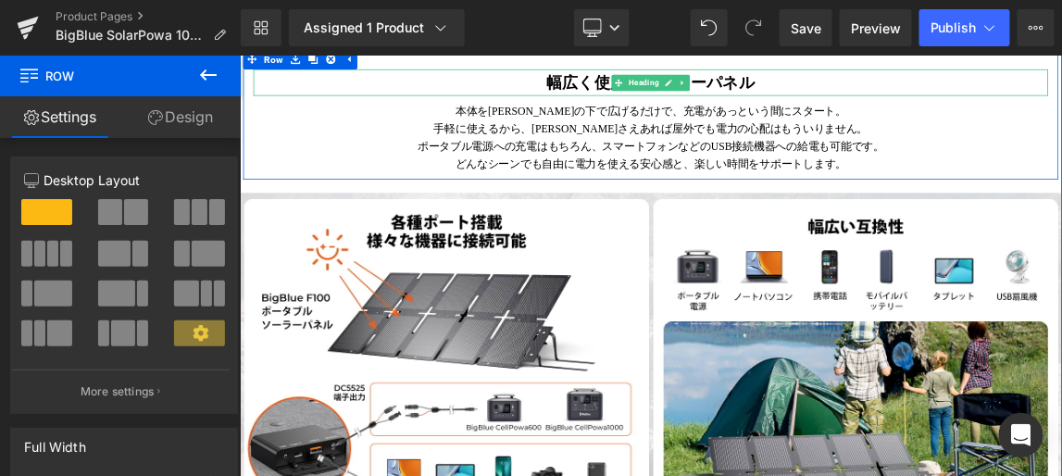
click at [927, 104] on strong "幅広く使えるソーラーパネル" at bounding box center [799, 92] width 284 height 23
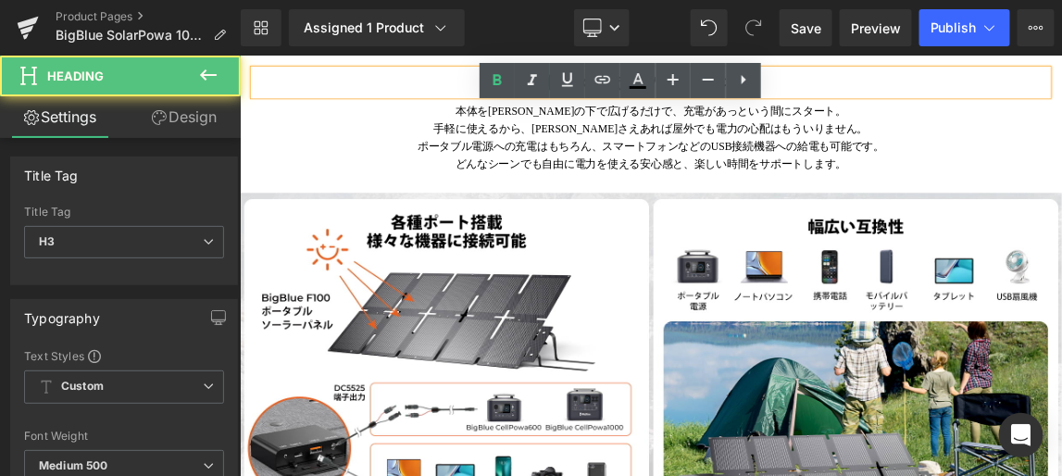
click at [950, 110] on h3 "幅広く使えるソーラーパネル" at bounding box center [798, 92] width 1083 height 36
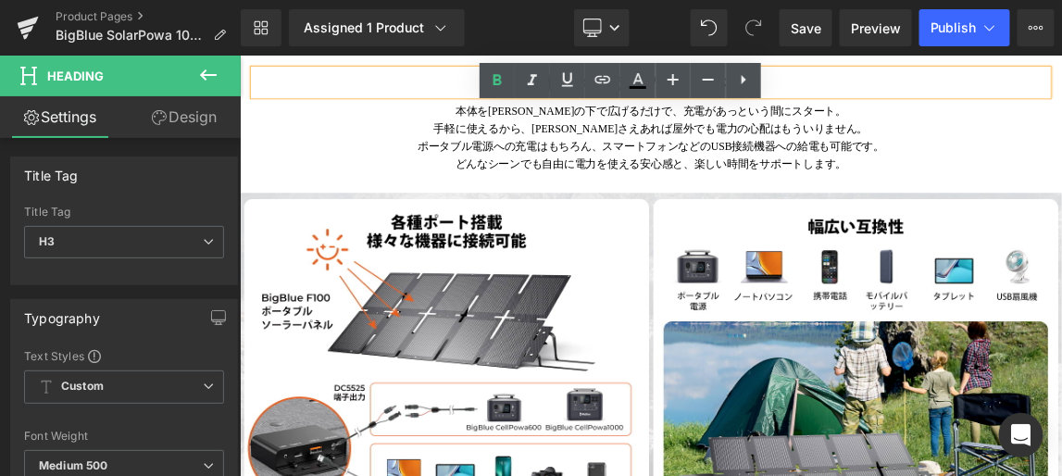
paste div
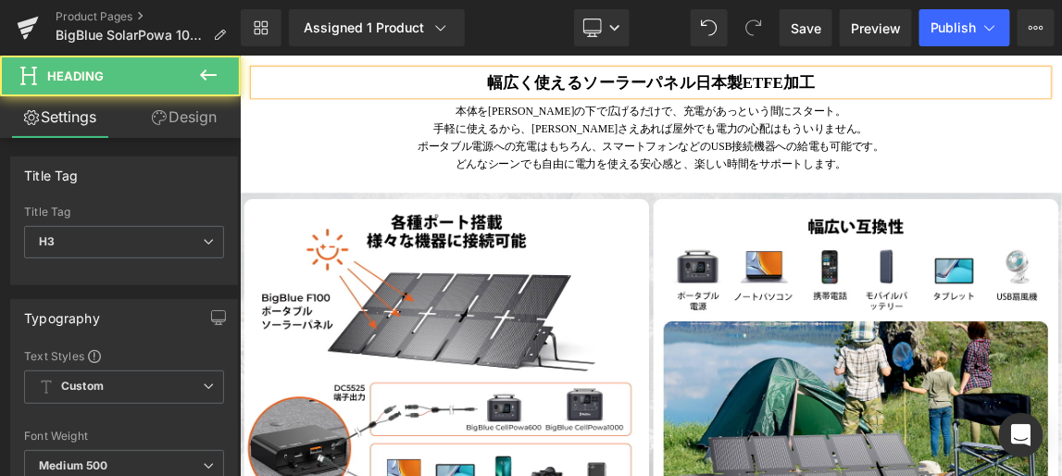
click at [910, 104] on strong "幅広く使えるソーラーパネル日本製ETFE加工" at bounding box center [799, 92] width 446 height 23
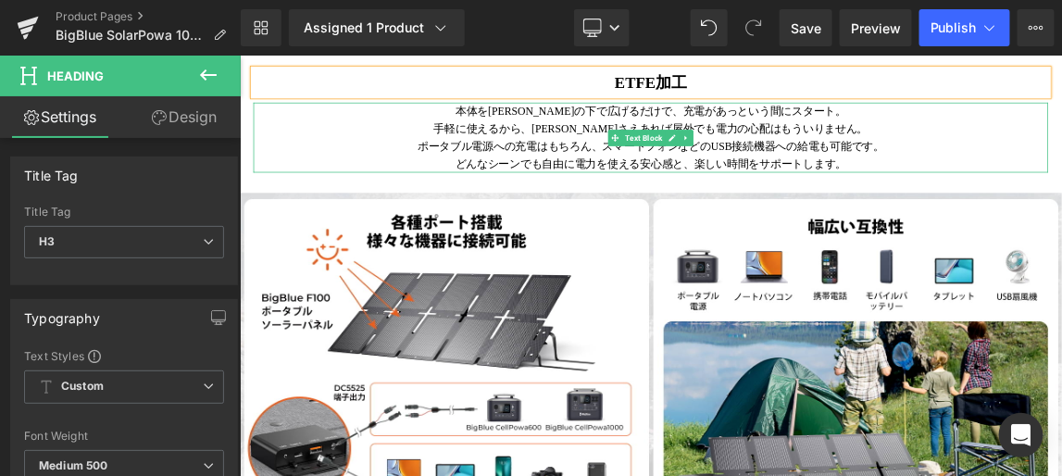
click at [867, 192] on p "ポータブル電源への充電はもちろん、スマートフォンなどのUSB接続機器への給電も可能です。" at bounding box center [798, 180] width 1083 height 24
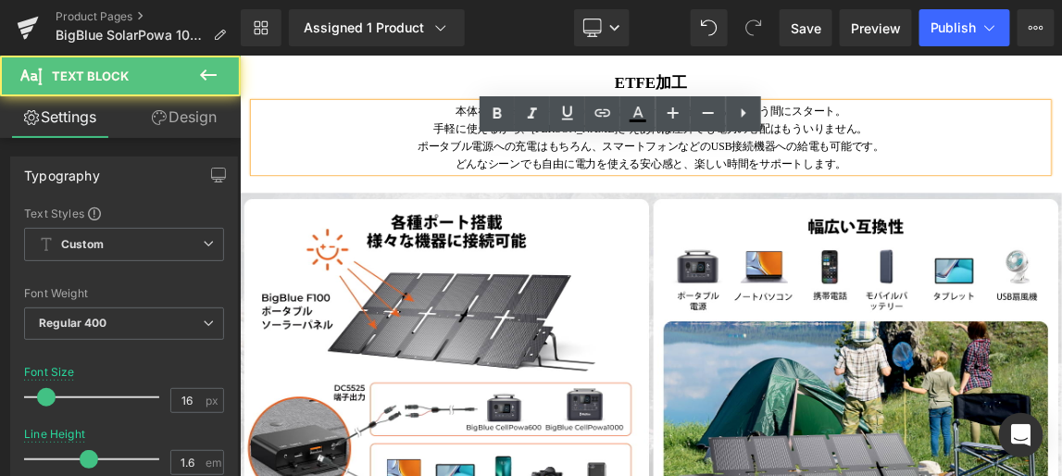
click at [851, 214] on div "本体を太陽の下で広げるだけで、充電があっという間にスタート。 手軽に使えるから、太陽光さえあれば屋外でも電力の心配はもういりません。 ポータブル電源への充…" at bounding box center [798, 166] width 1083 height 94
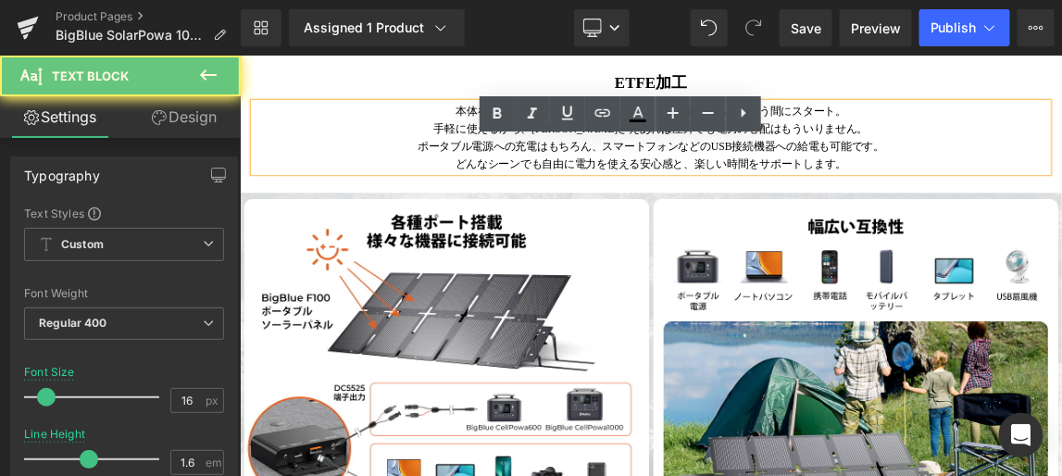
click at [852, 214] on div "本体を太陽の下で広げるだけで、充電があっという間にスタート。 手軽に使えるから、太陽光さえあれば屋外でも電力の心配はもういりません。 ポータブル電源への充…" at bounding box center [798, 166] width 1083 height 94
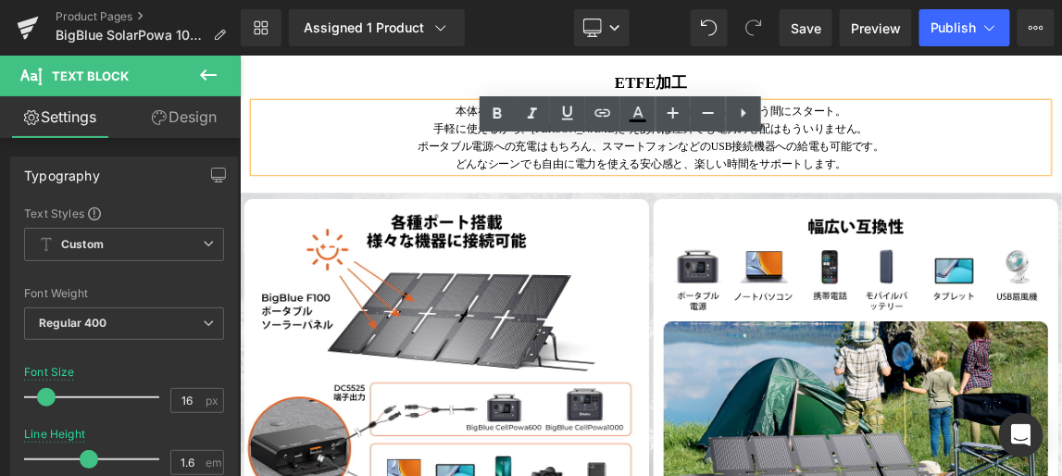
click at [1055, 115] on div "ETFE加工 Heading 本体を太陽の下で広げるだけで、充電があっという間にスタート。 手軽に使えるから、太陽光さえあれば屋外でも電力の心配はもういりま…" at bounding box center [799, 134] width 1111 height 177
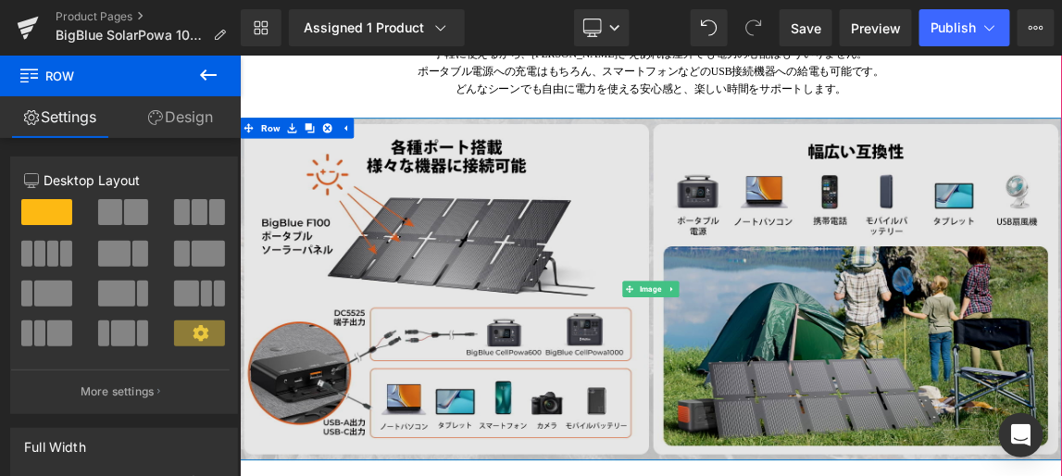
scroll to position [2472, 0]
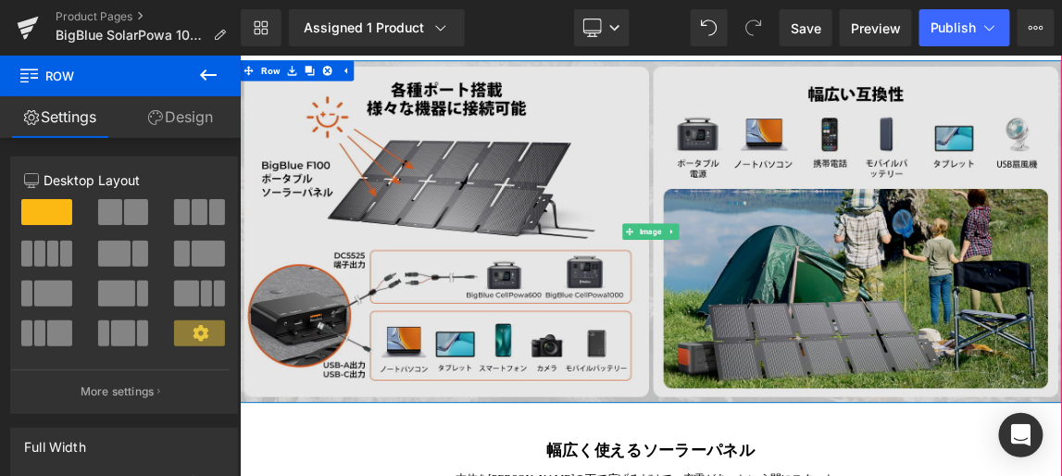
click at [701, 244] on img at bounding box center [799, 295] width 1120 height 467
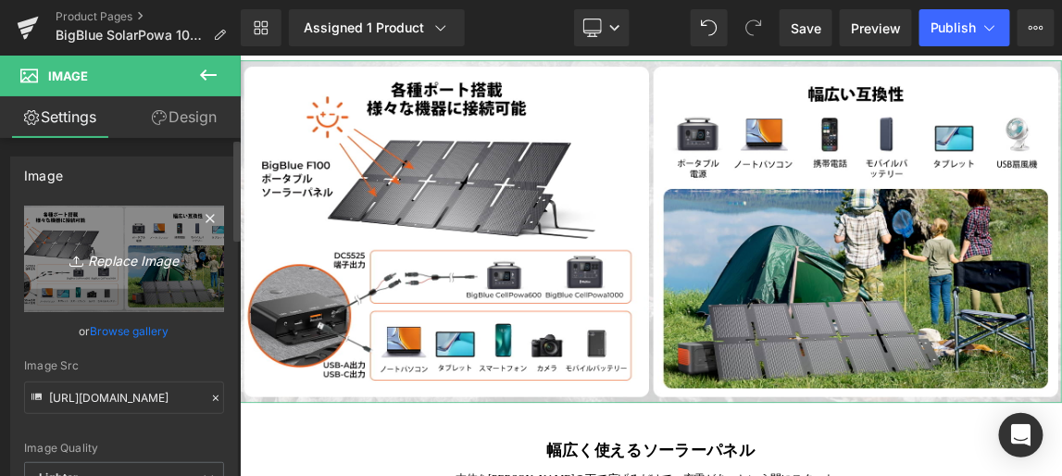
click at [163, 251] on icon "Replace Image" at bounding box center [124, 258] width 148 height 23
type input "C:\fakepath\A+_04.jpg"
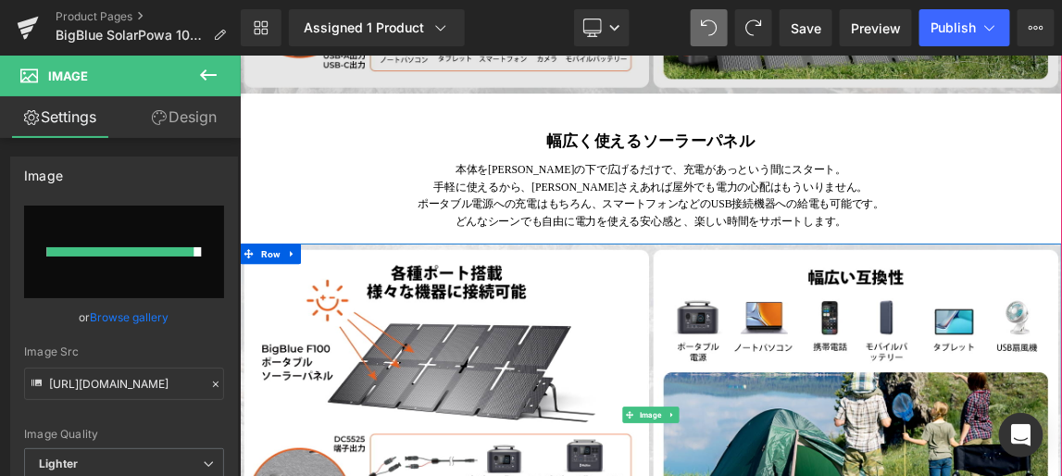
scroll to position [2979, 0]
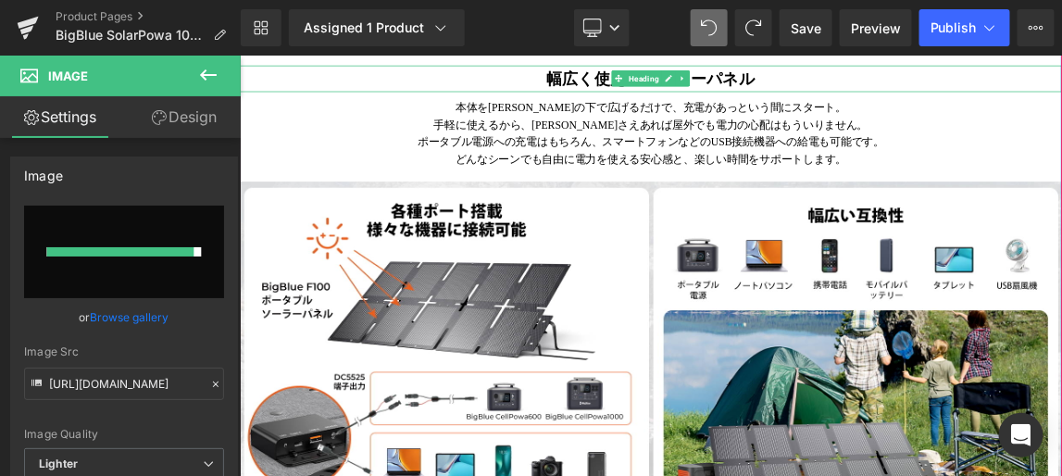
click at [928, 98] on strong "幅広く使えるソーラーパネル" at bounding box center [799, 86] width 284 height 23
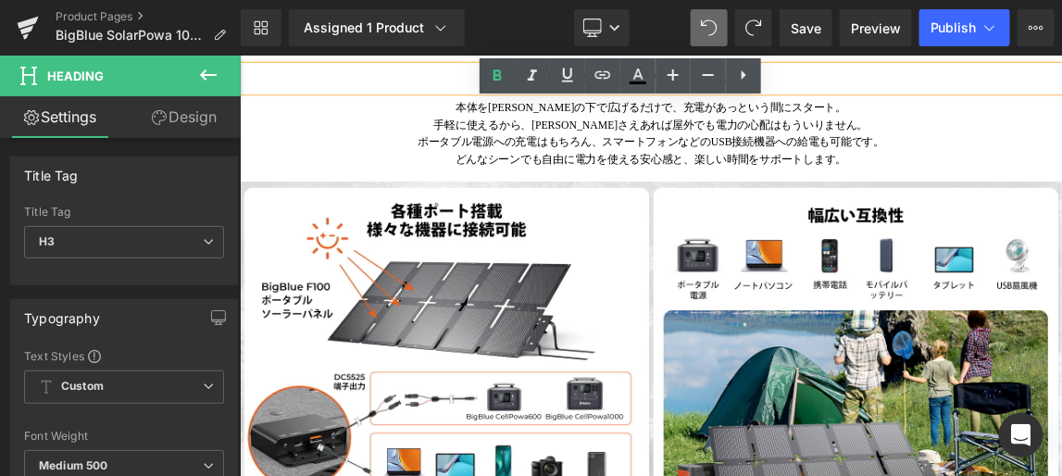
paste div
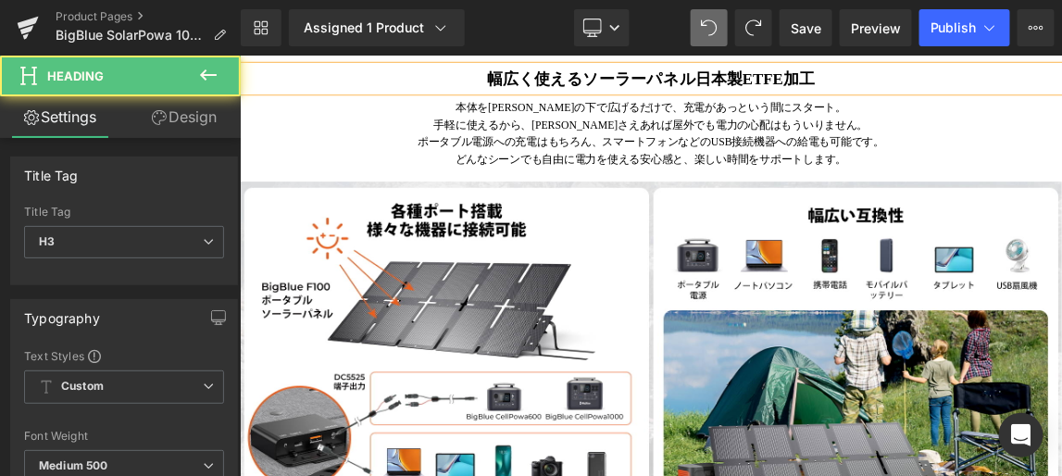
click at [914, 98] on strong "幅広く使えるソーラーパネル日本製ETFE加工" at bounding box center [799, 86] width 446 height 23
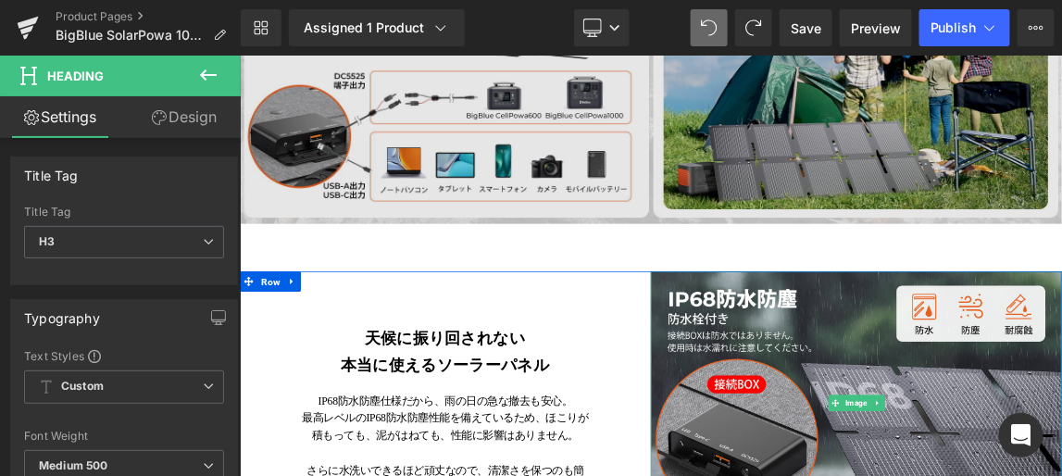
scroll to position [3147, 0]
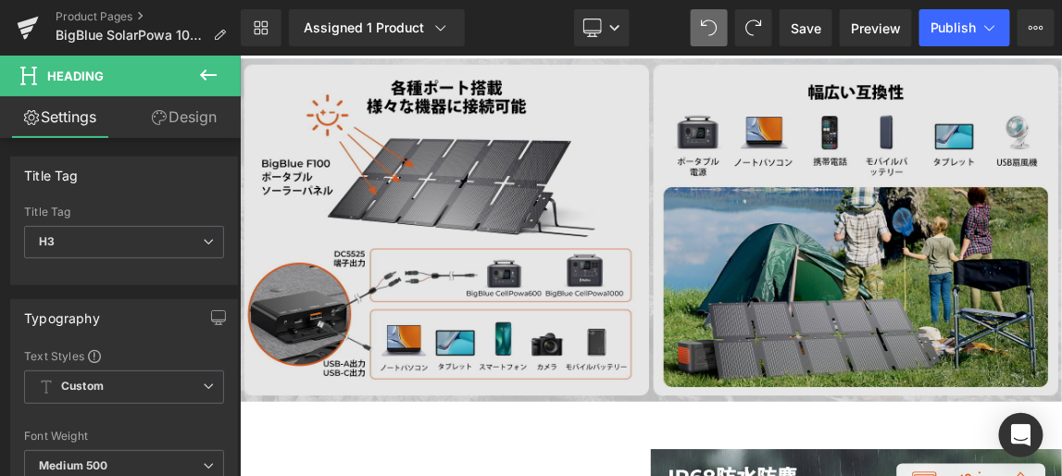
click at [908, 312] on img at bounding box center [799, 291] width 1120 height 467
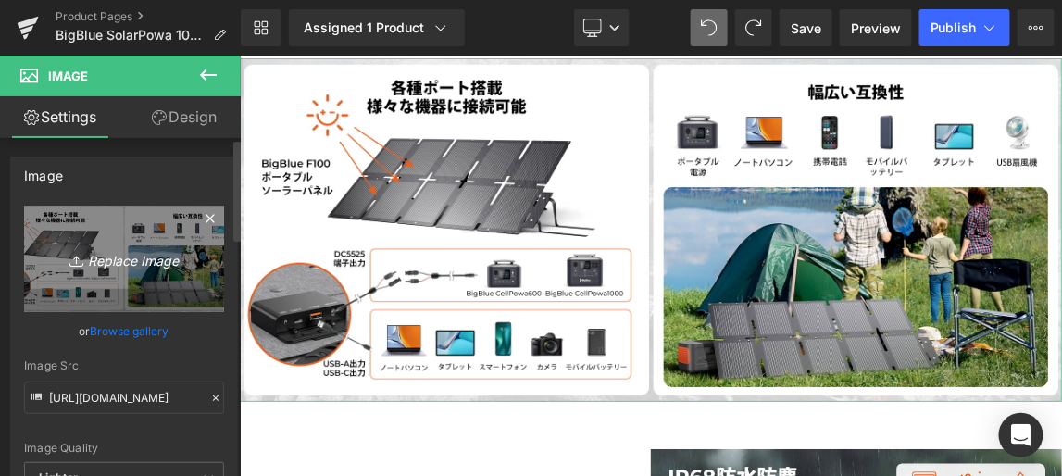
click at [132, 252] on icon "Replace Image" at bounding box center [124, 258] width 148 height 23
type input "C:\fakepath\A+_04.jpg"
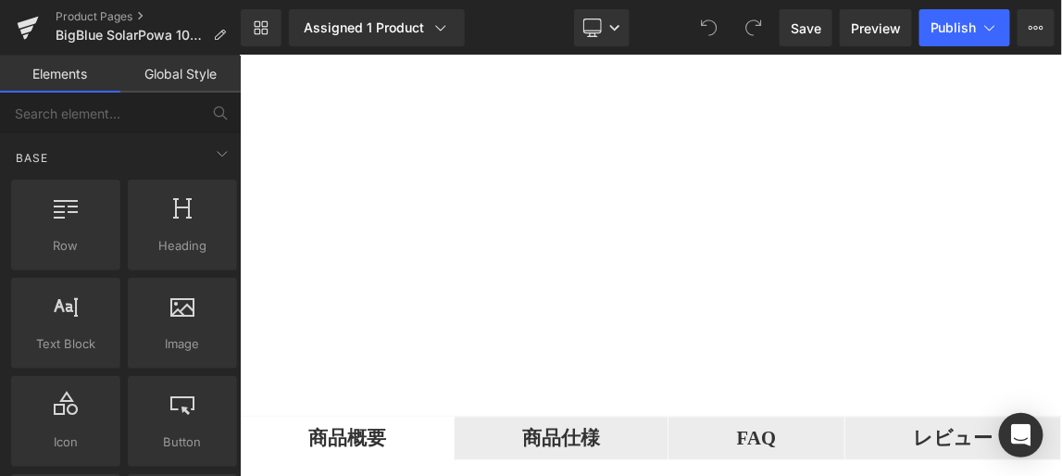
scroll to position [2378, 0]
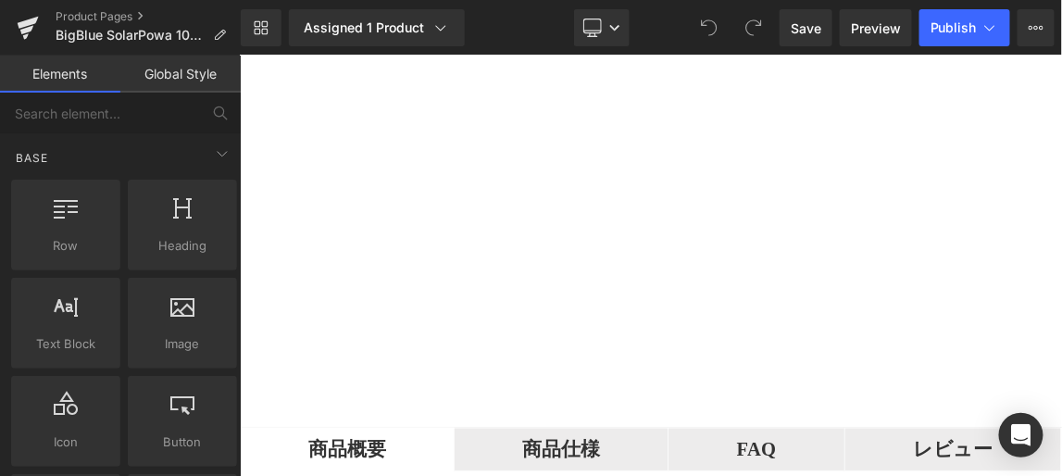
click at [239, 55] on icon at bounding box center [239, 55] width 0 height 0
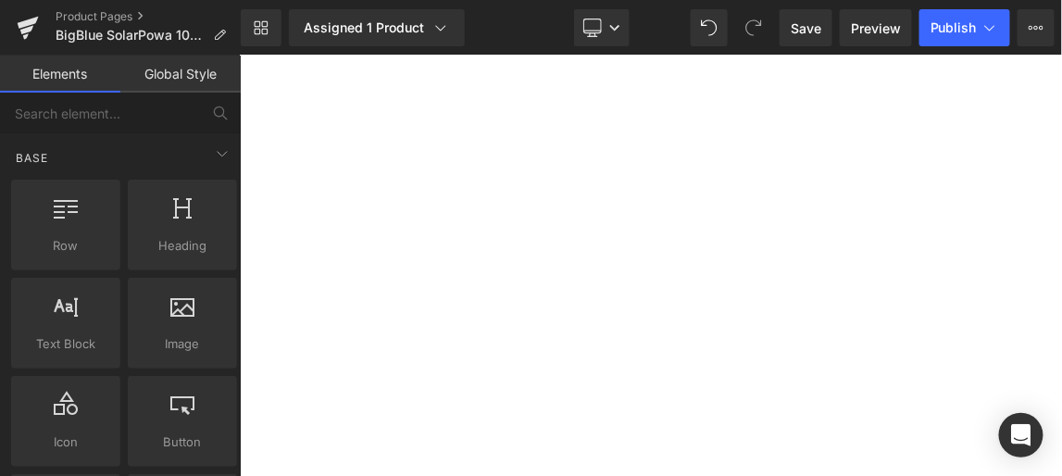
scroll to position [2102, 0]
click at [239, 55] on icon at bounding box center [239, 55] width 0 height 0
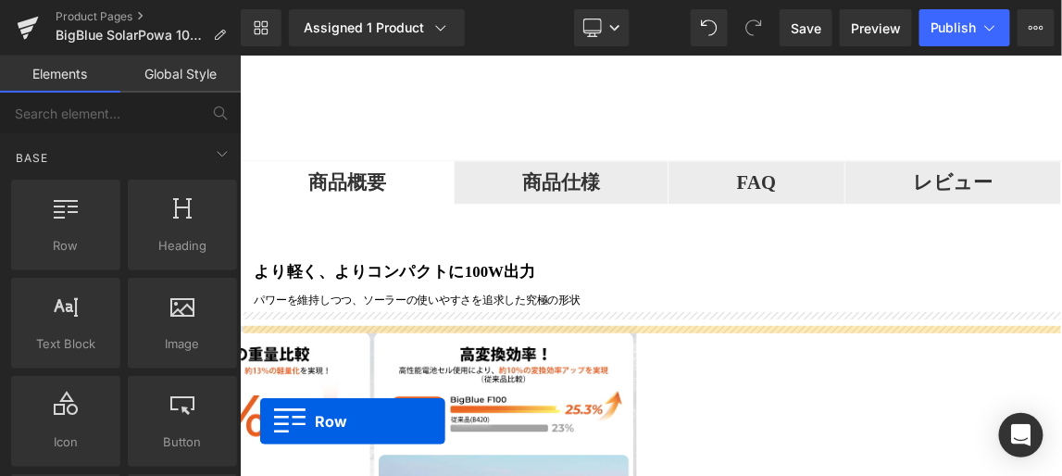
scroll to position [2815, 0]
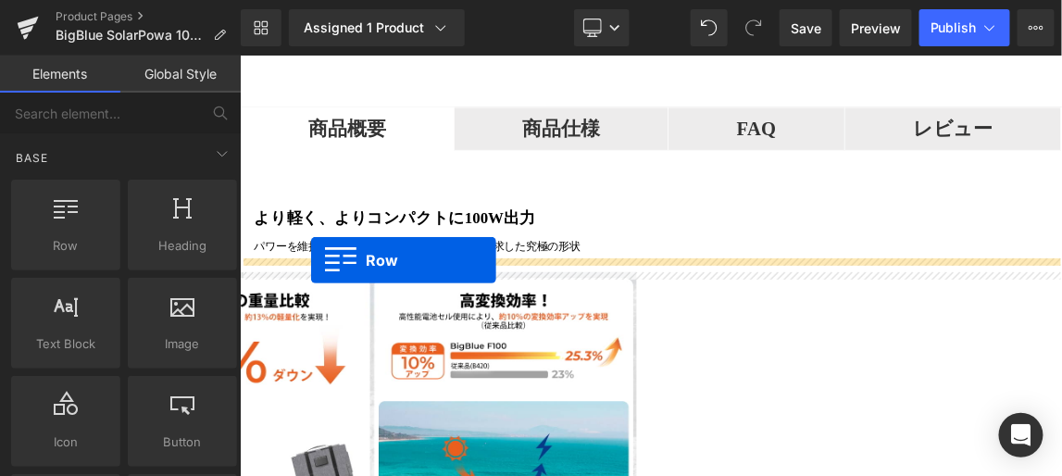
drag, startPoint x: 249, startPoint y: 143, endPoint x: 335, endPoint y: 332, distance: 208.4
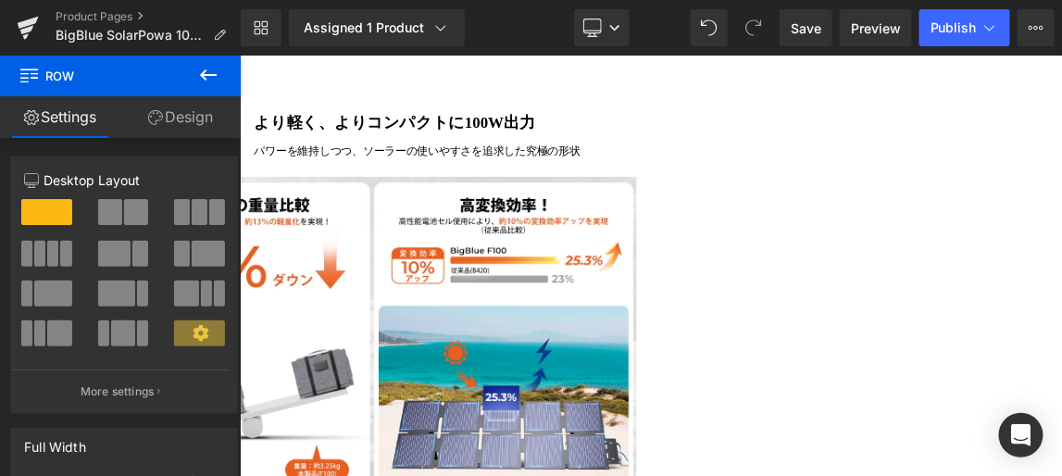
scroll to position [2890, 0]
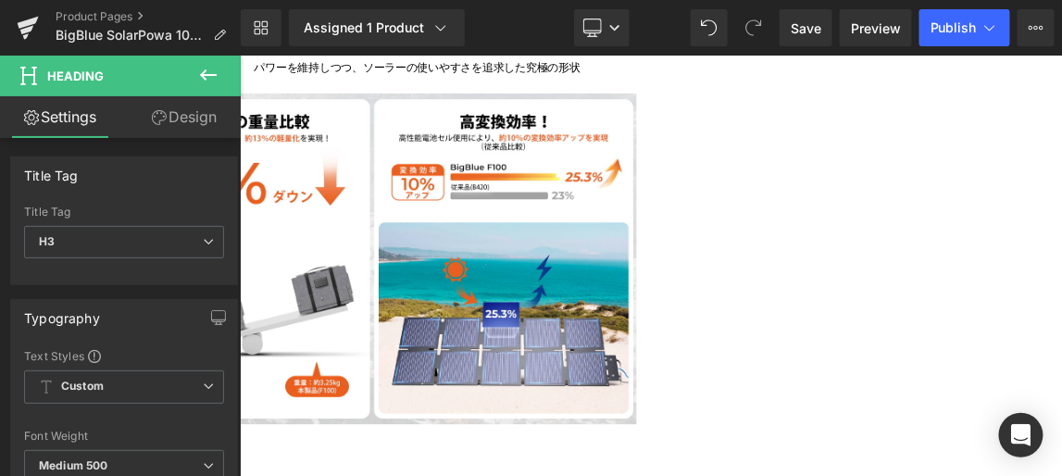
scroll to position [3143, 0]
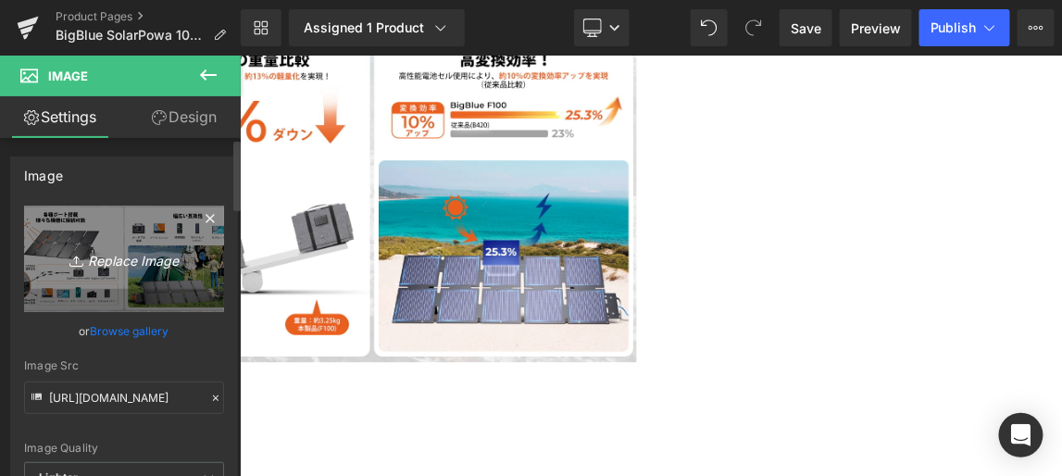
click at [156, 237] on link "Replace Image" at bounding box center [124, 259] width 200 height 106
type input "C:\fakepath\A+_04.jpg"
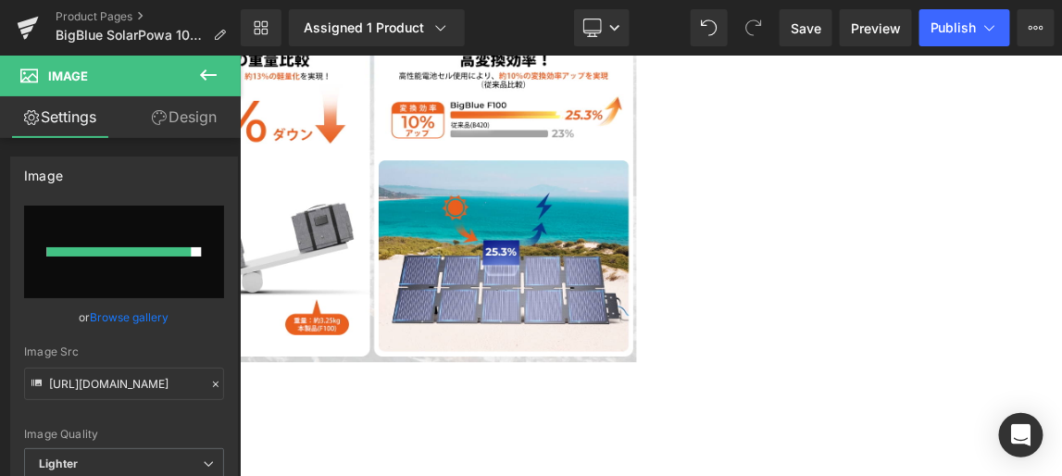
type input "https://ucarecdn.com/6ad820de-6b1b-4aa0-b5d9-ffb29e4767b0/-/format/auto/-/previ…"
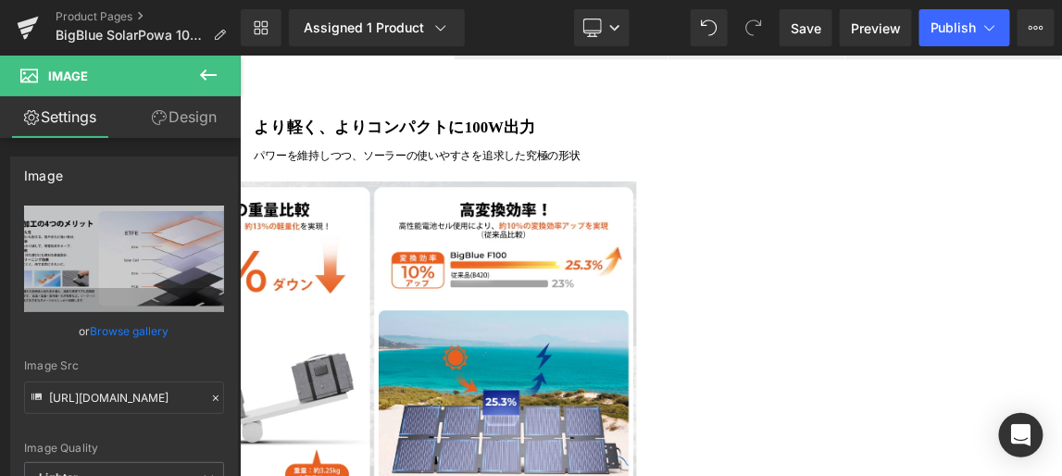
scroll to position [2890, 0]
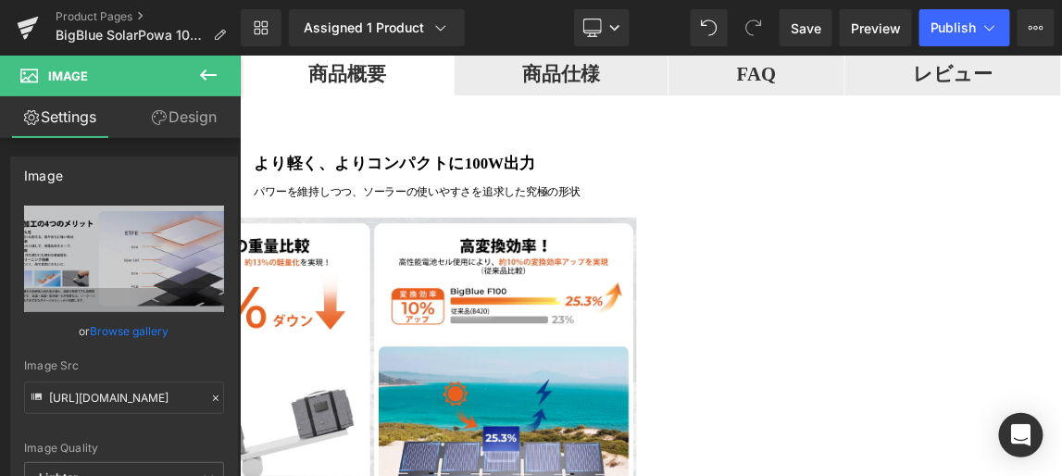
click at [239, 55] on icon at bounding box center [239, 55] width 0 height 0
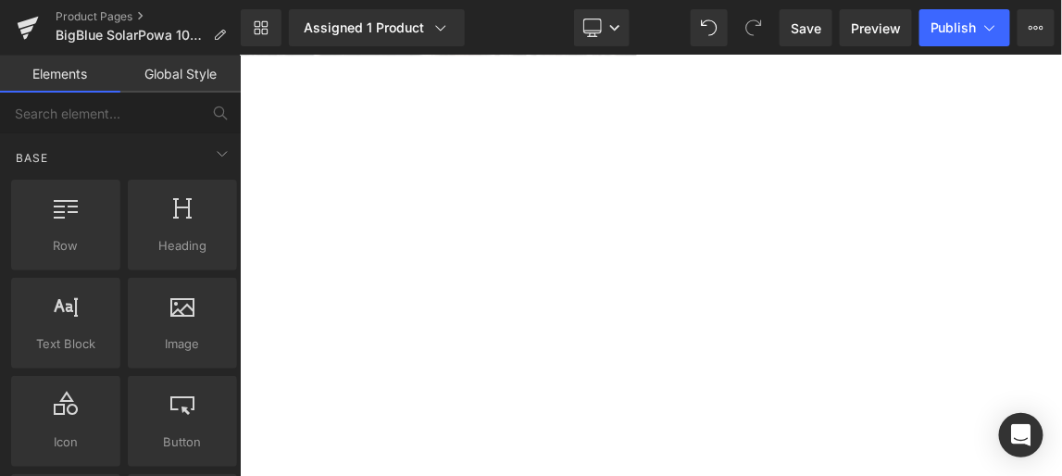
scroll to position [3647, 0]
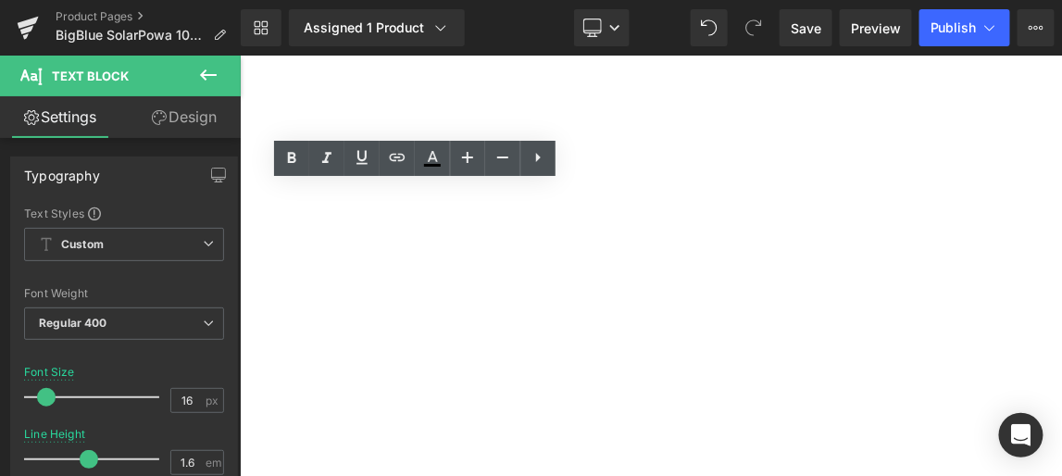
drag, startPoint x: 335, startPoint y: 243, endPoint x: 524, endPoint y: 370, distance: 228.1
copy div "IP68防水防塵仕様だから、雨の日の急な撤去も安心。 最高レベルのIP68防水防塵性能を備えているため、ほこりが積もっても、泥がはねても、性能に影響はありませ…"
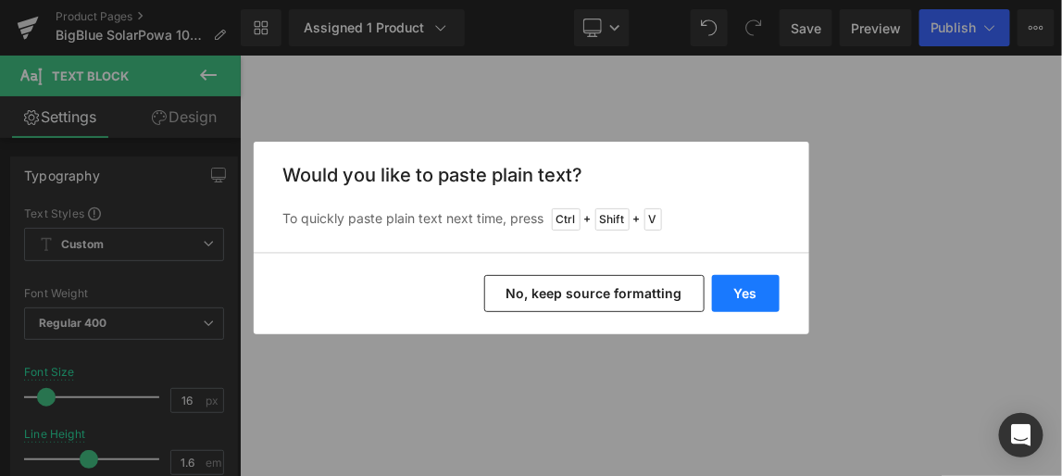
click at [752, 290] on button "Yes" at bounding box center [746, 293] width 68 height 37
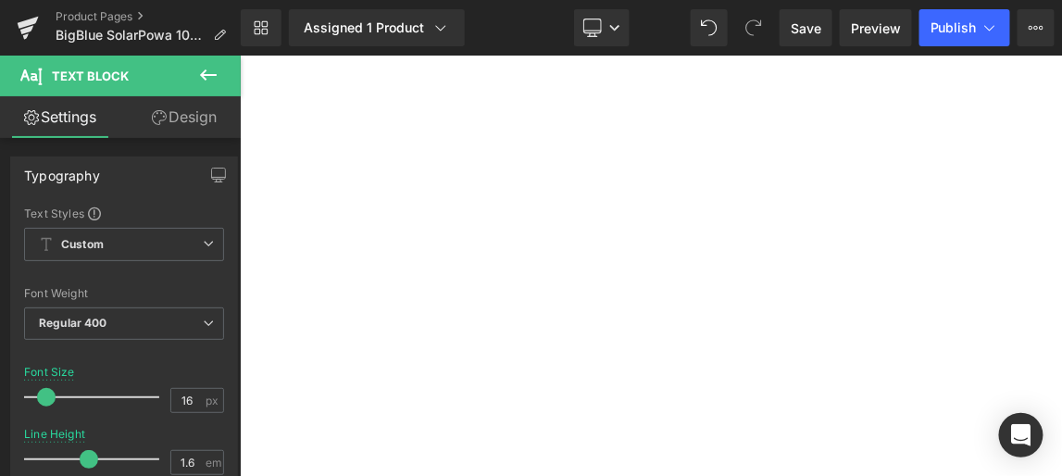
drag, startPoint x: 754, startPoint y: 297, endPoint x: 771, endPoint y: 297, distance: 17.6
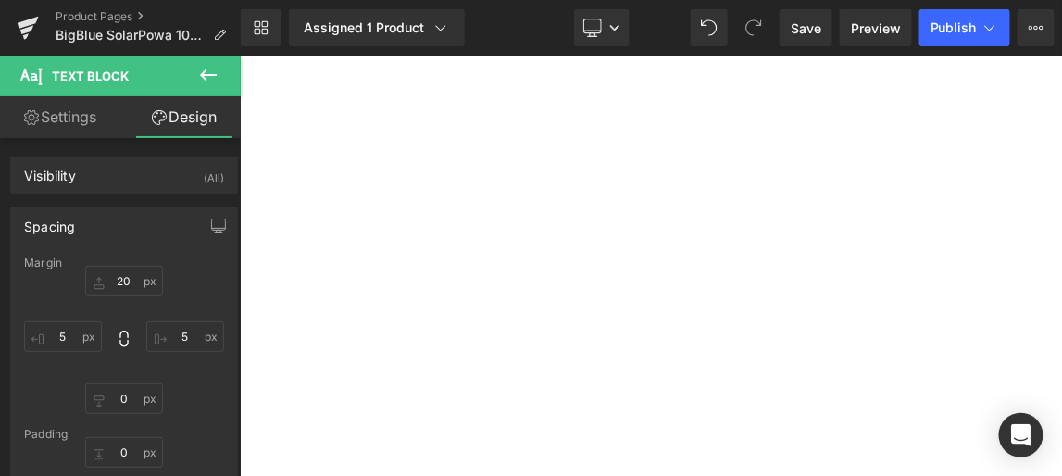
type input "20px"
drag, startPoint x: 269, startPoint y: 304, endPoint x: 242, endPoint y: 306, distance: 27.8
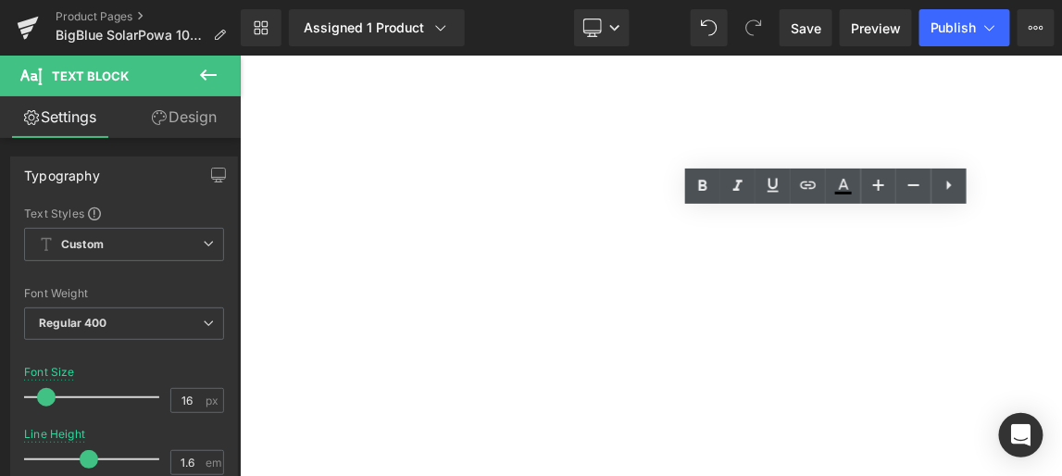
drag, startPoint x: 873, startPoint y: 282, endPoint x: 1167, endPoint y: 409, distance: 319.8
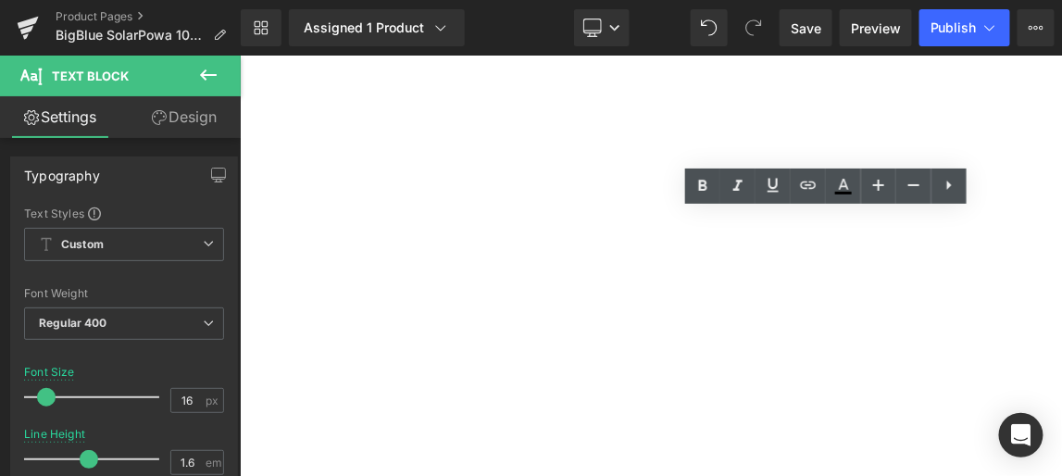
drag, startPoint x: 1174, startPoint y: 402, endPoint x: 873, endPoint y: 289, distance: 321.4
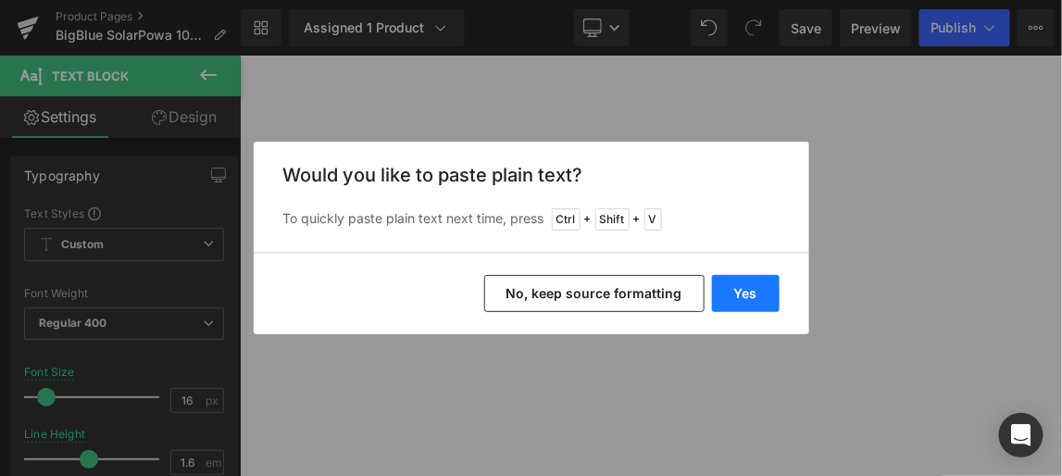
click at [744, 288] on button "Yes" at bounding box center [746, 293] width 68 height 37
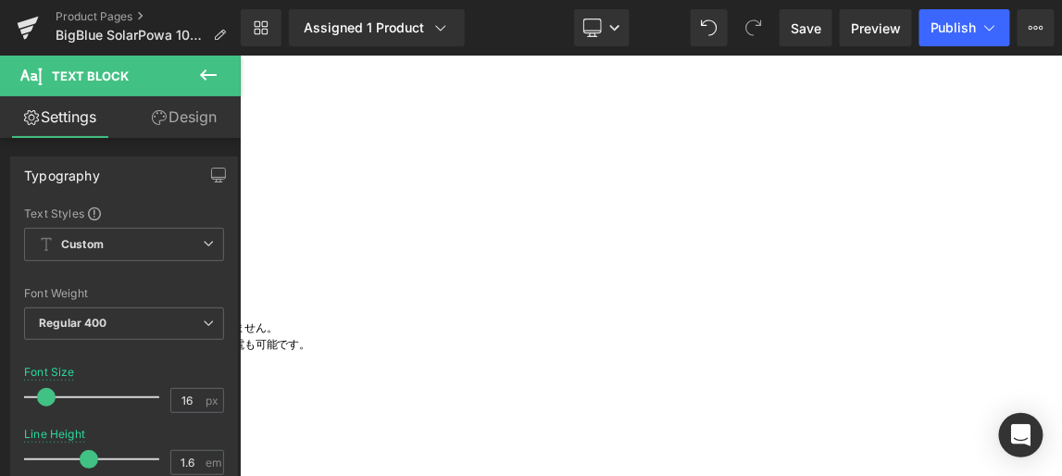
scroll to position [4405, 0]
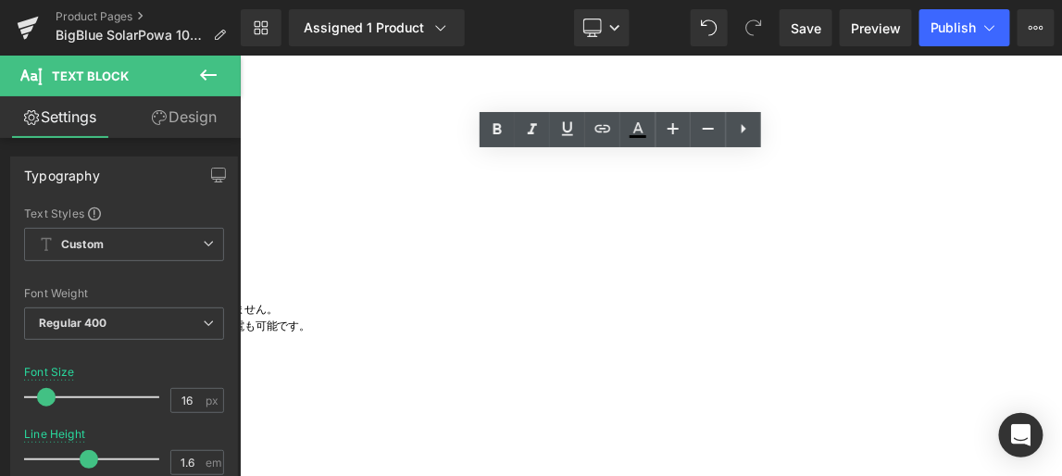
drag, startPoint x: 965, startPoint y: 204, endPoint x: 621, endPoint y: 204, distance: 343.5
copy p "～100Wのパワーを、折り畳めばA4サイズに凝縮～"
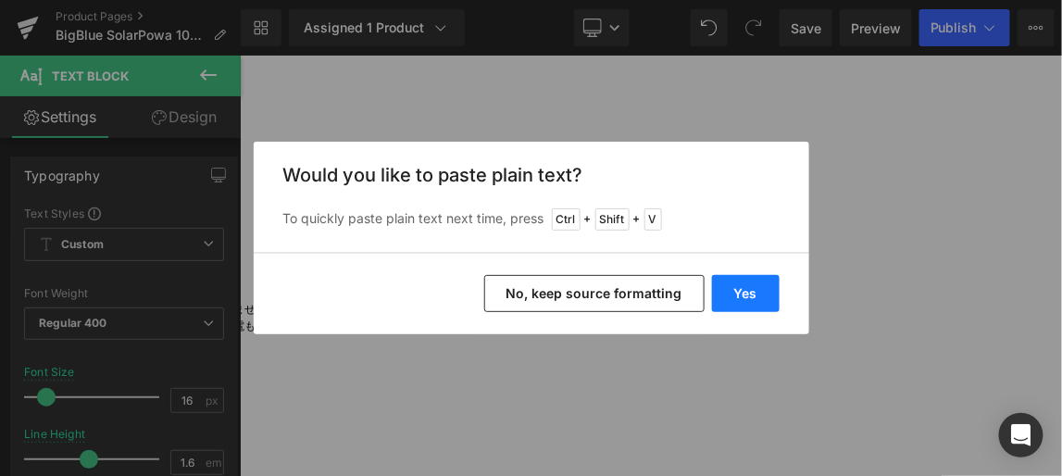
click at [761, 294] on button "Yes" at bounding box center [746, 293] width 68 height 37
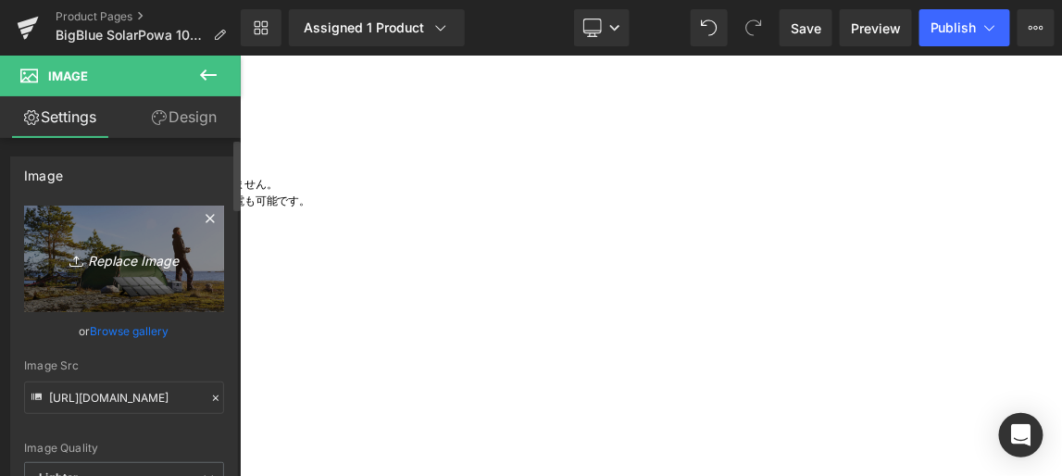
click at [158, 242] on link "Replace Image" at bounding box center [124, 259] width 200 height 106
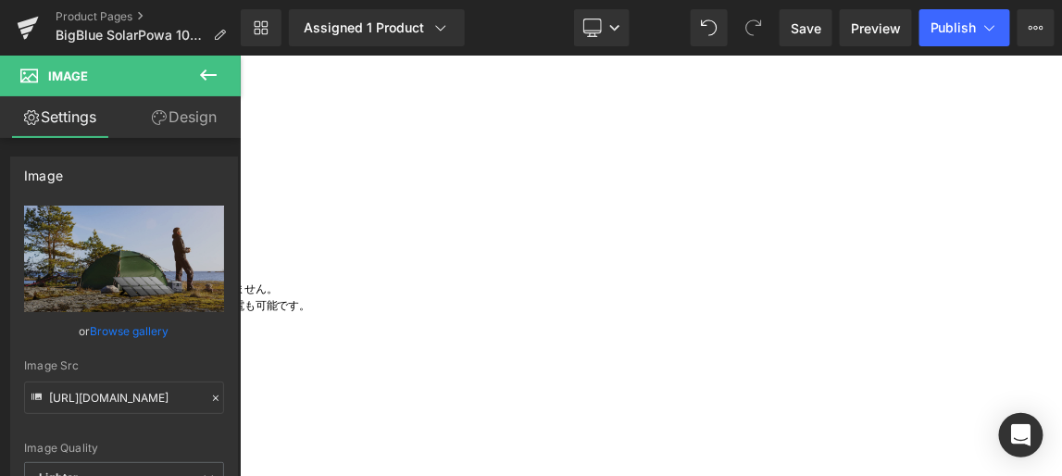
scroll to position [4405, 0]
click at [956, 23] on span "Publish" at bounding box center [954, 27] width 46 height 15
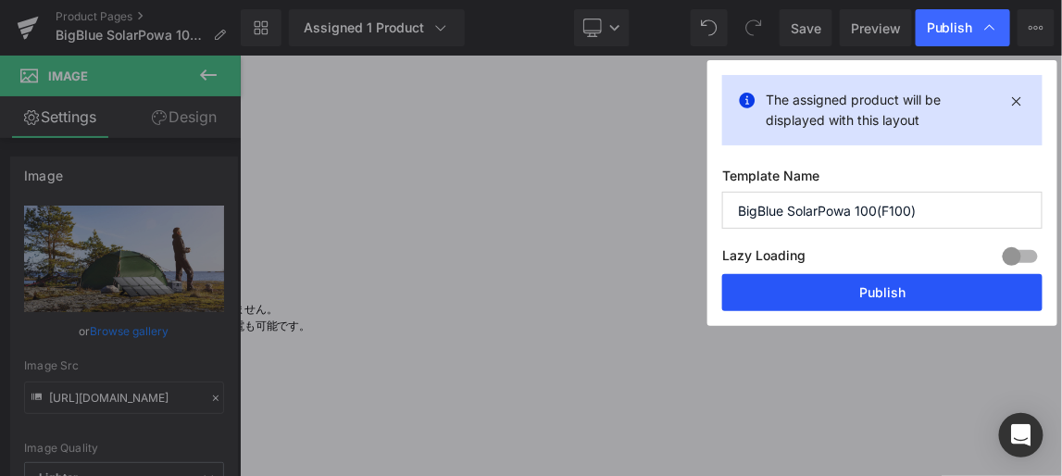
click at [892, 288] on button "Publish" at bounding box center [882, 292] width 320 height 37
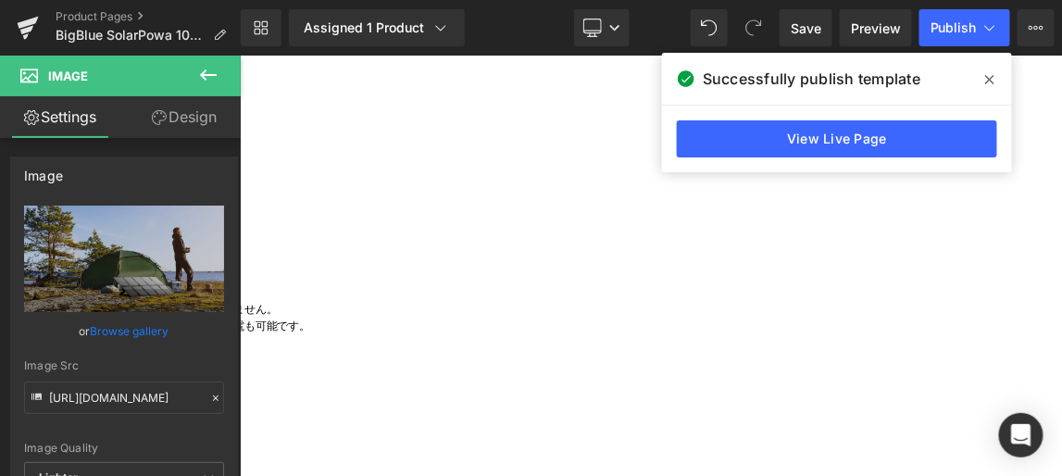
click at [993, 80] on icon at bounding box center [989, 79] width 9 height 15
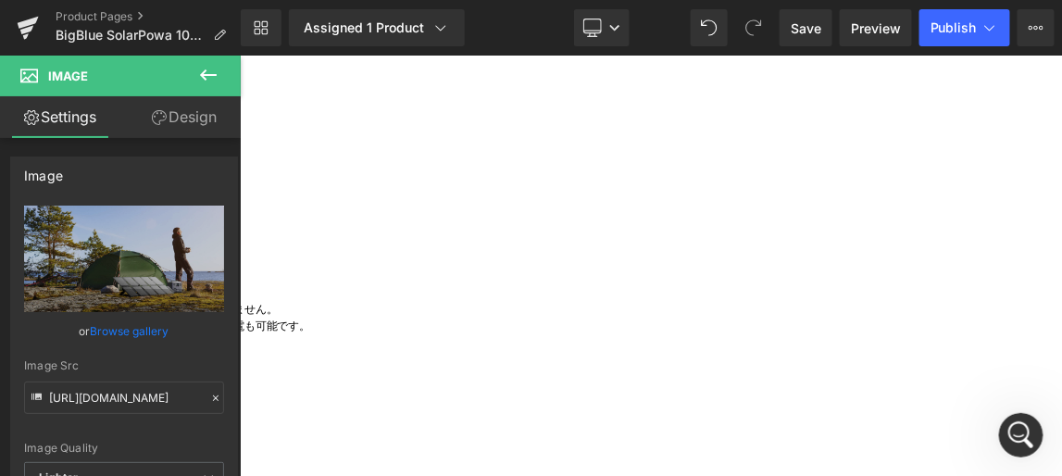
scroll to position [0, 0]
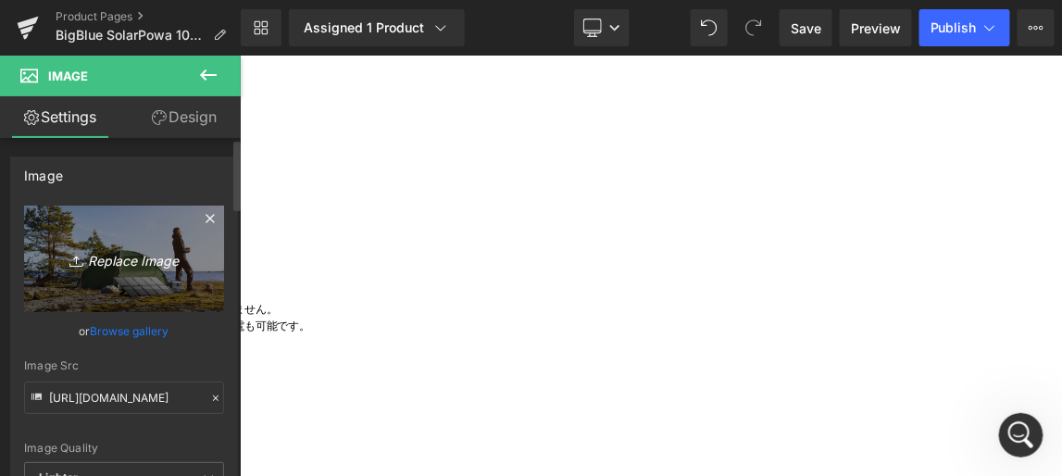
click at [158, 244] on link "Replace Image" at bounding box center [124, 259] width 200 height 106
type input "C:\fakepath\6.png"
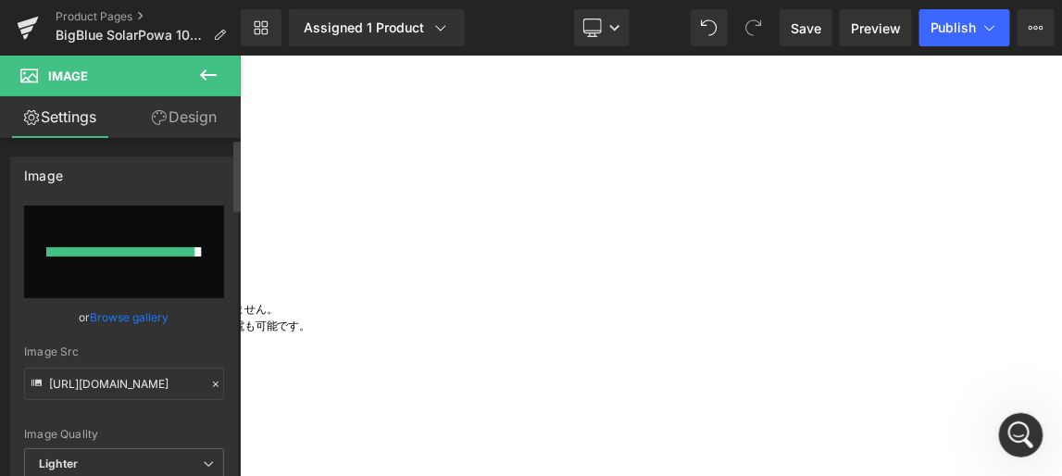
type input "https://ucarecdn.com/7c8461a2-dfaa-4672-ad99-abdcab5b1f0e/-/format/auto/-/previ…"
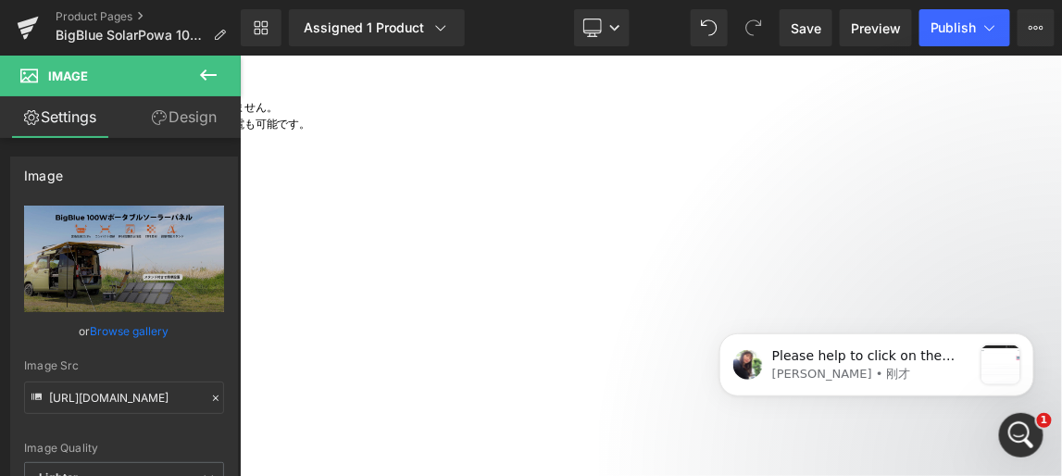
scroll to position [4658, 0]
click at [958, 26] on span "Publish" at bounding box center [954, 27] width 46 height 15
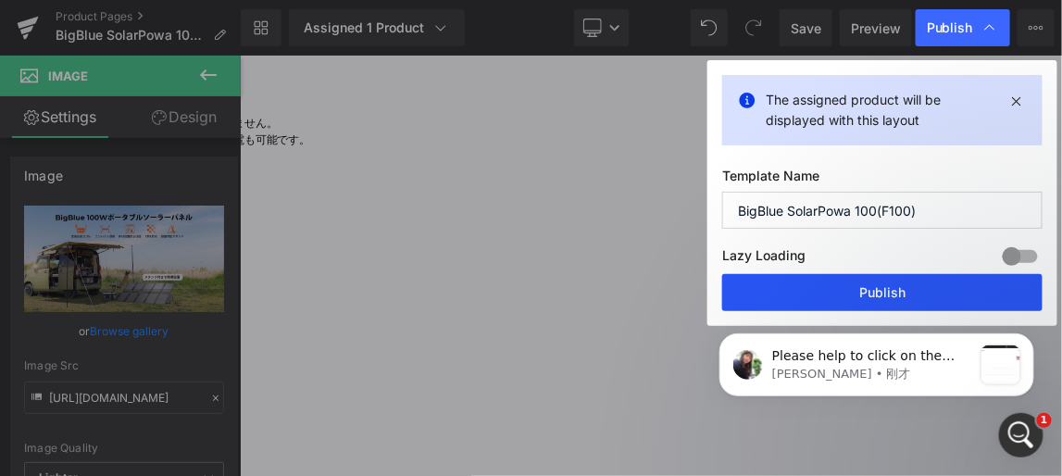
drag, startPoint x: 895, startPoint y: 288, endPoint x: 169, endPoint y: 97, distance: 750.6
click at [895, 288] on button "Publish" at bounding box center [882, 292] width 320 height 37
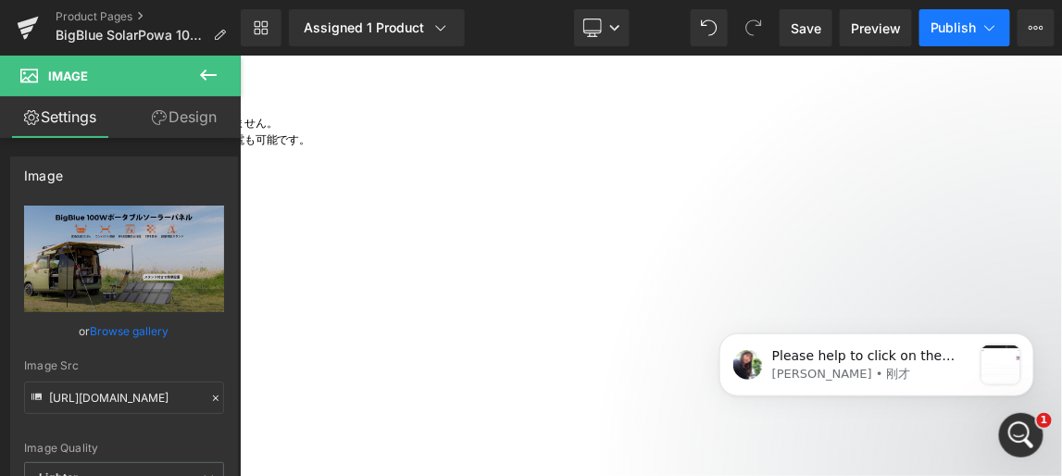
click at [953, 28] on span "Publish" at bounding box center [954, 27] width 46 height 15
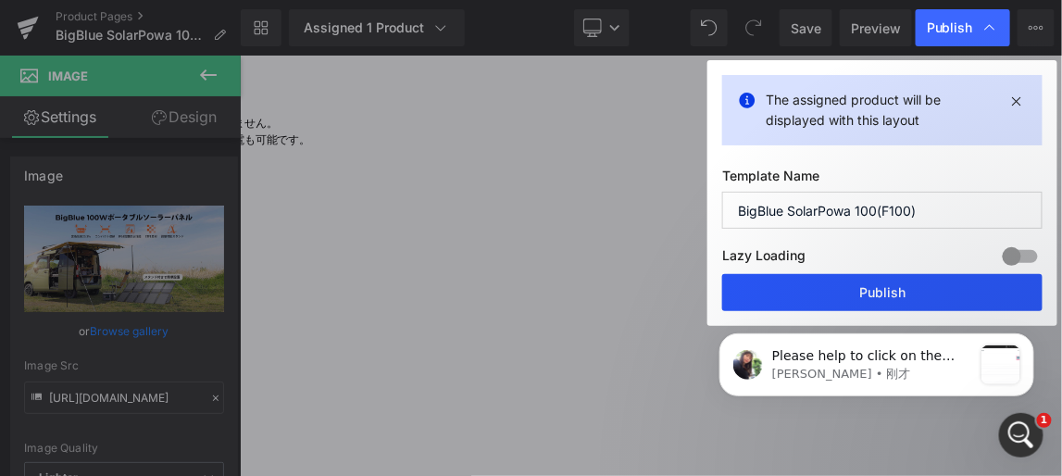
click at [894, 288] on button "Publish" at bounding box center [882, 292] width 320 height 37
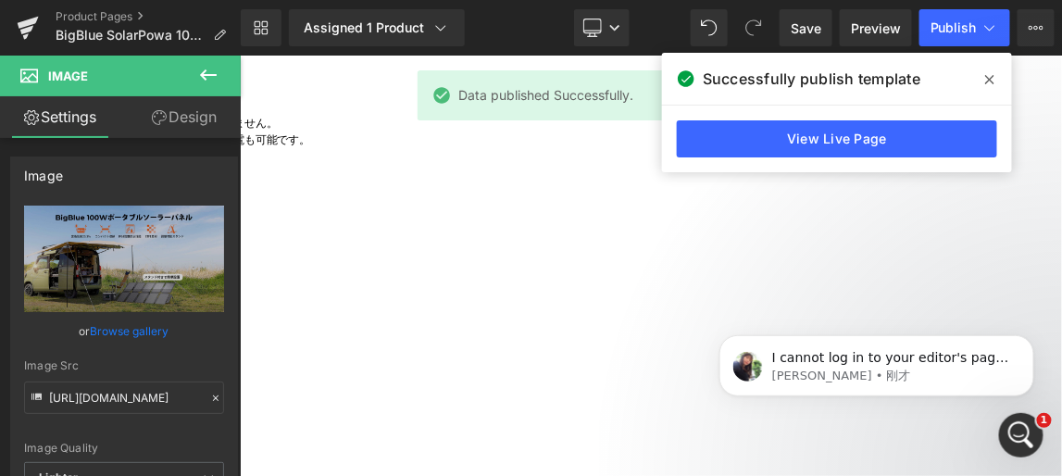
click at [993, 84] on icon at bounding box center [989, 79] width 9 height 15
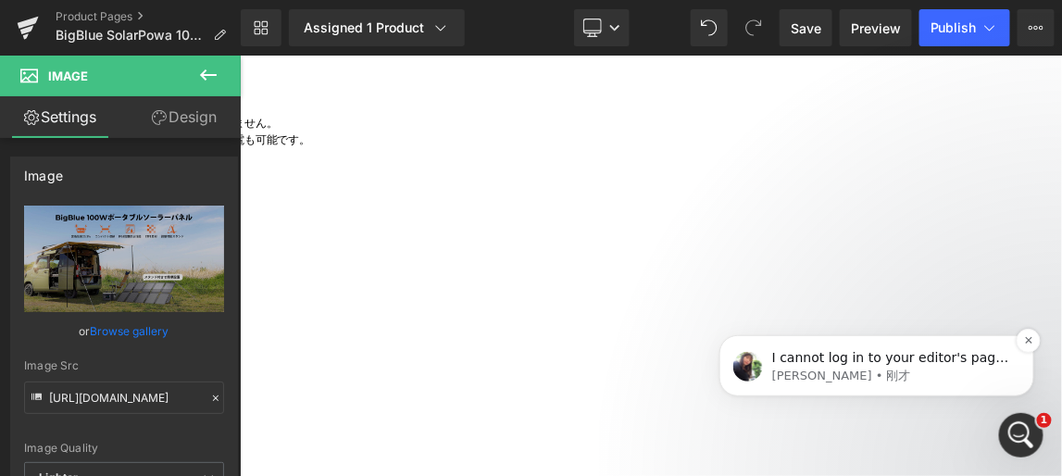
click at [841, 364] on p "I cannot log in to your editor's page until you grant us access to. Thus, pleas…" at bounding box center [890, 357] width 239 height 19
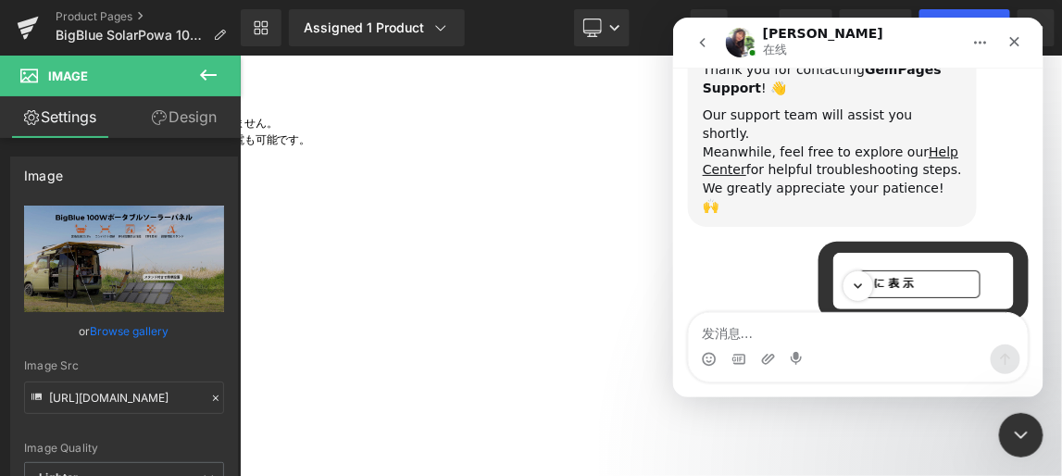
scroll to position [147, 0]
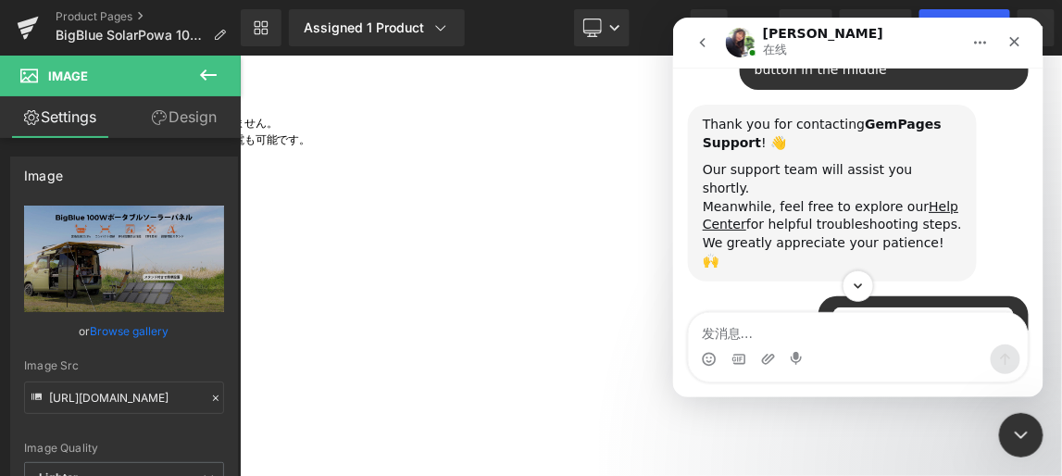
click at [743, 37] on img "Intercom Messenger" at bounding box center [740, 42] width 30 height 30
click at [980, 42] on icon "主页" at bounding box center [980, 42] width 12 height 3
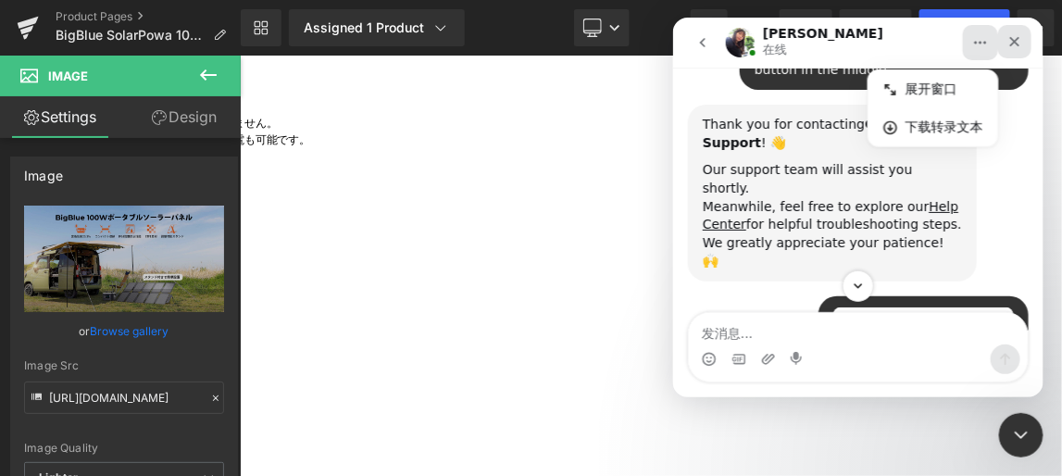
click at [1015, 40] on icon "关闭" at bounding box center [1014, 40] width 15 height 15
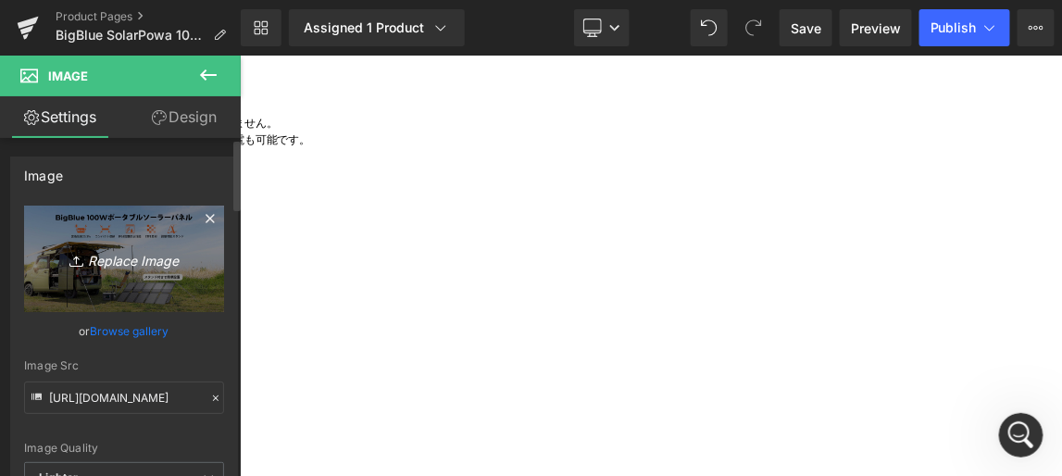
scroll to position [1211, 0]
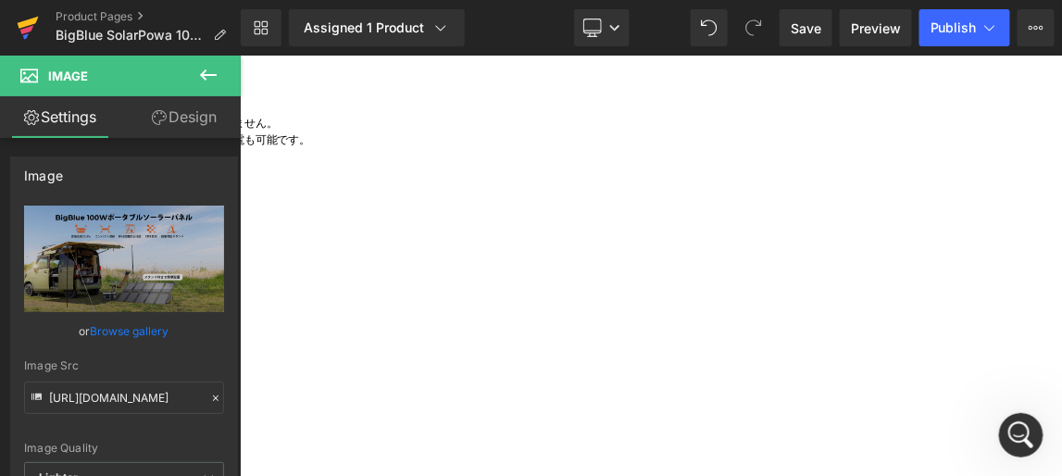
click at [28, 27] on icon at bounding box center [28, 28] width 22 height 46
